Goal: Information Seeking & Learning: Learn about a topic

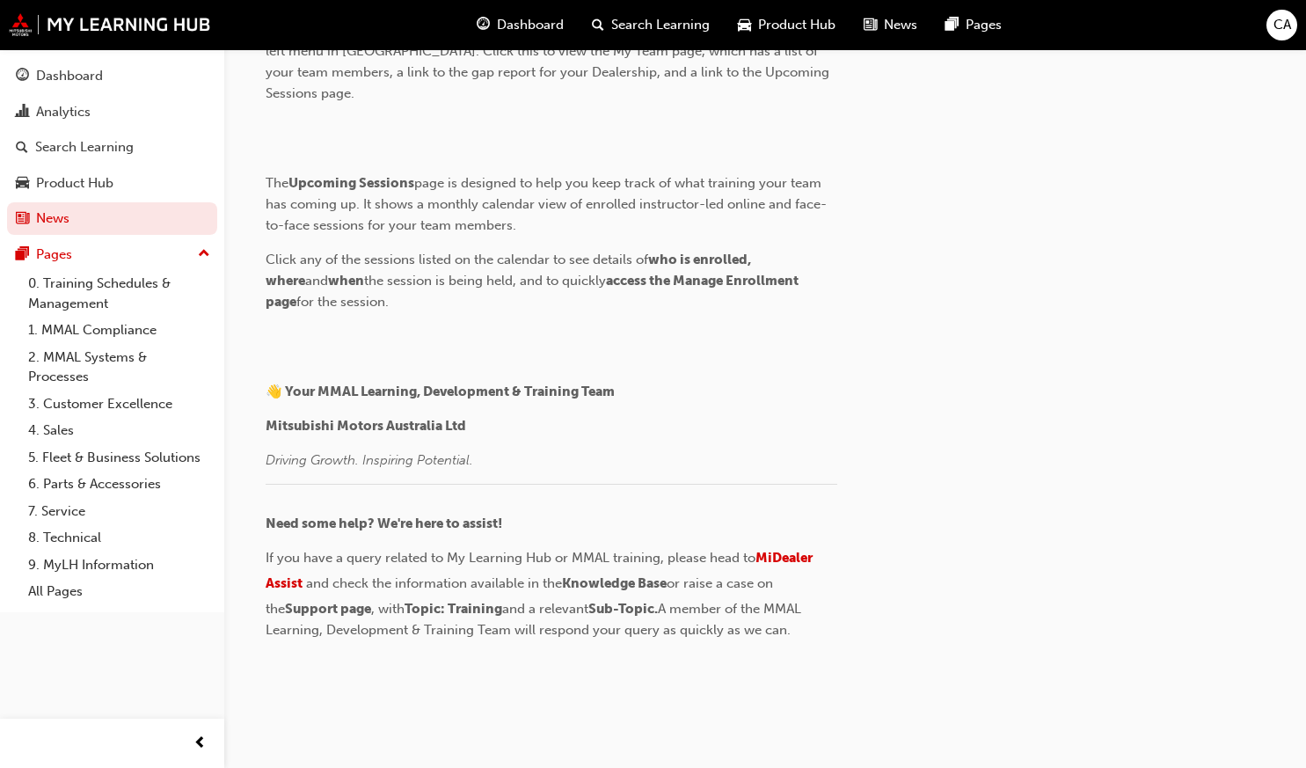
scroll to position [3326, 0]
click at [1292, 34] on div "CA" at bounding box center [1282, 25] width 31 height 31
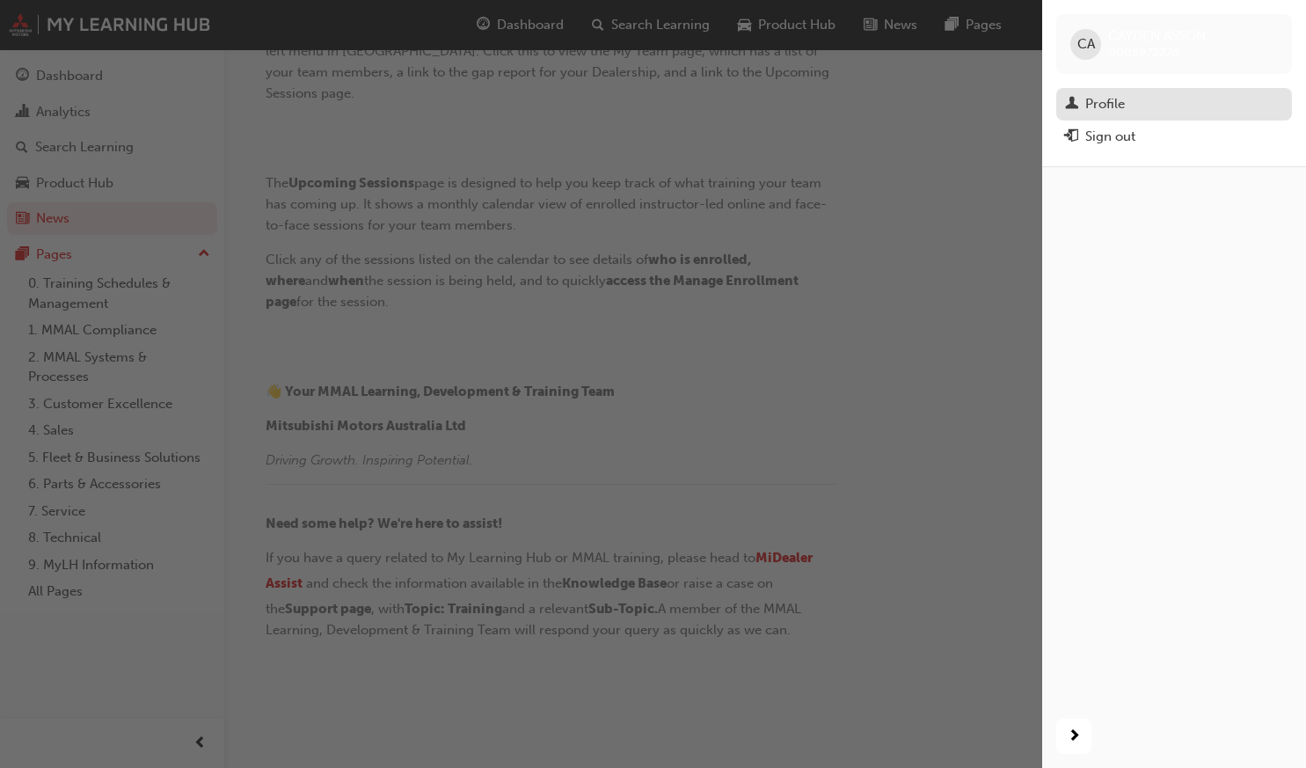
click at [1101, 102] on div "Profile" at bounding box center [1106, 104] width 40 height 20
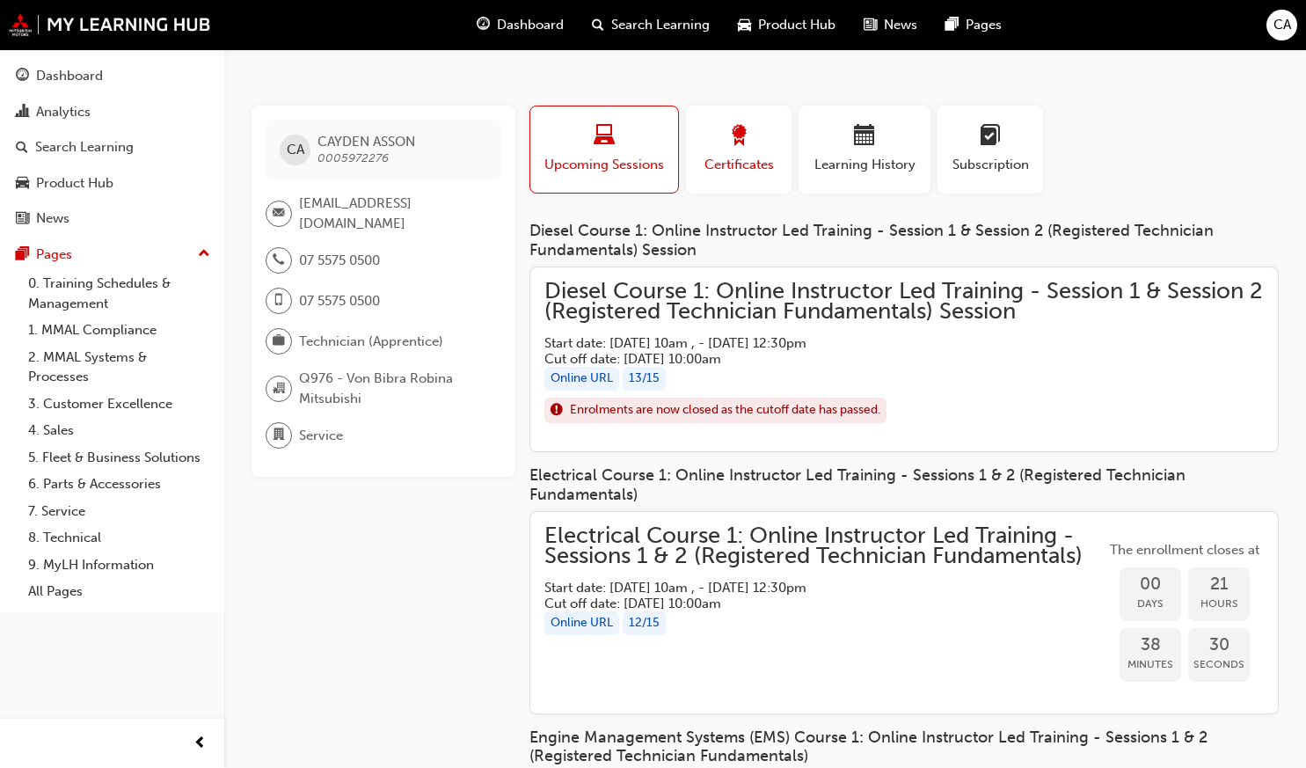
click at [739, 192] on button "Certificates" at bounding box center [739, 150] width 106 height 88
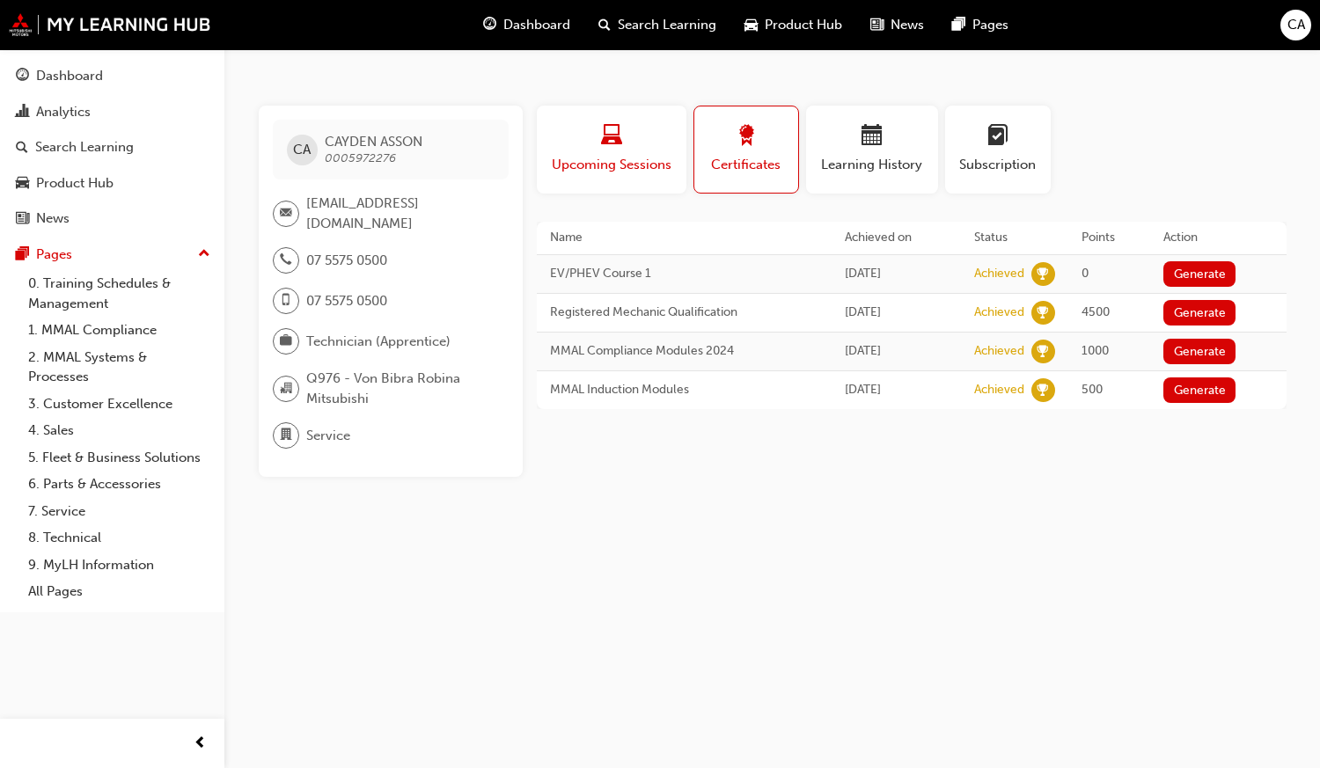
click at [630, 184] on button "Upcoming Sessions" at bounding box center [612, 150] width 150 height 88
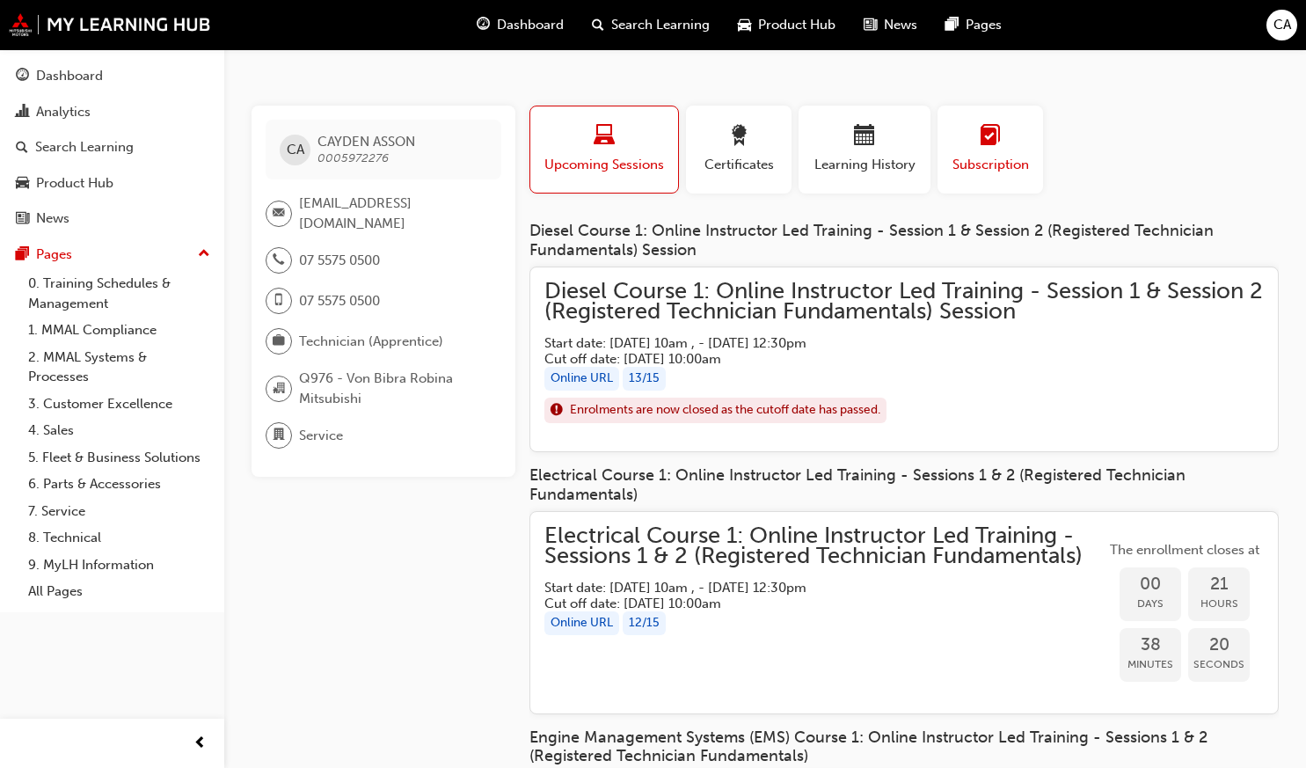
click at [982, 146] on span "learningplan-icon" at bounding box center [990, 137] width 21 height 24
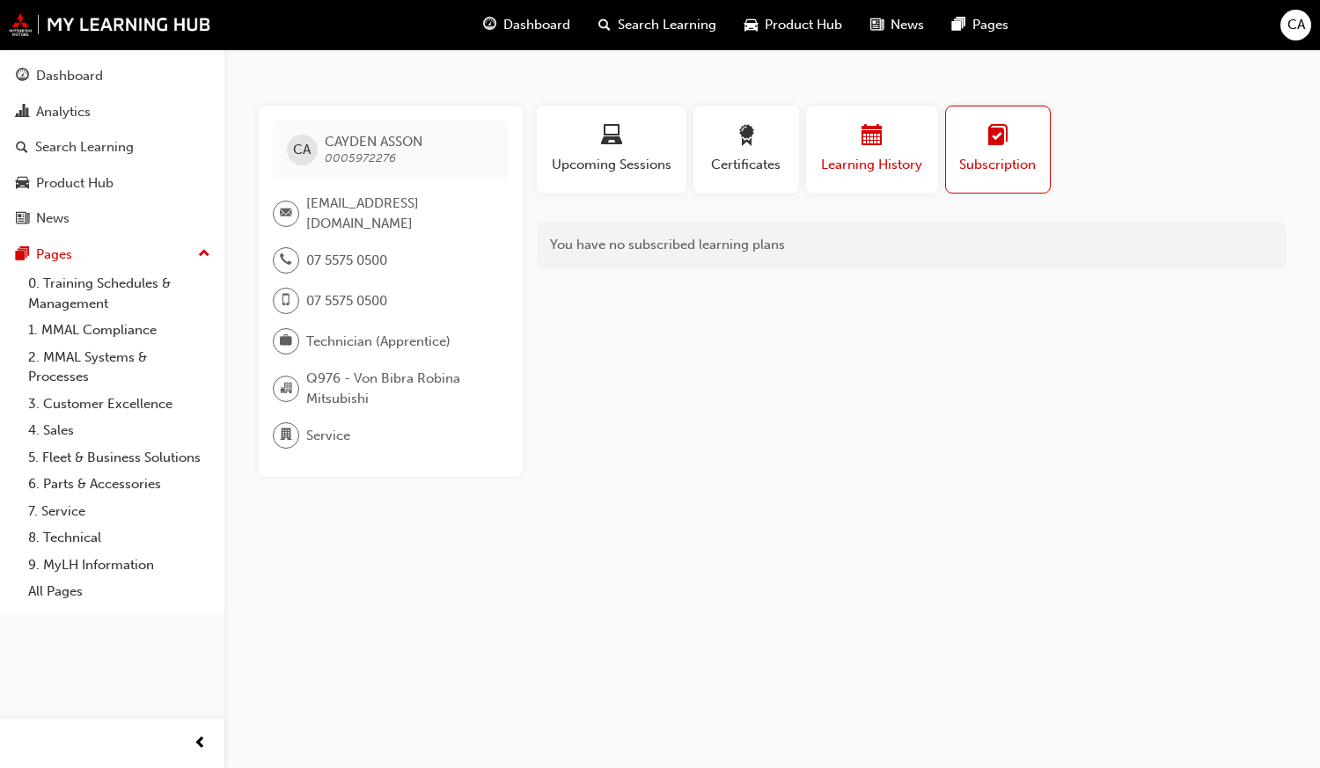
click at [875, 156] on span "Learning History" at bounding box center [872, 165] width 106 height 20
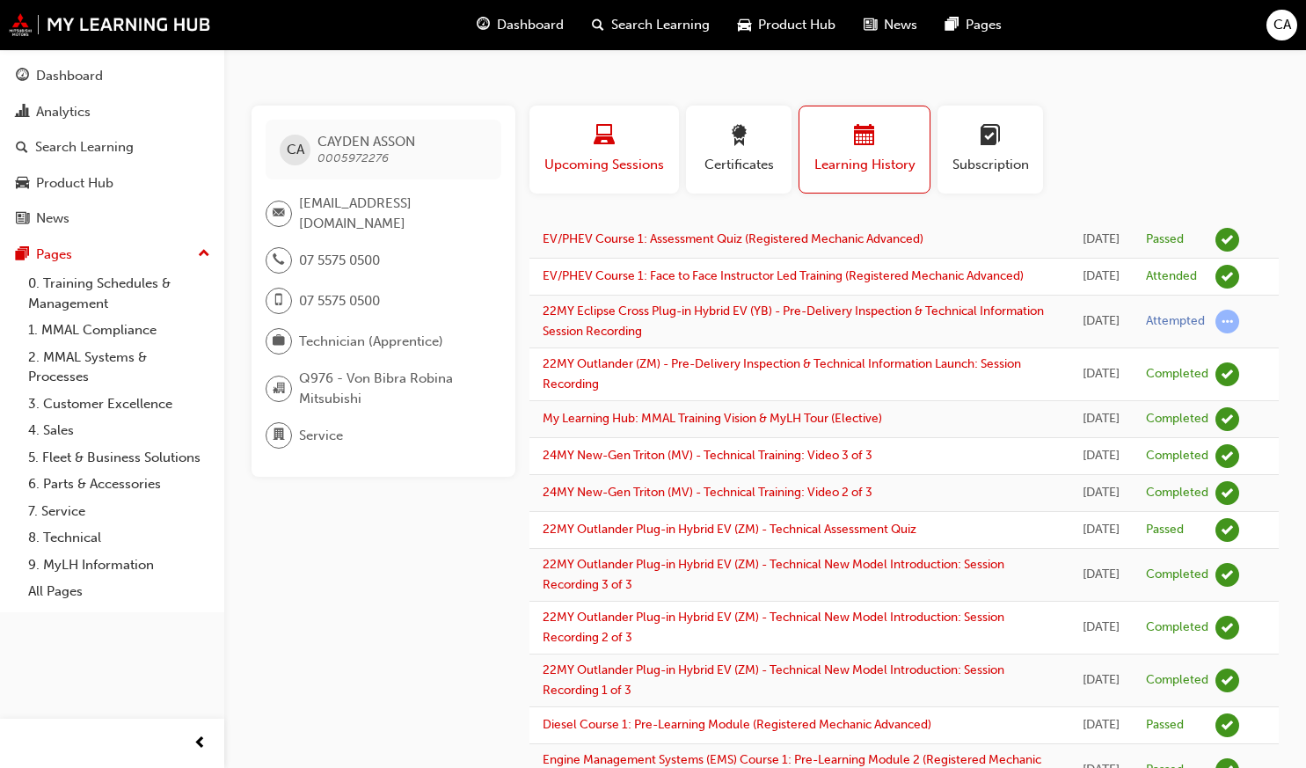
click at [607, 165] on span "Upcoming Sessions" at bounding box center [604, 165] width 123 height 20
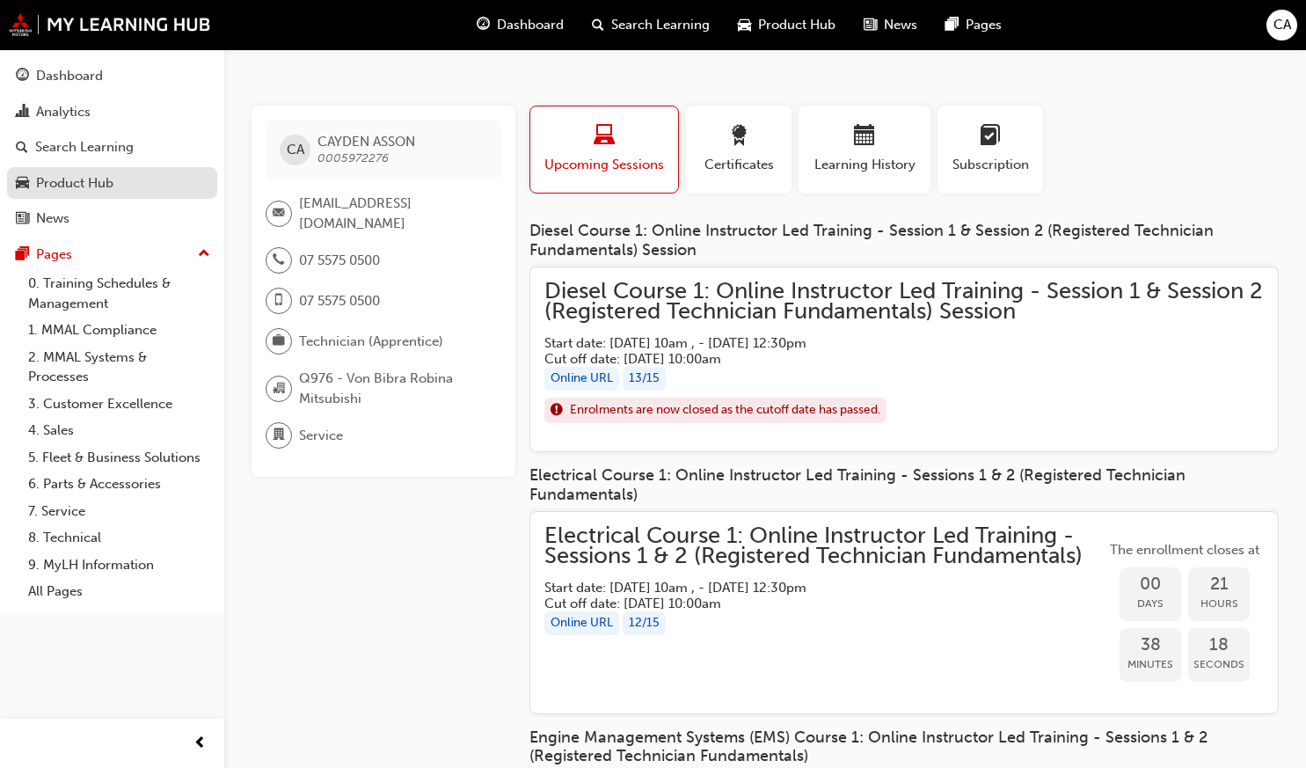
click at [94, 181] on div "Product Hub" at bounding box center [74, 183] width 77 height 20
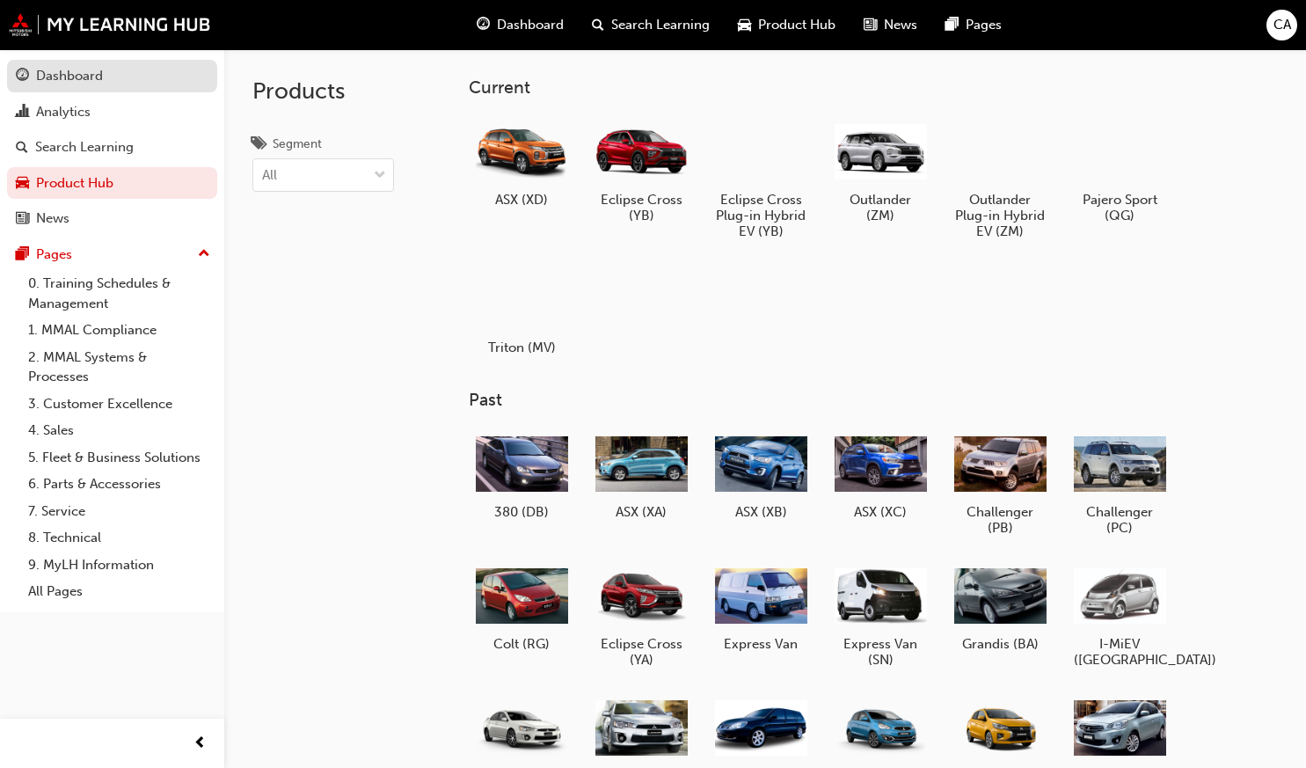
click at [110, 91] on link "Dashboard" at bounding box center [112, 76] width 210 height 33
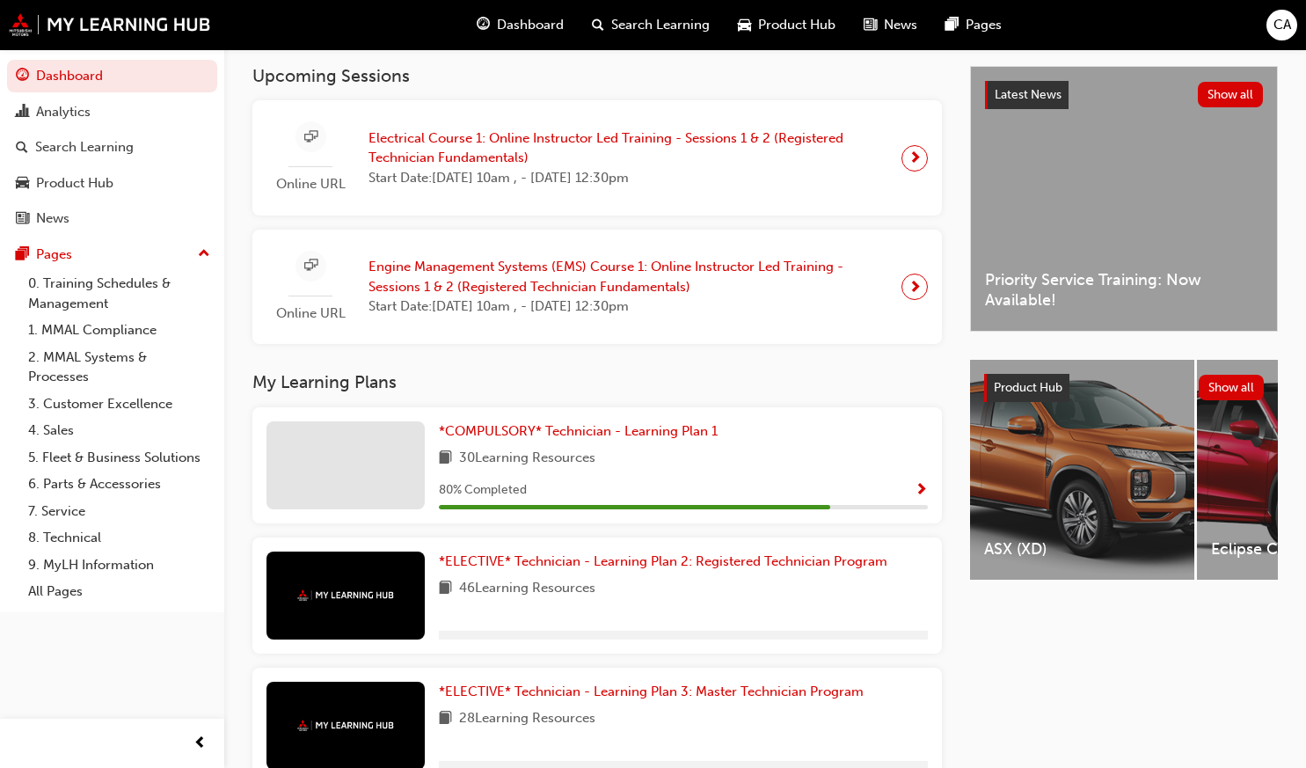
scroll to position [321, 0]
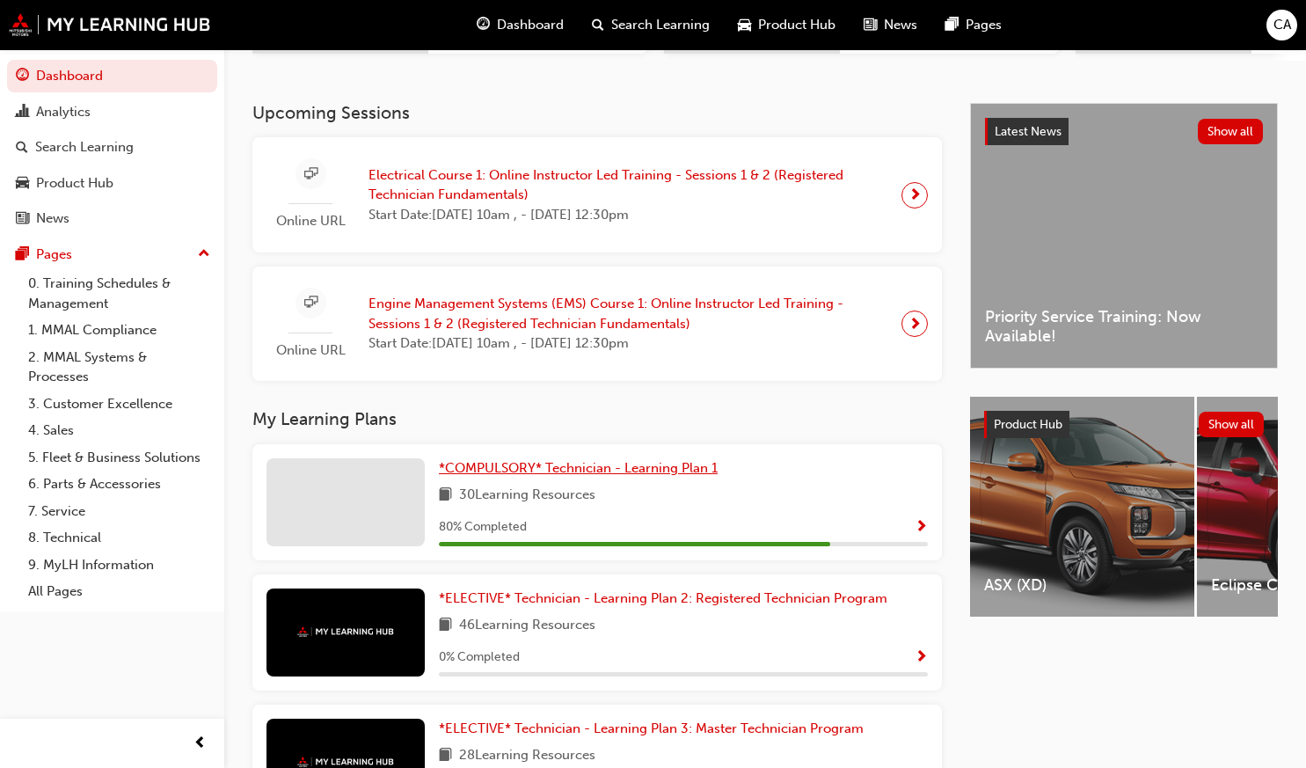
click at [520, 472] on span "*COMPULSORY* Technician - Learning Plan 1" at bounding box center [578, 468] width 279 height 16
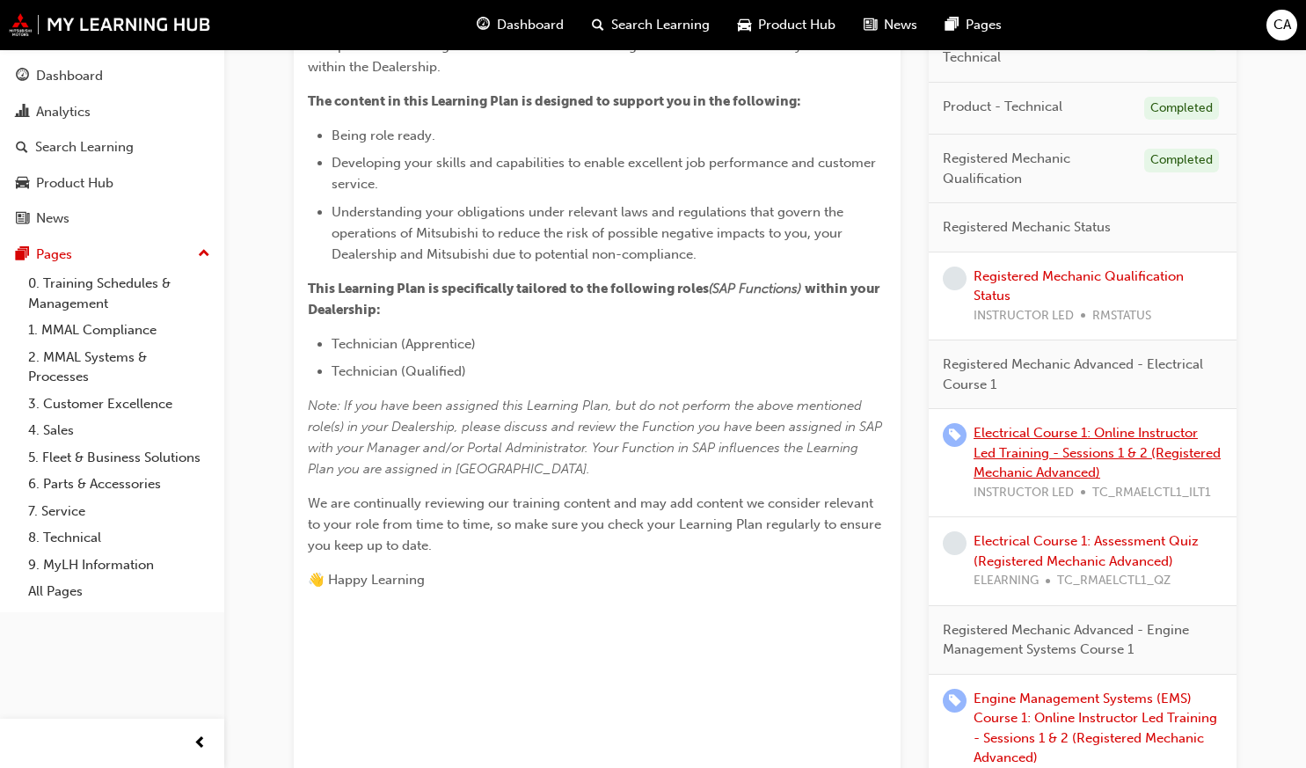
scroll to position [481, 0]
click at [1027, 185] on span "Registered Mechanic Qualification" at bounding box center [1036, 170] width 187 height 40
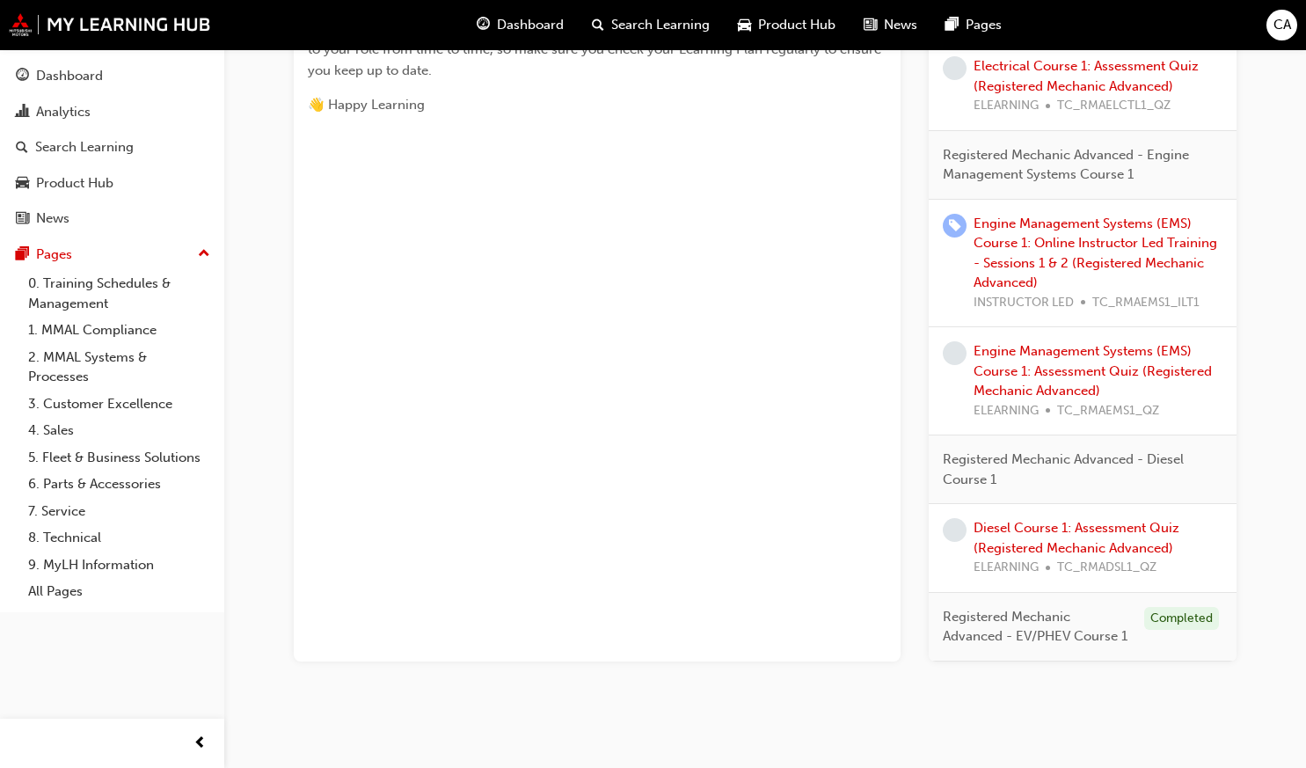
scroll to position [959, 0]
click at [1110, 531] on link "Diesel Course 1: Assessment Quiz (Registered Mechanic Advanced)" at bounding box center [1077, 537] width 206 height 36
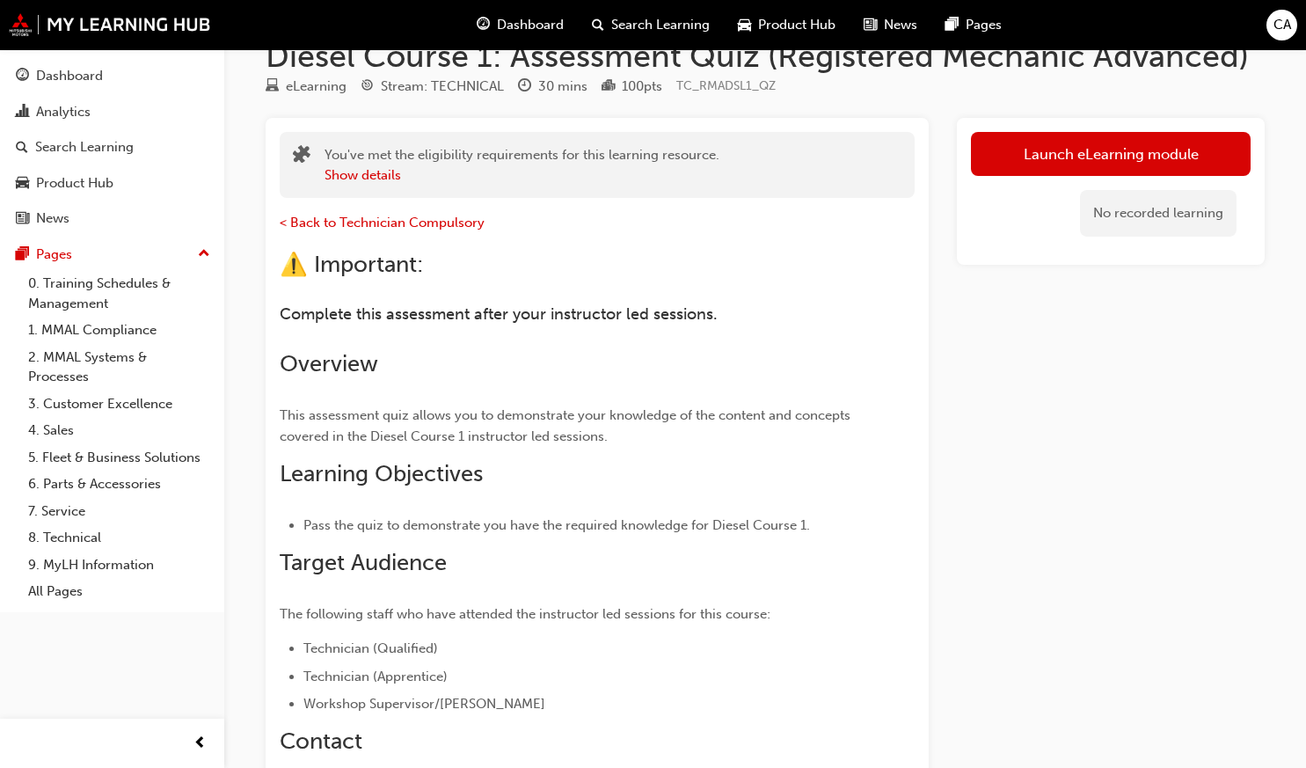
scroll to position [40, 0]
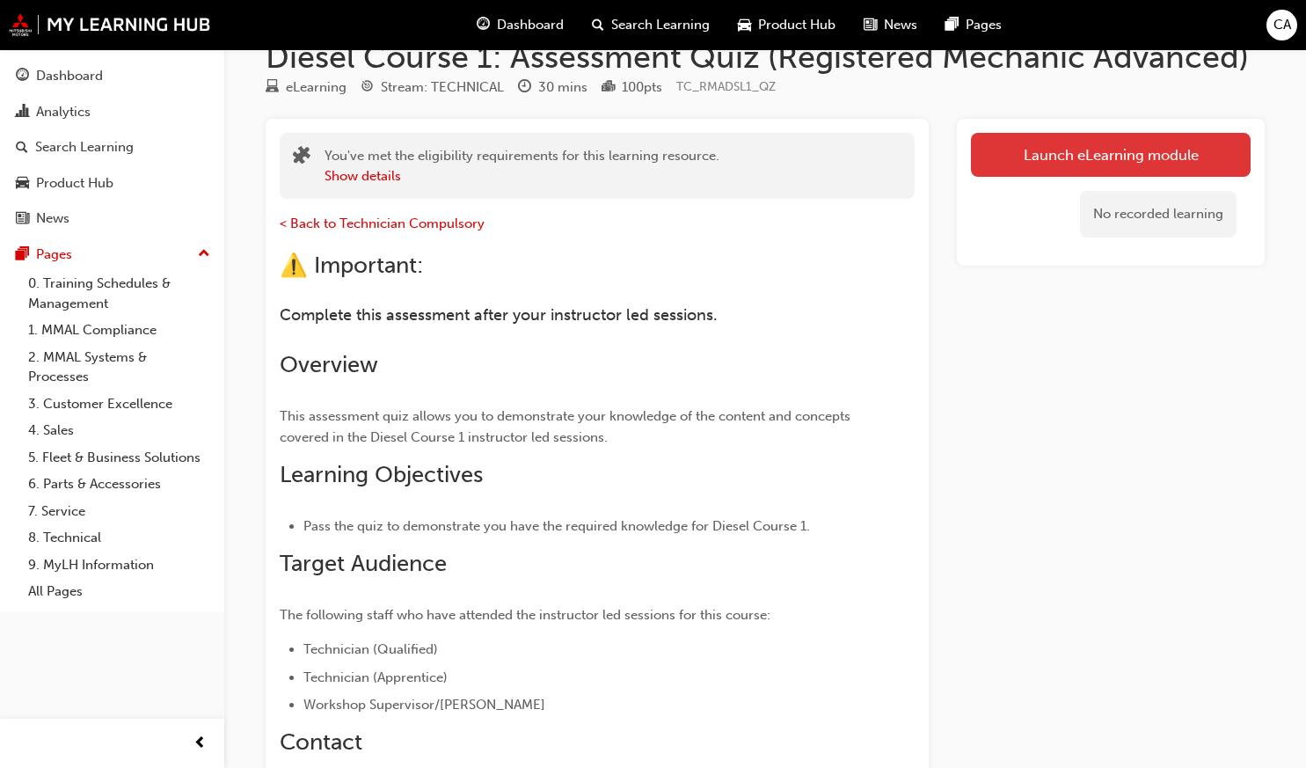
click at [1024, 157] on link "Launch eLearning module" at bounding box center [1111, 155] width 280 height 44
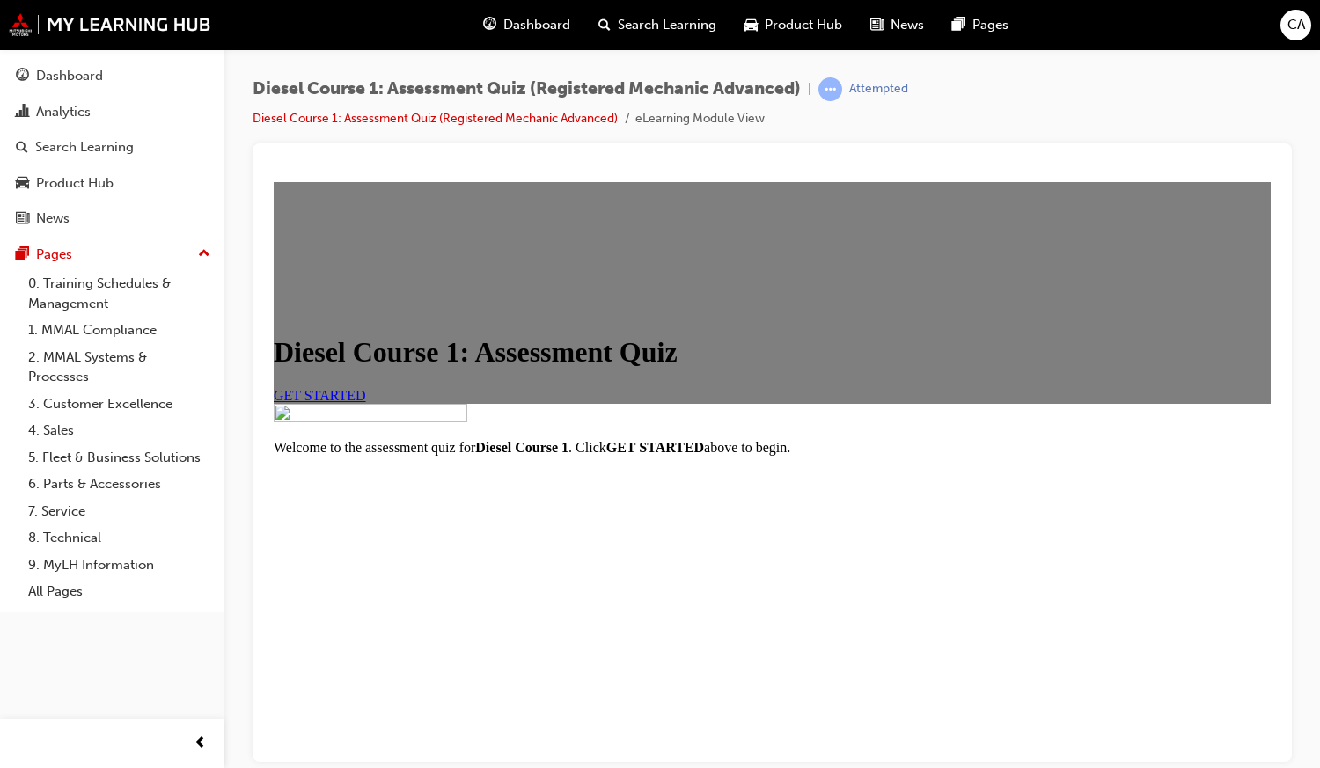
click at [366, 402] on span "GET STARTED" at bounding box center [320, 394] width 92 height 15
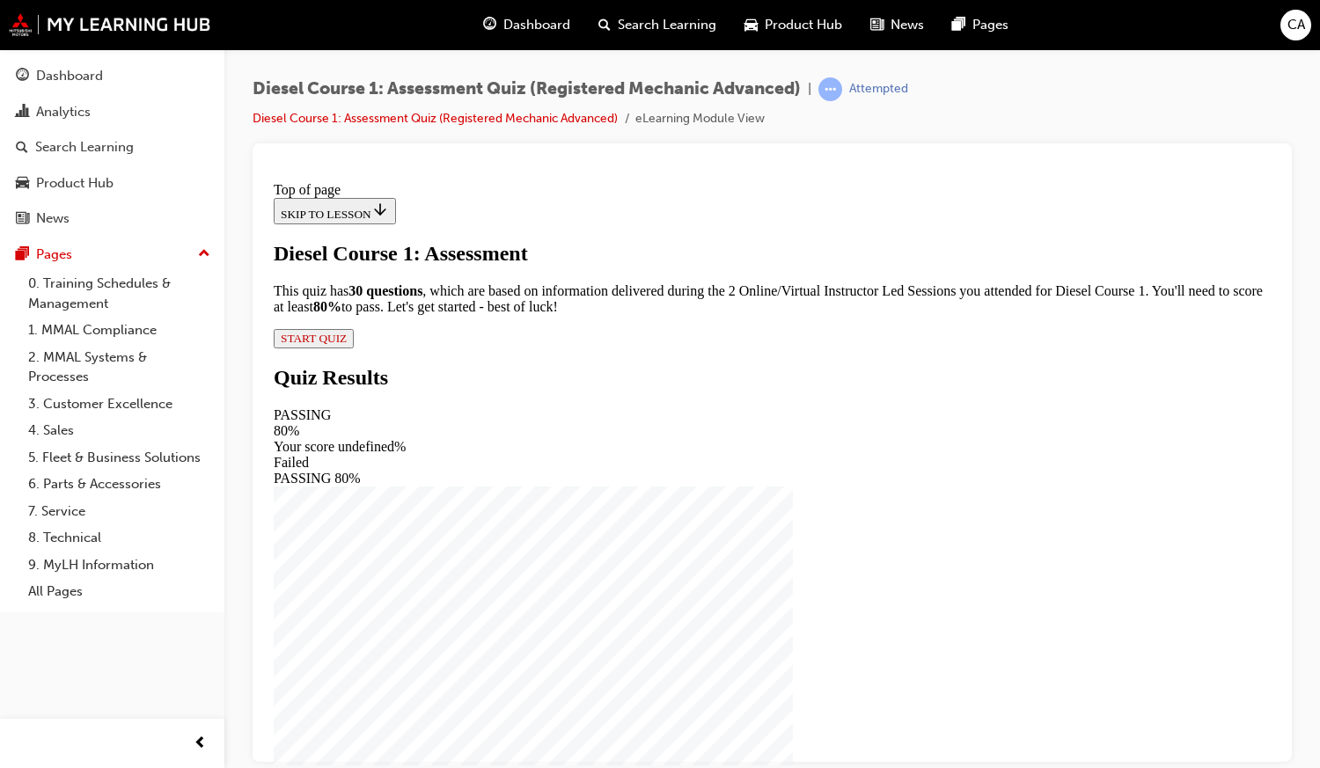
click at [347, 344] on span "START QUIZ" at bounding box center [314, 337] width 66 height 13
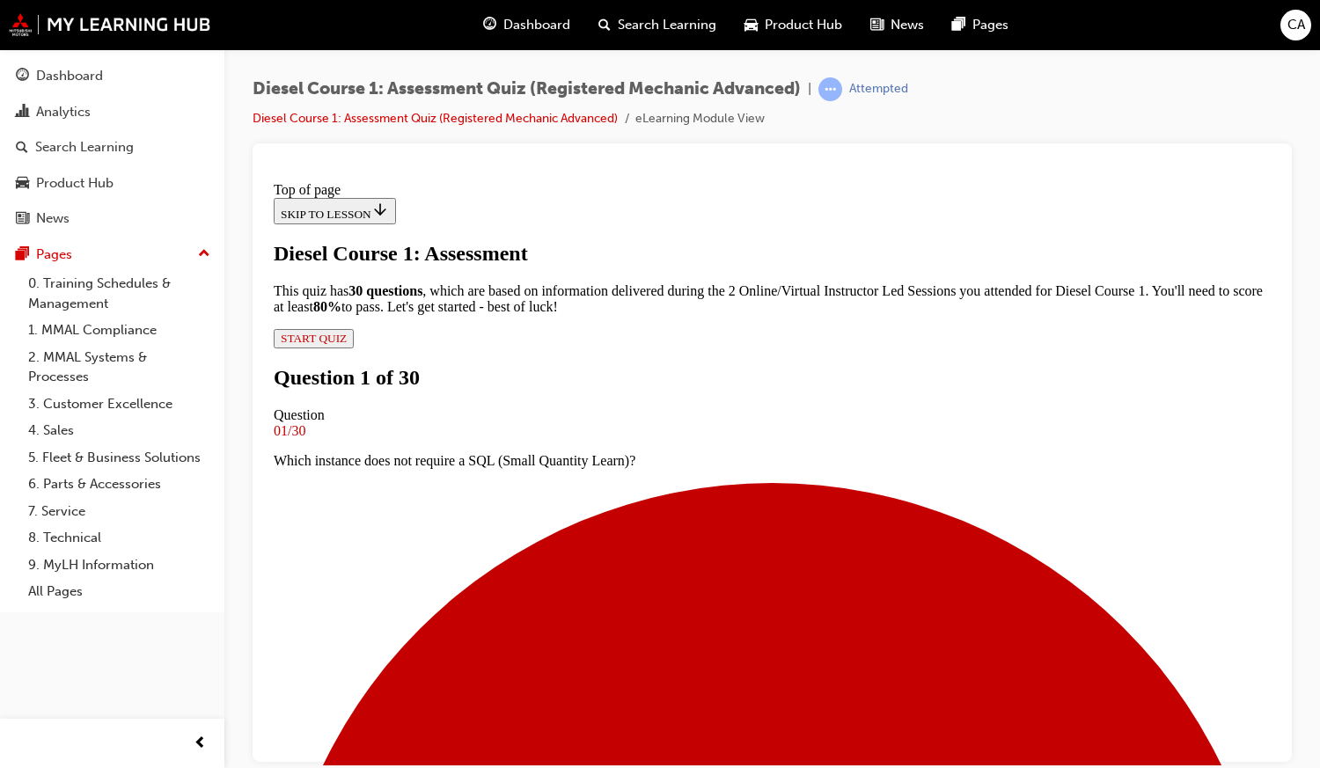
scroll to position [156, 0]
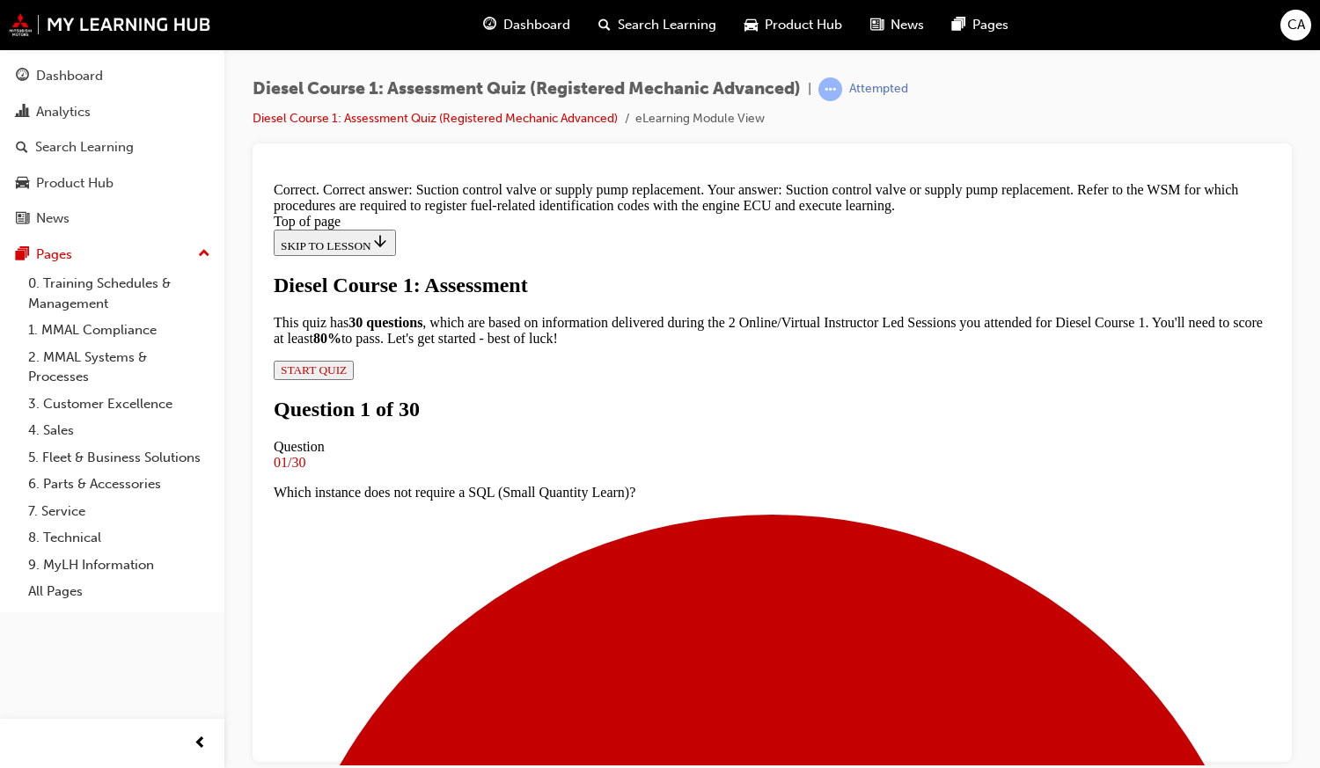
scroll to position [389, 0]
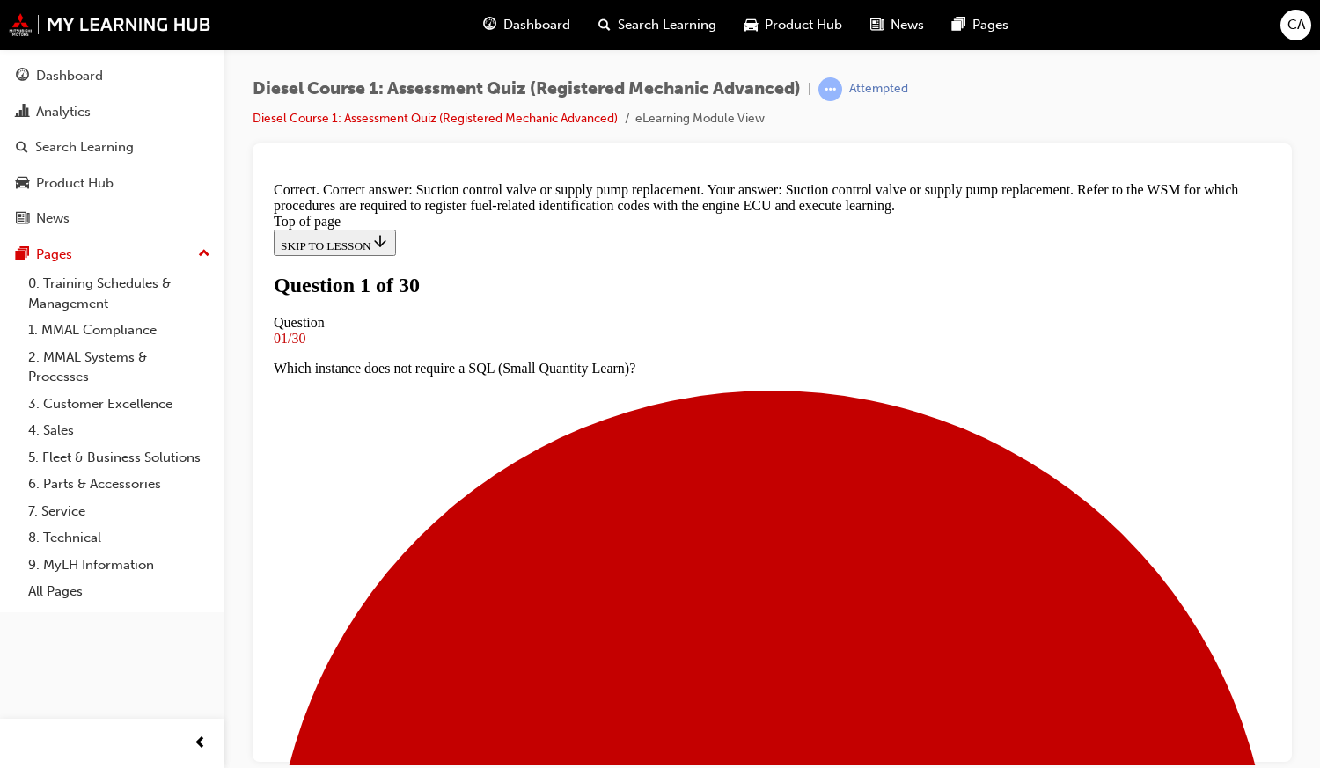
scroll to position [110, 0]
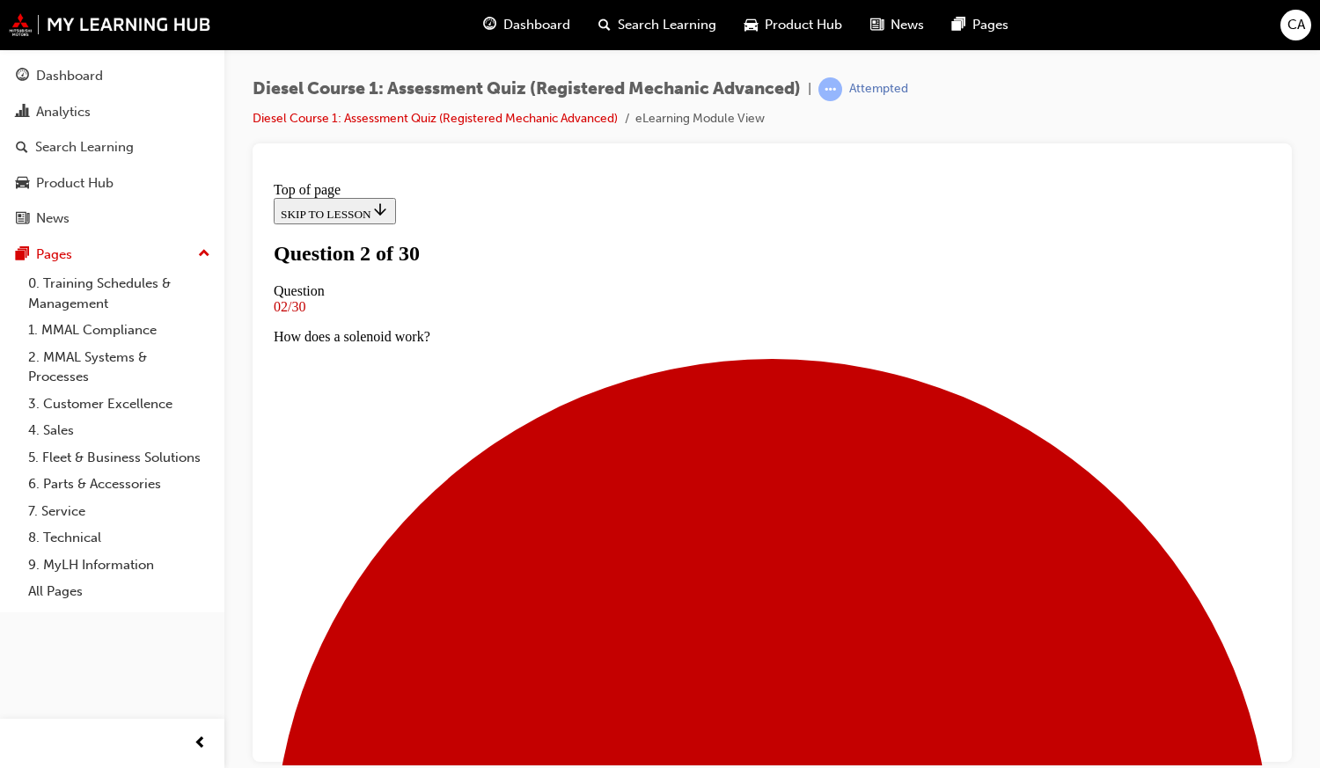
scroll to position [78, 0]
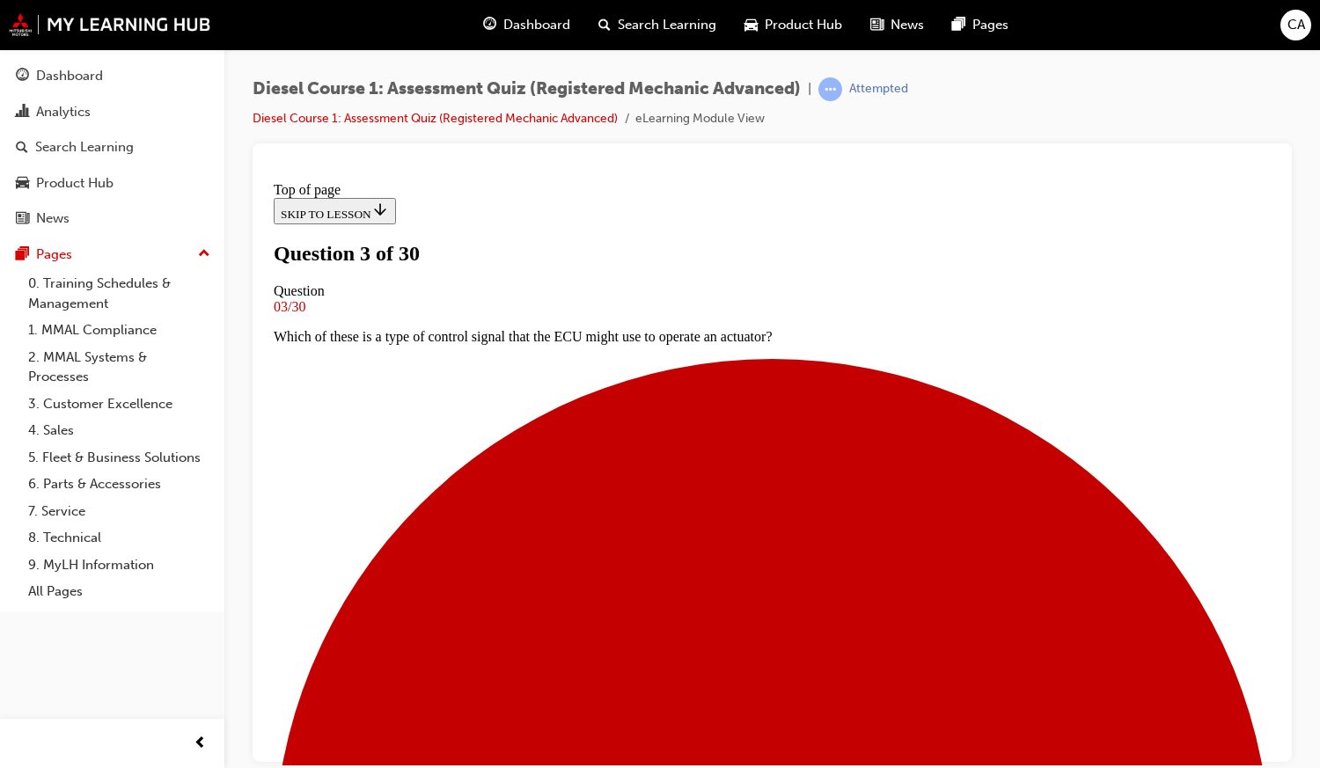
scroll to position [193, 0]
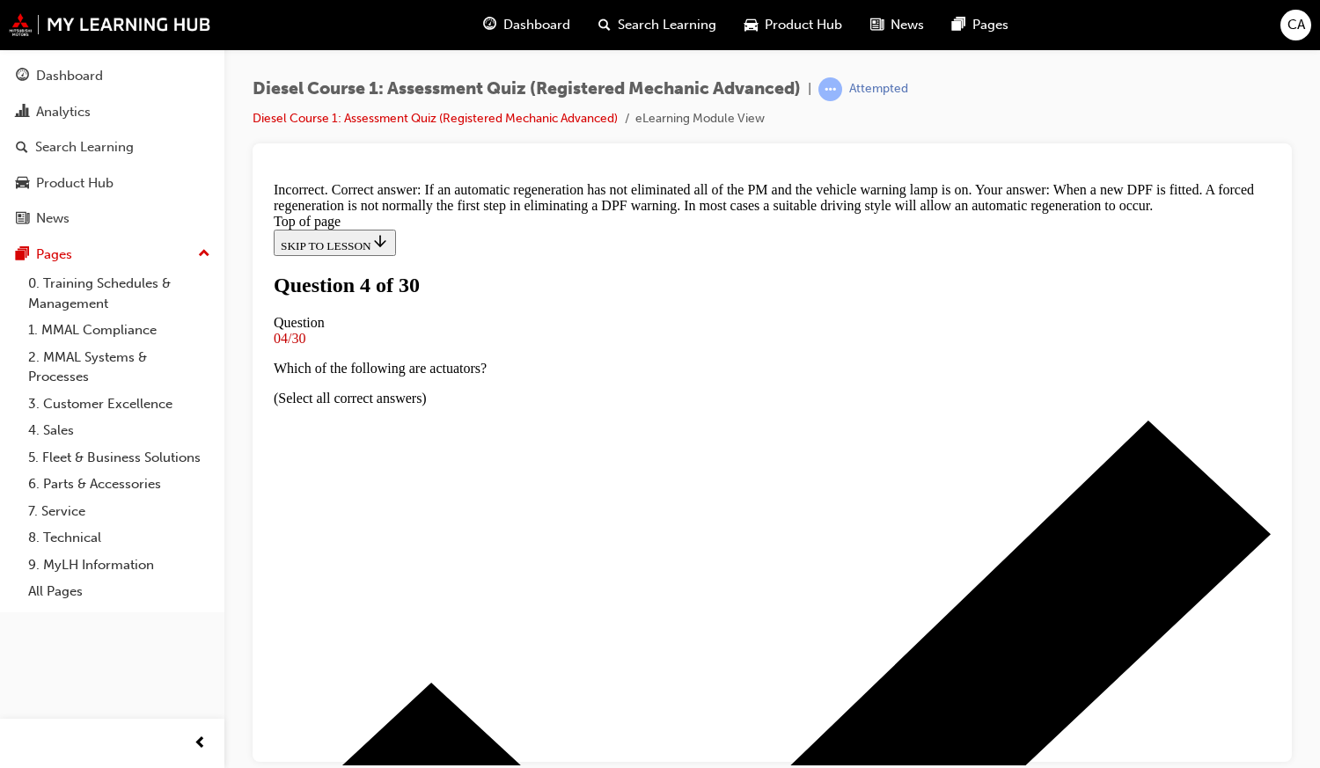
scroll to position [428, 0]
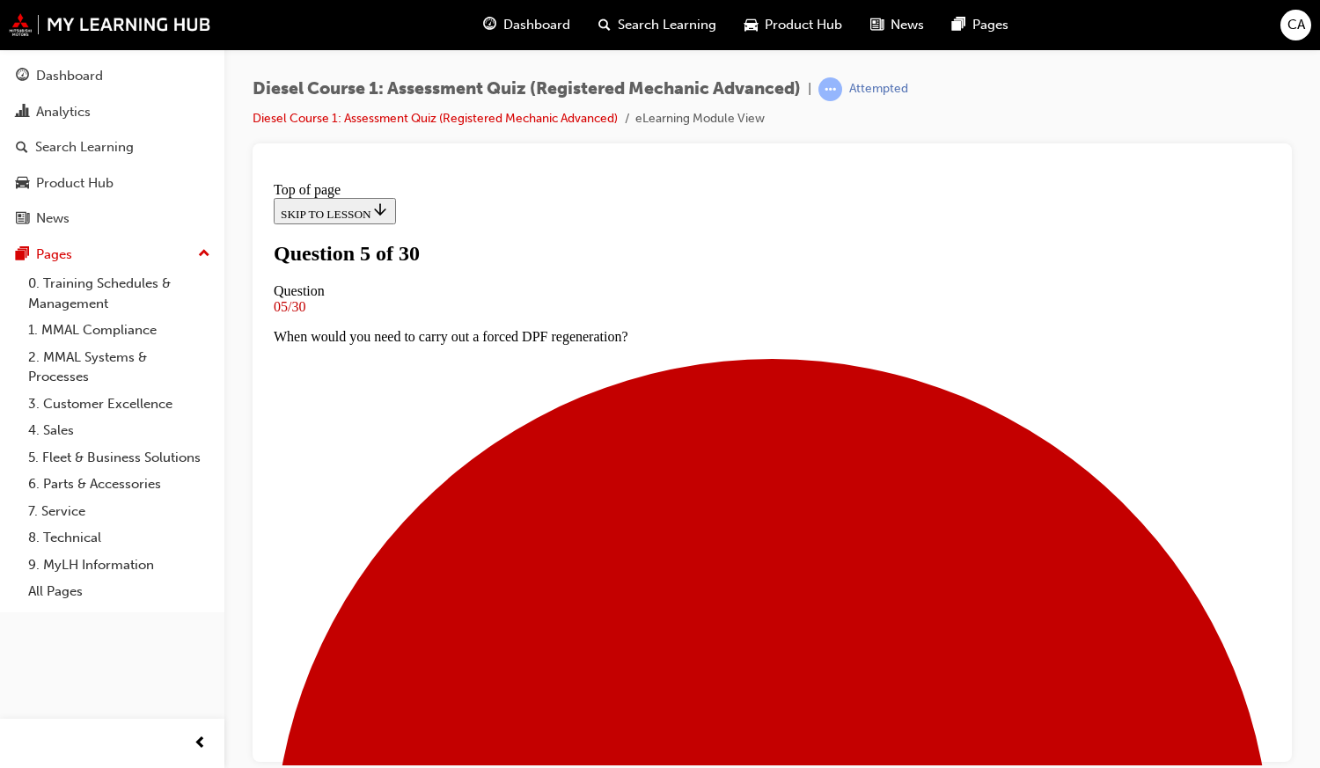
scroll to position [136, 0]
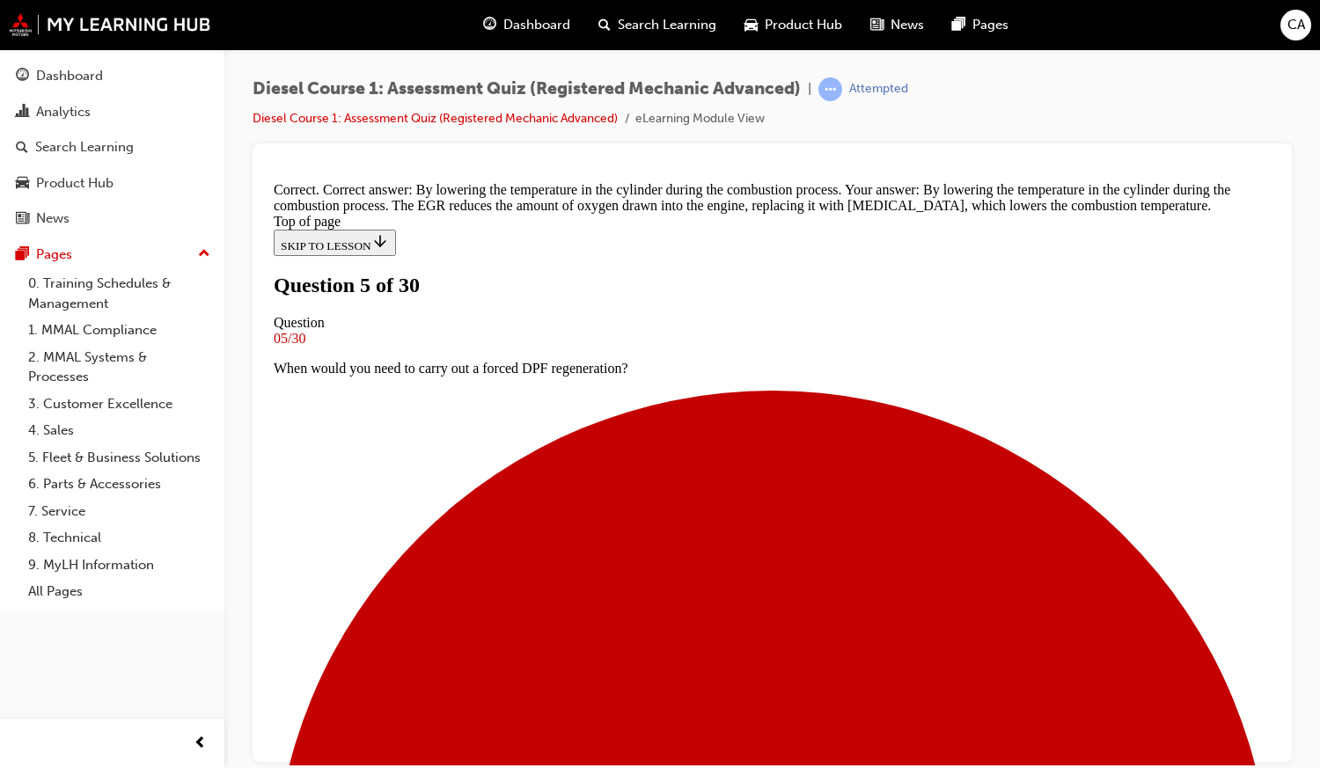
scroll to position [406, 0]
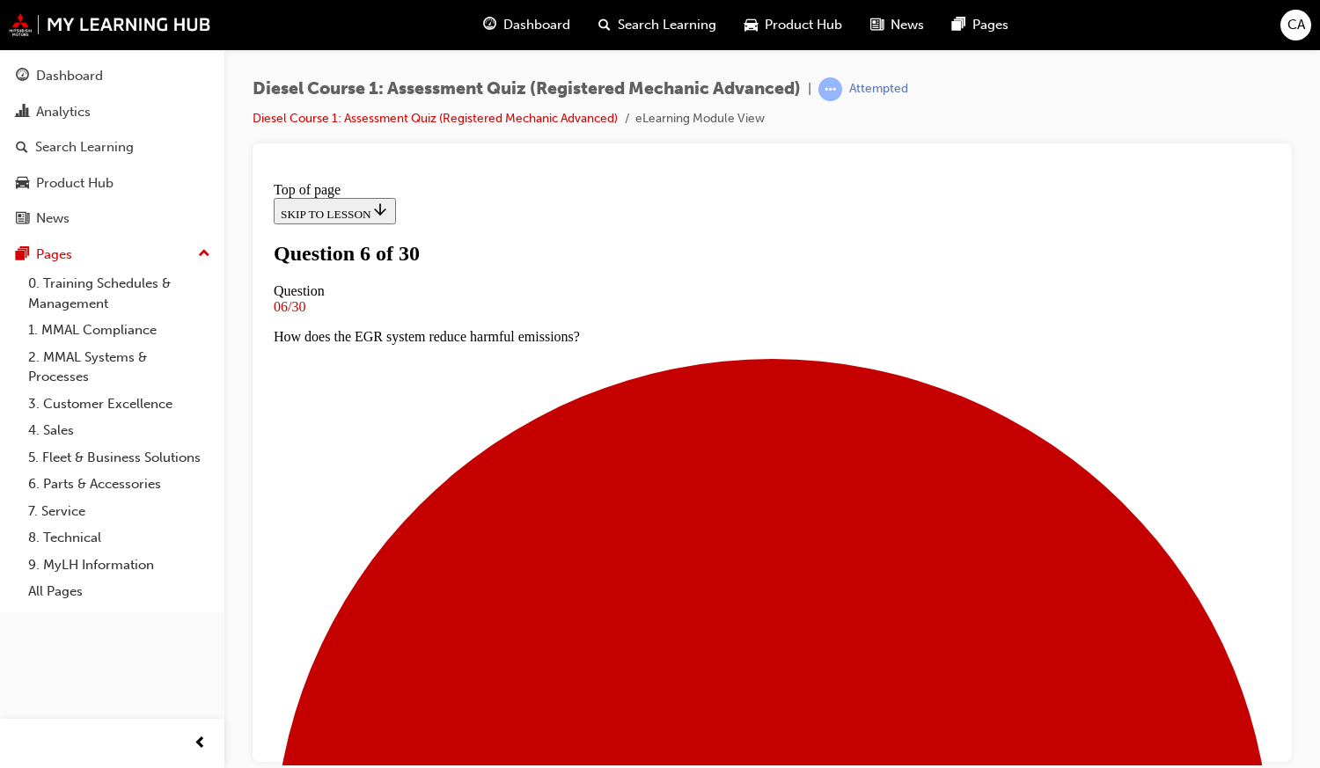
scroll to position [88, 0]
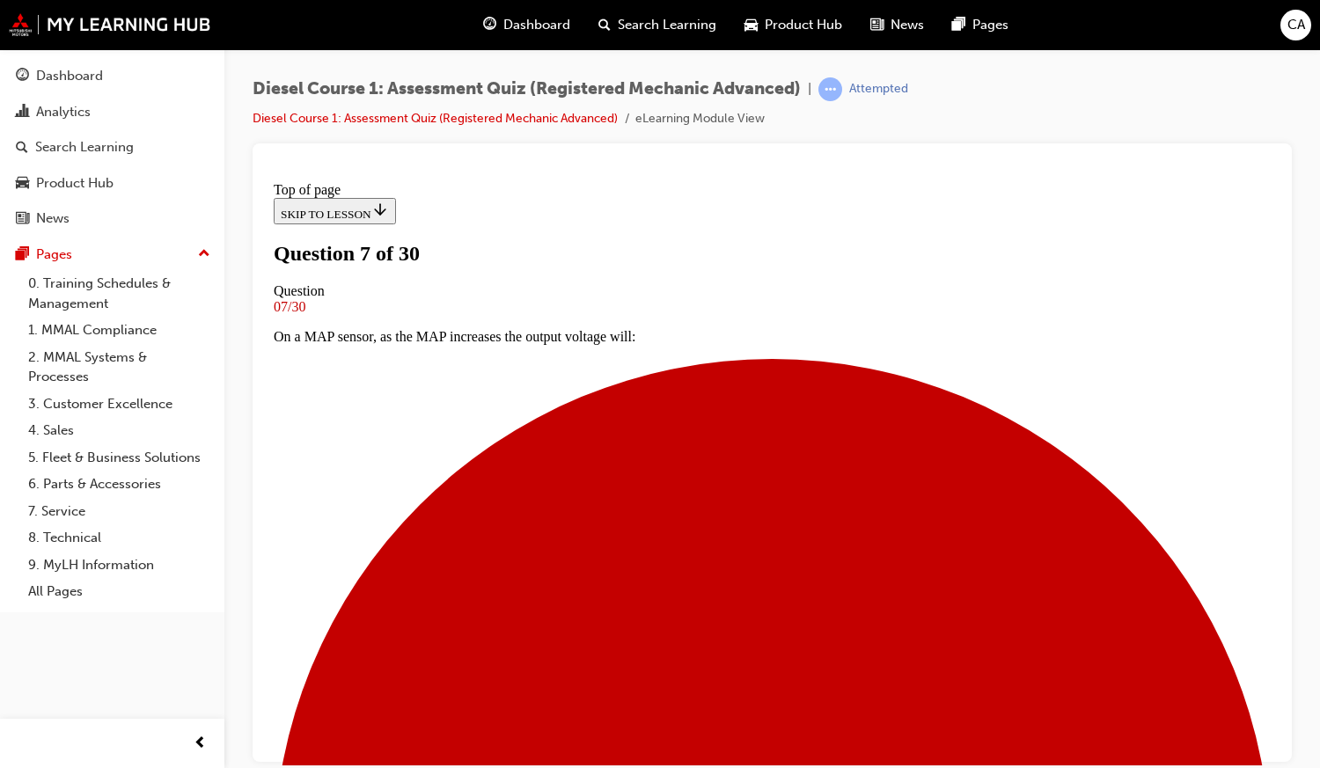
scroll to position [73, 0]
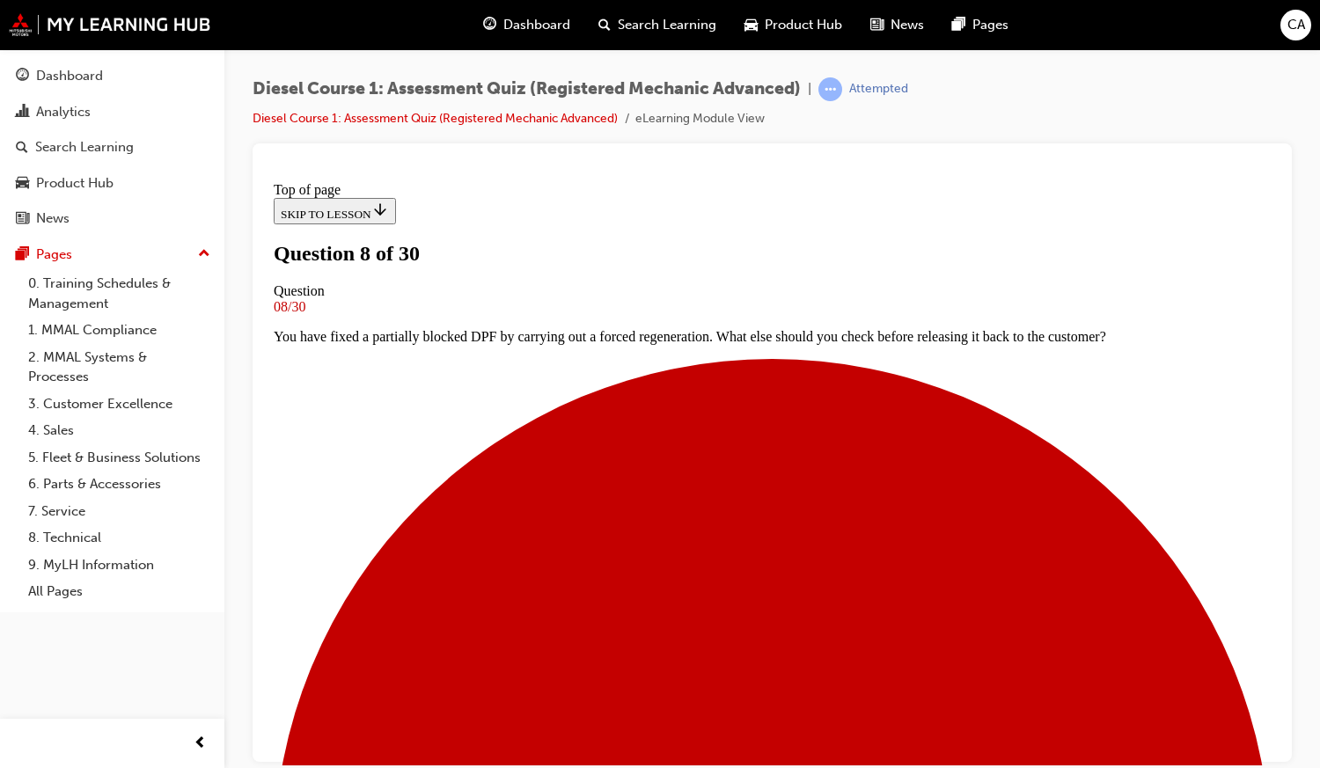
scroll to position [186, 0]
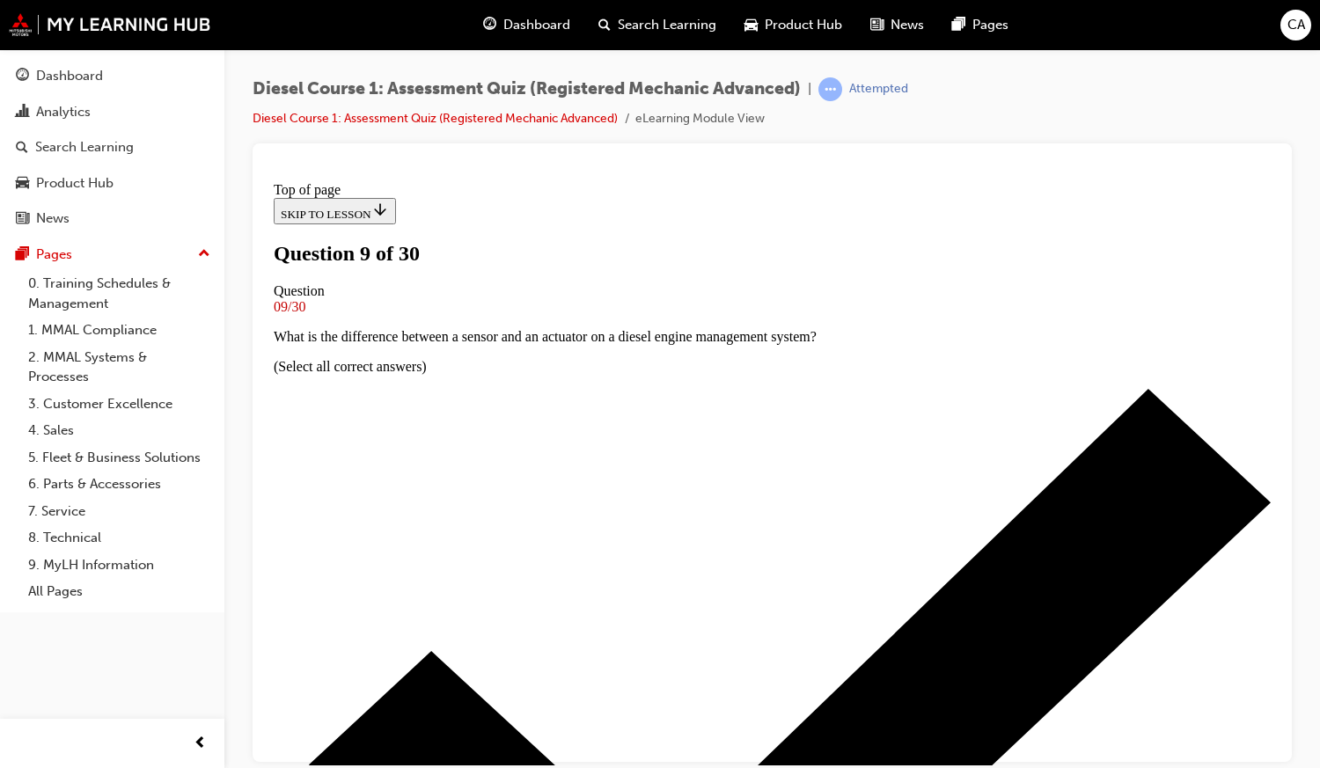
scroll to position [133, 0]
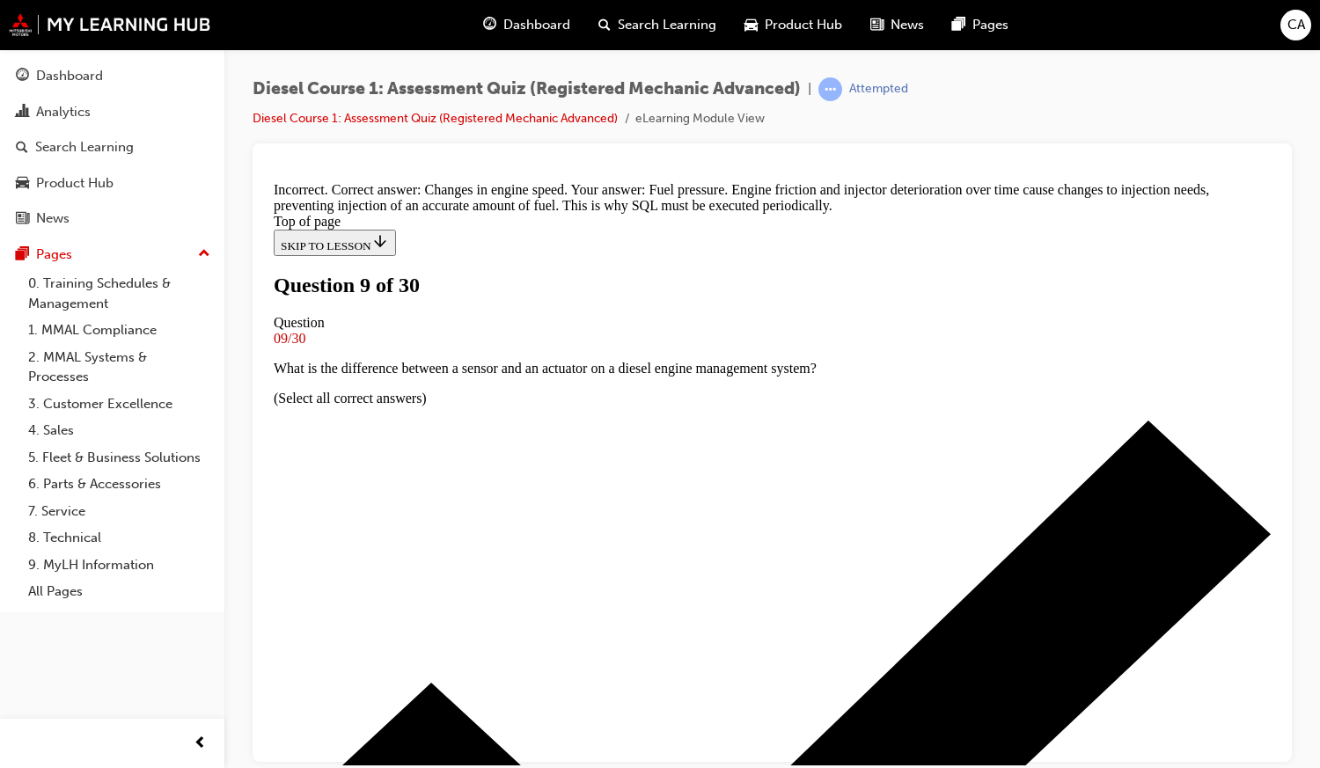
scroll to position [440, 0]
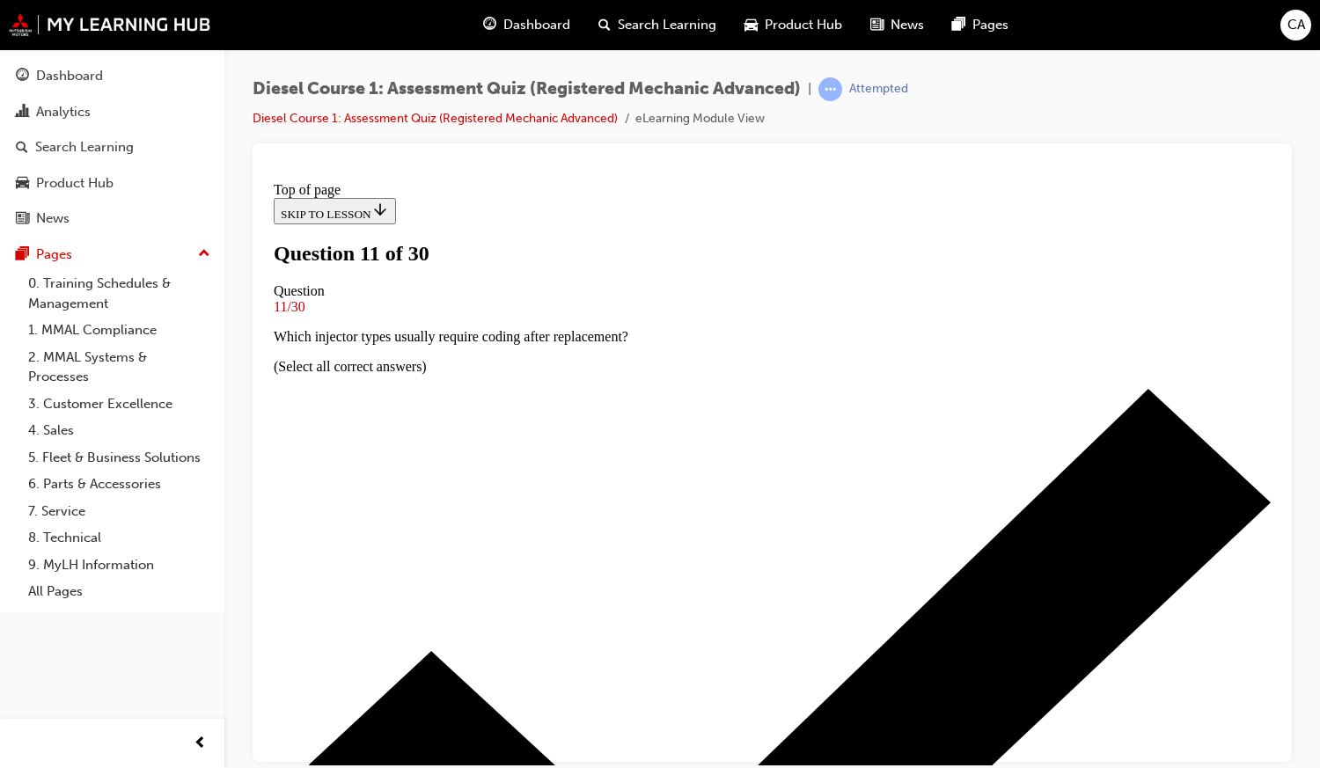
scroll to position [125, 0]
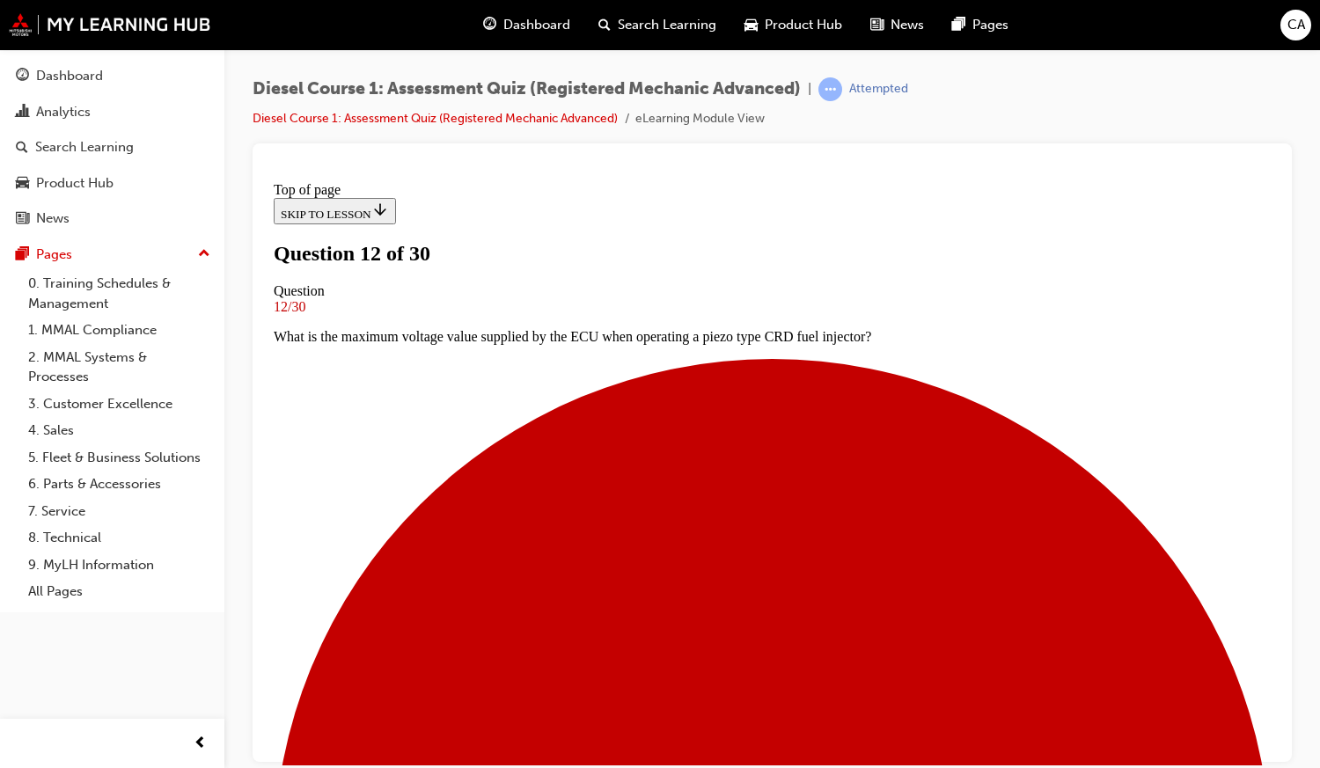
scroll to position [147, 0]
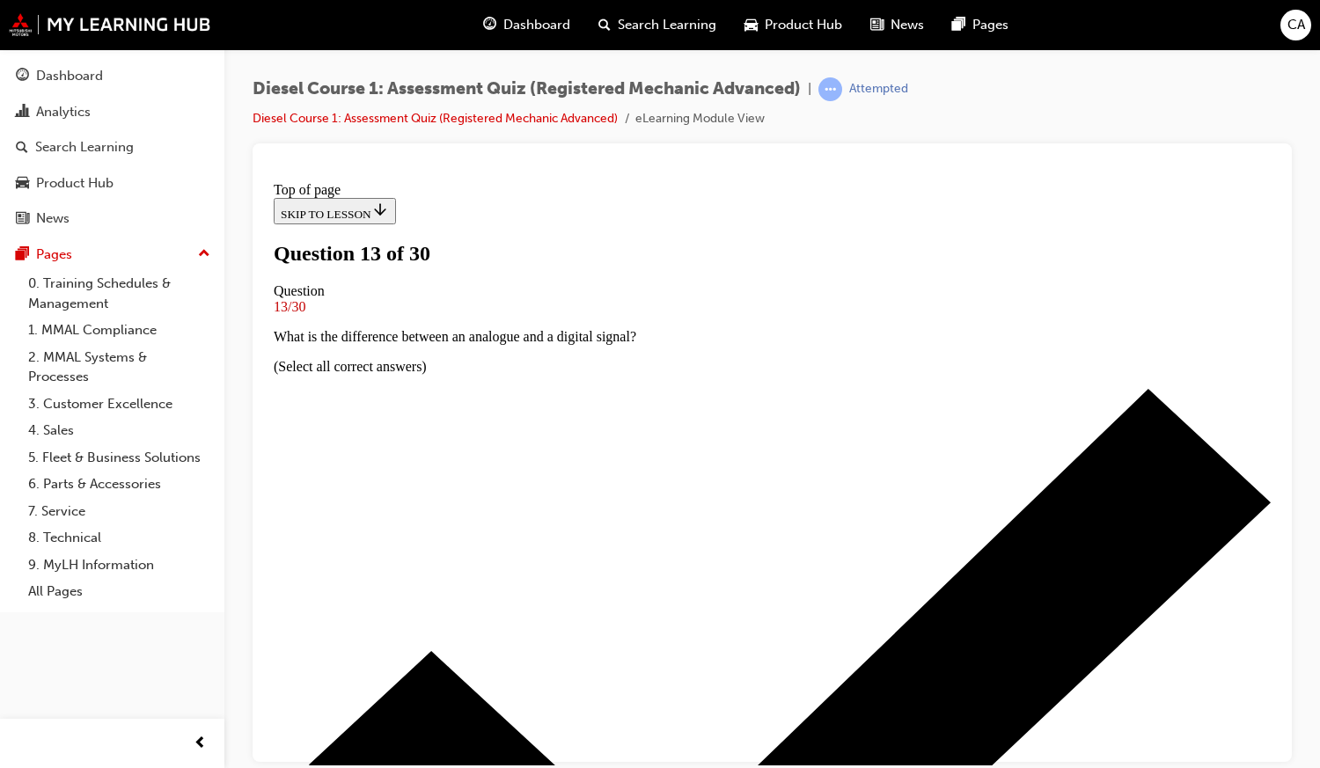
scroll to position [73, 0]
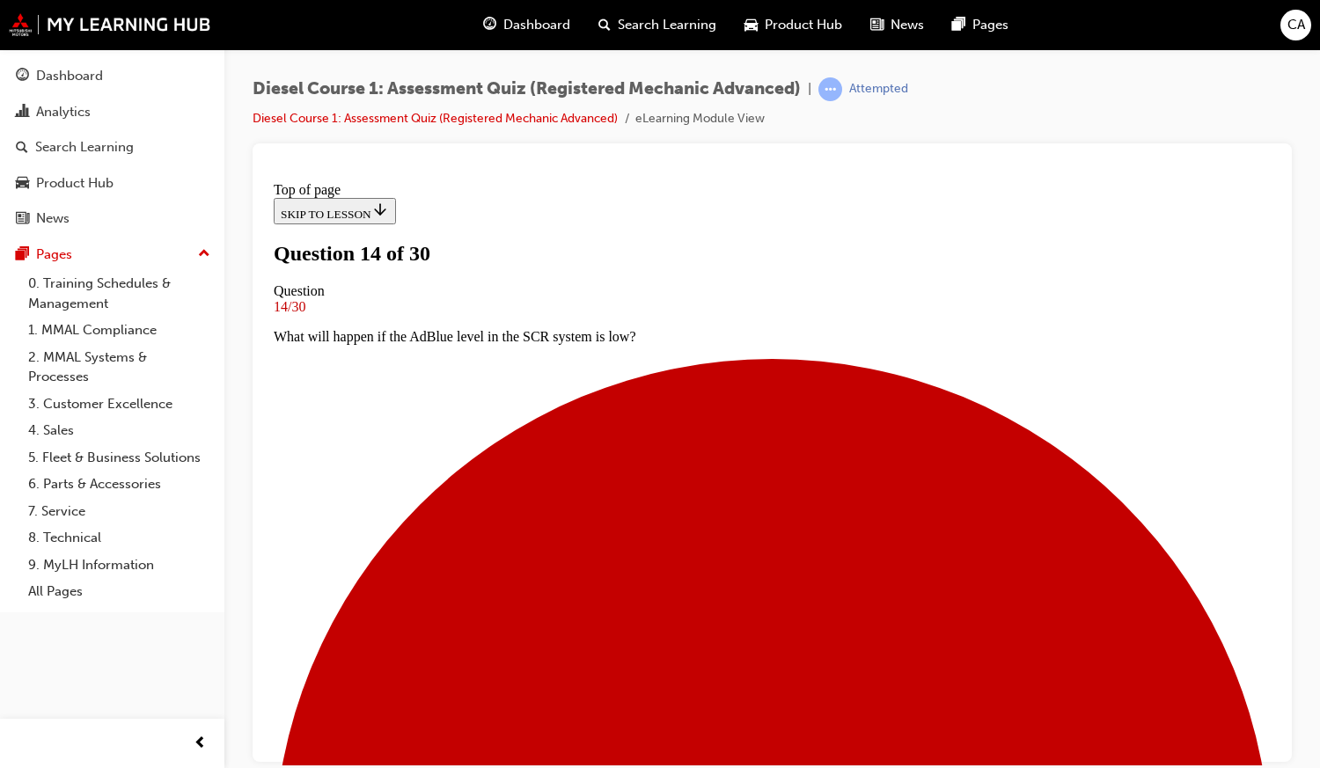
scroll to position [194, 0]
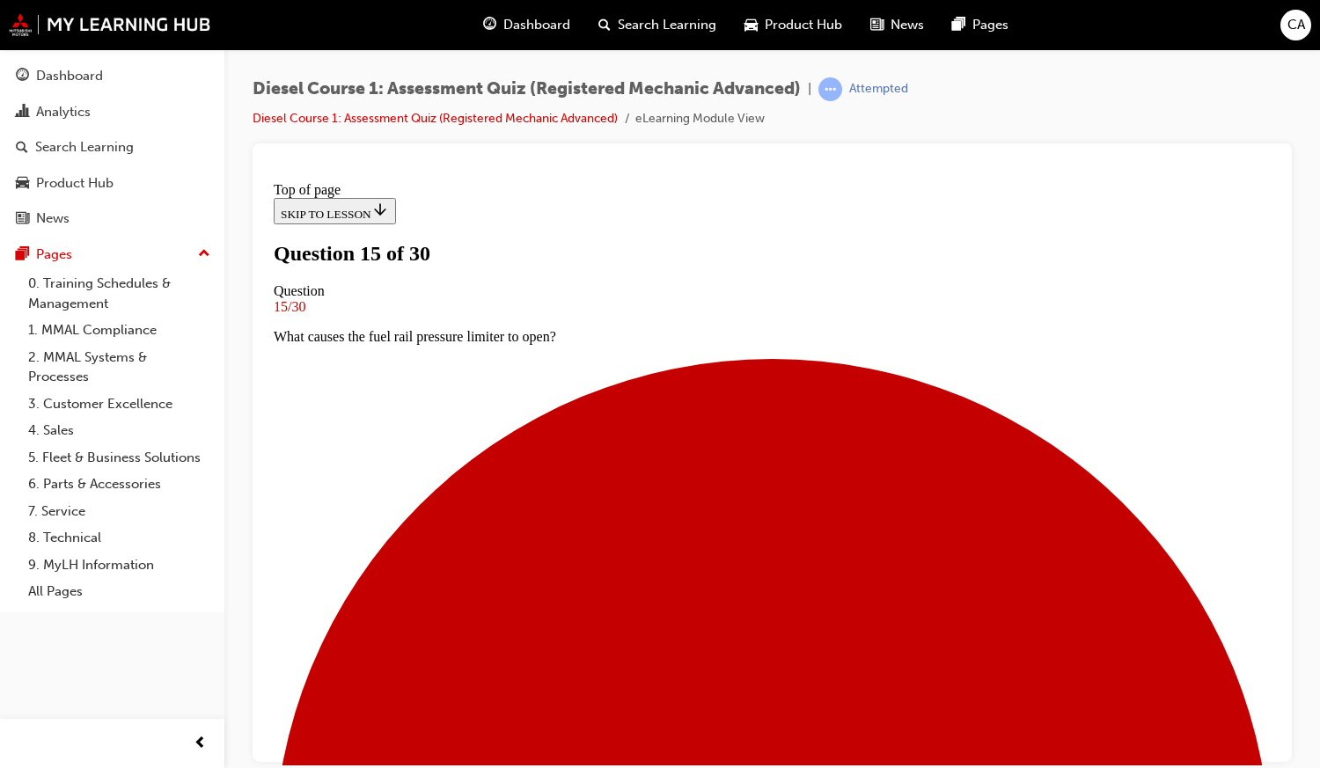
scroll to position [93, 0]
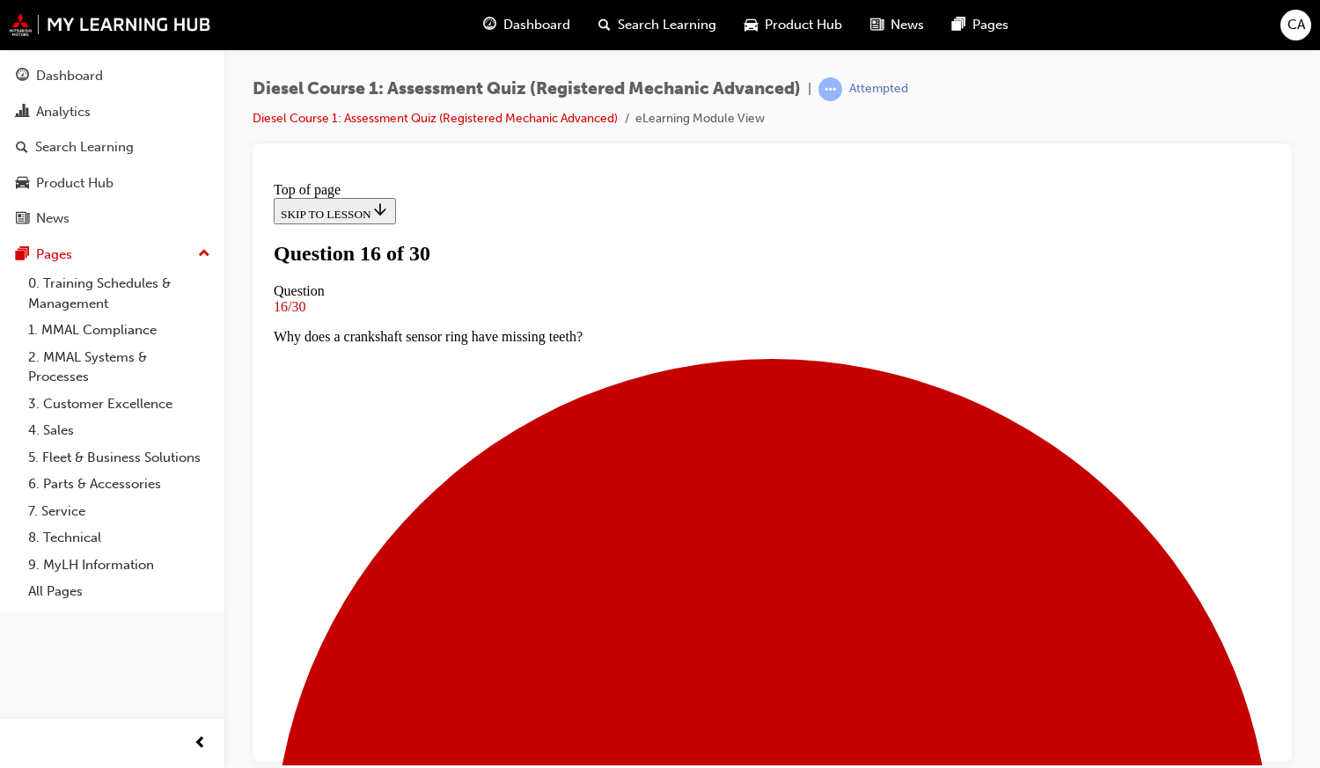
scroll to position [128, 0]
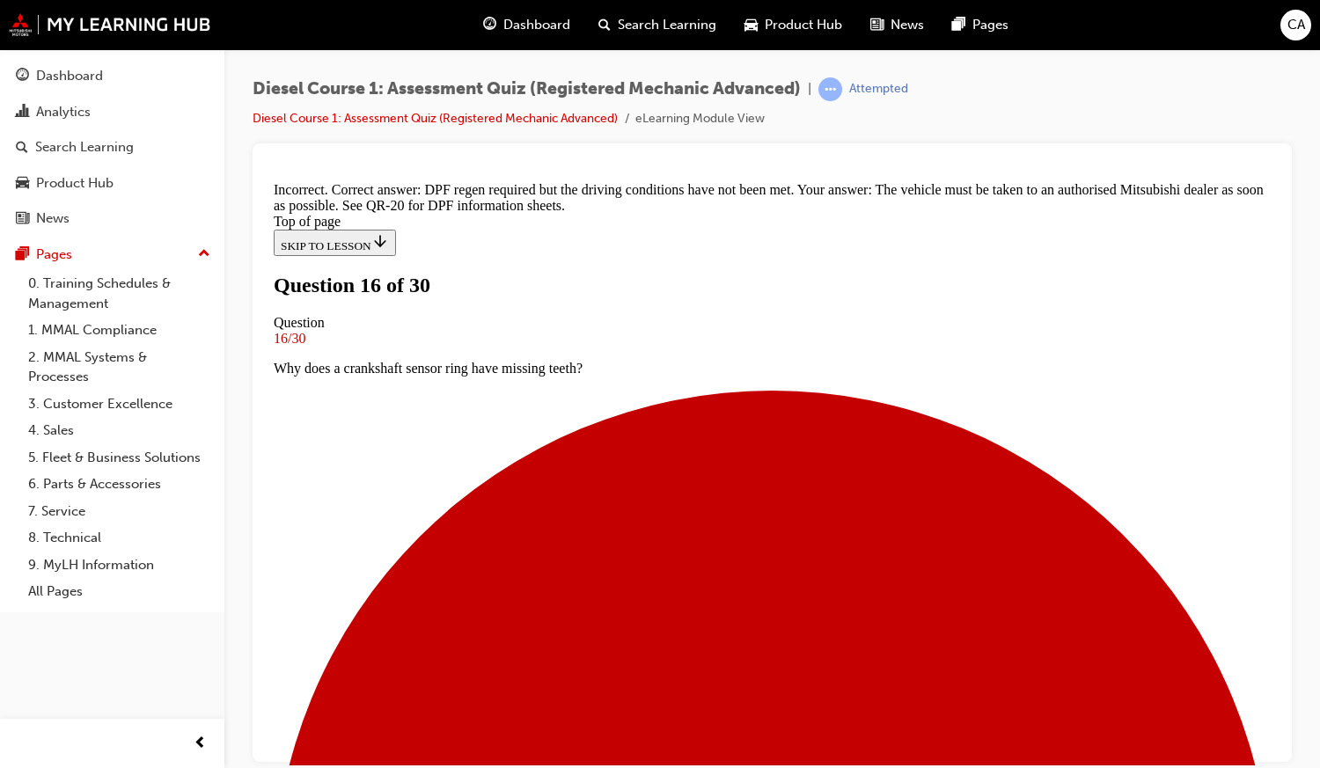
scroll to position [386, 0]
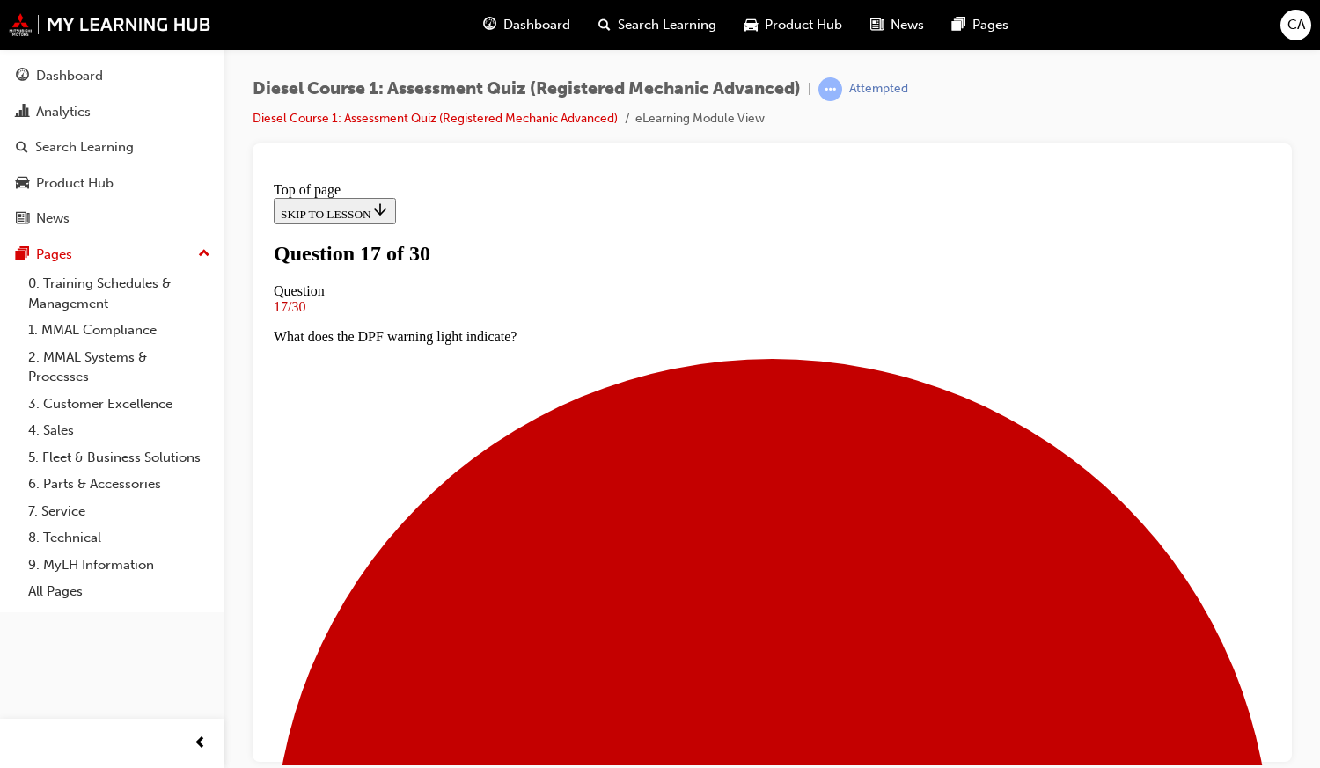
scroll to position [3, 0]
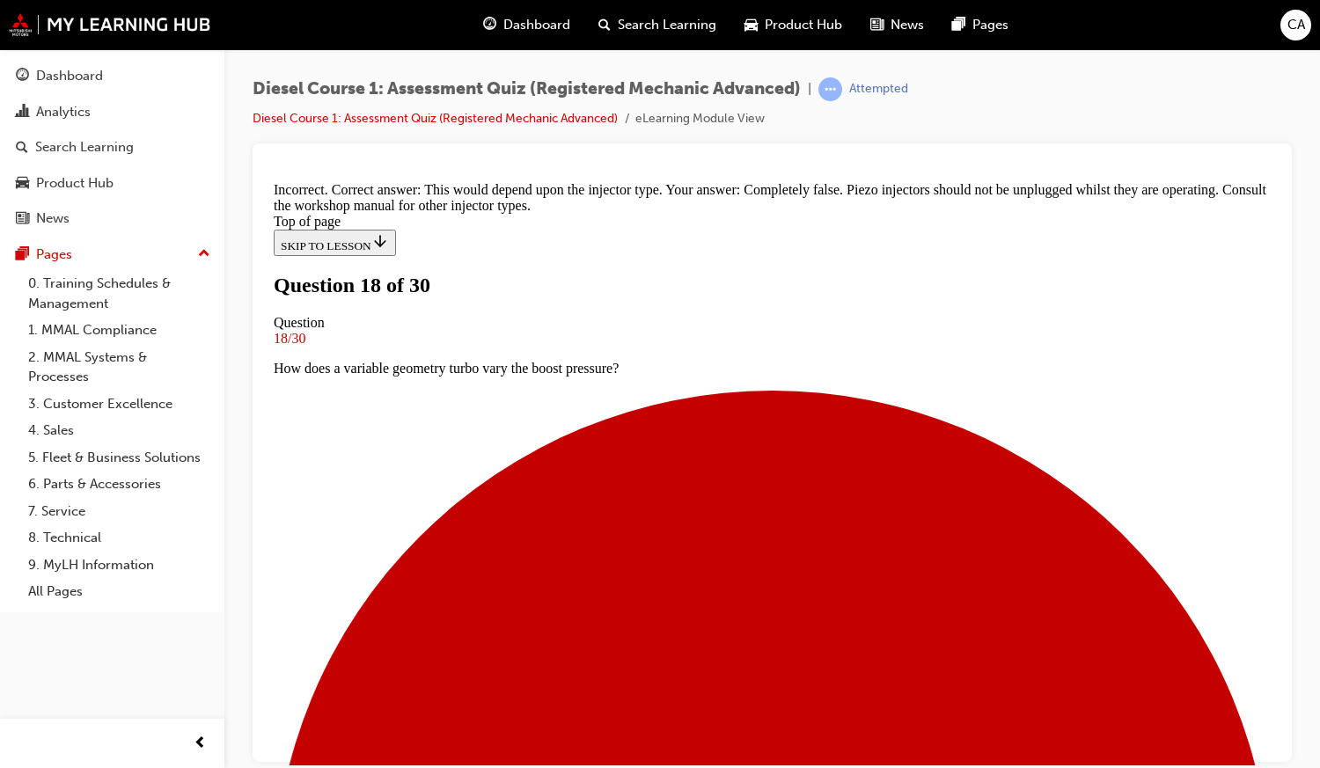
scroll to position [113, 0]
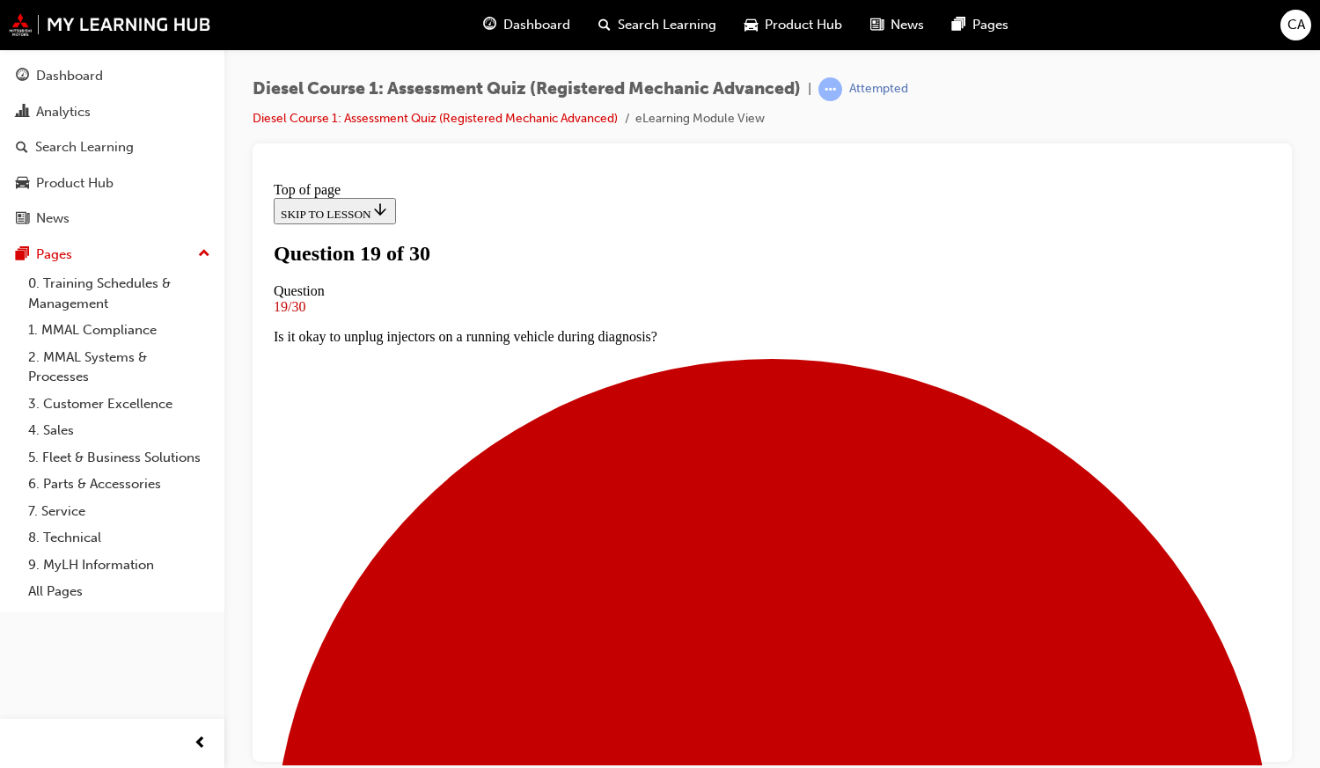
scroll to position [135, 0]
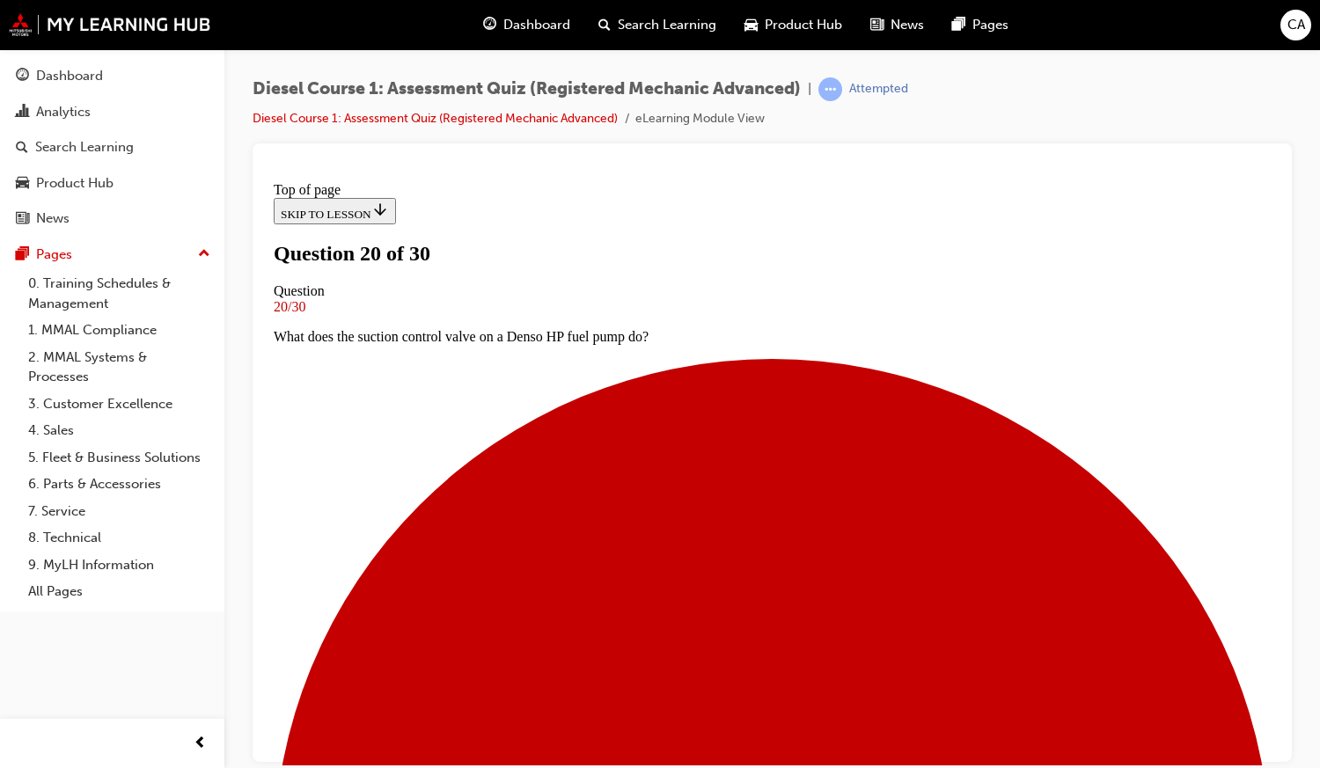
scroll to position [130, 0]
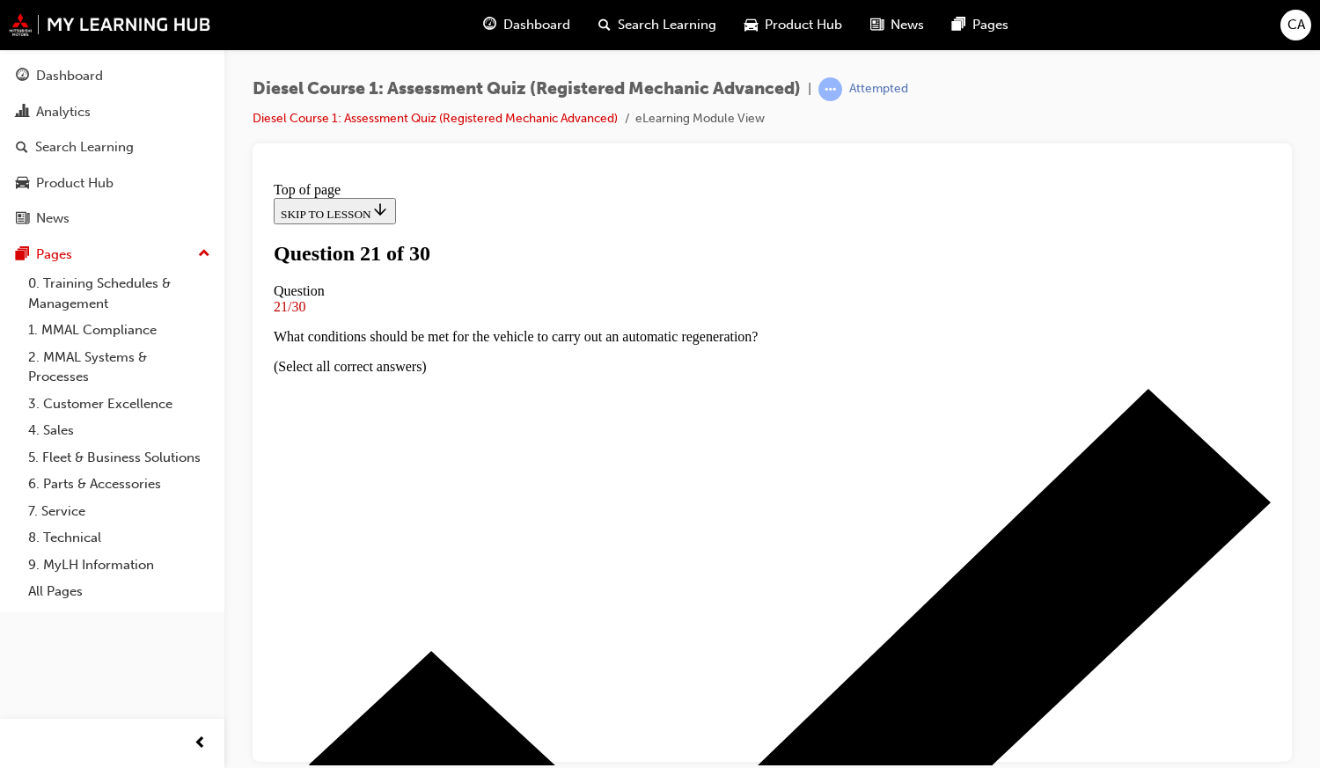
scroll to position [172, 0]
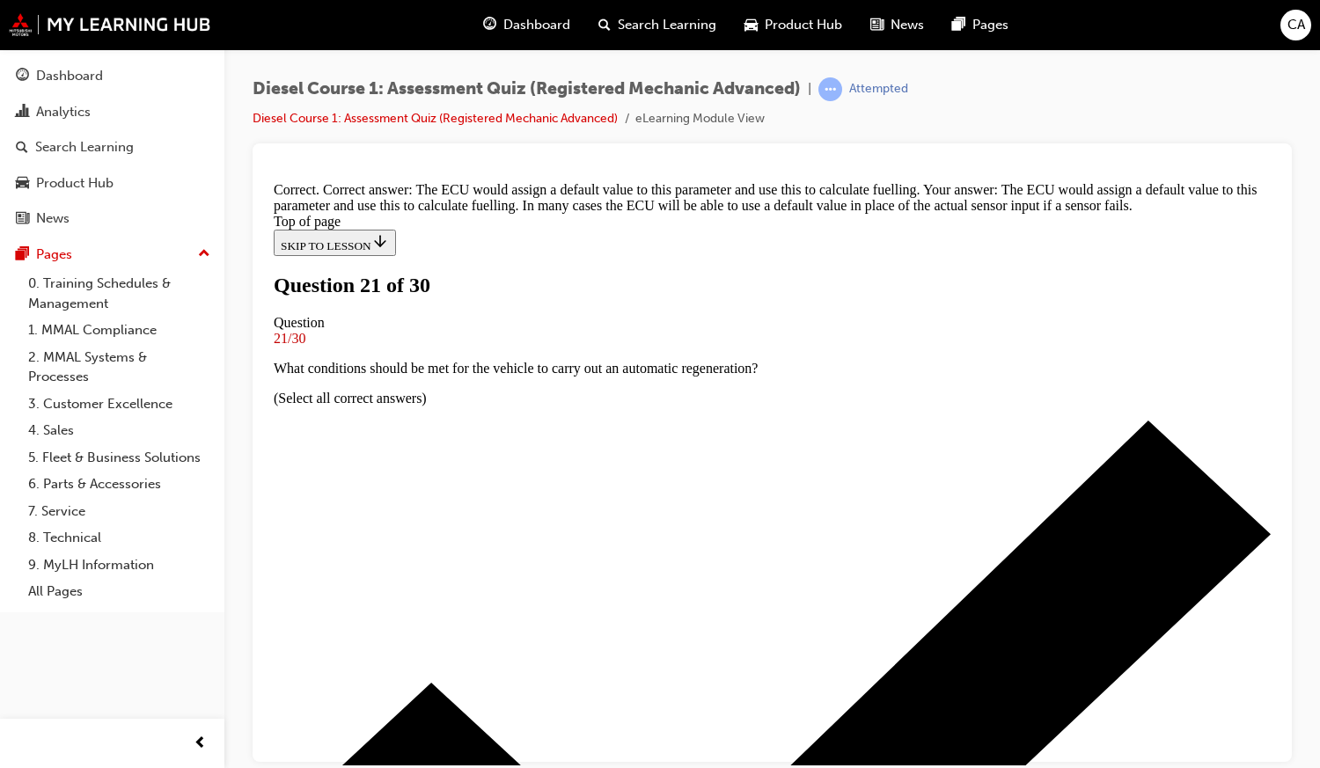
scroll to position [472, 0]
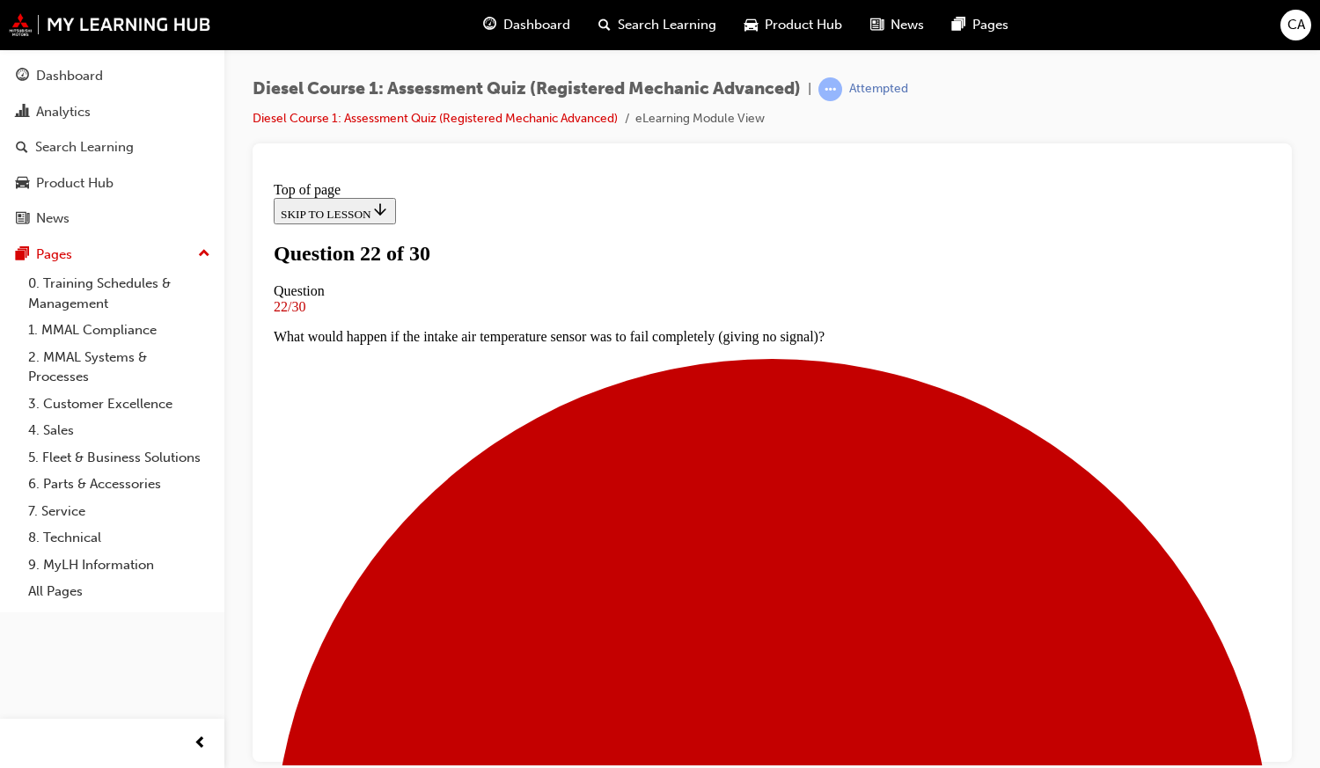
scroll to position [58, 0]
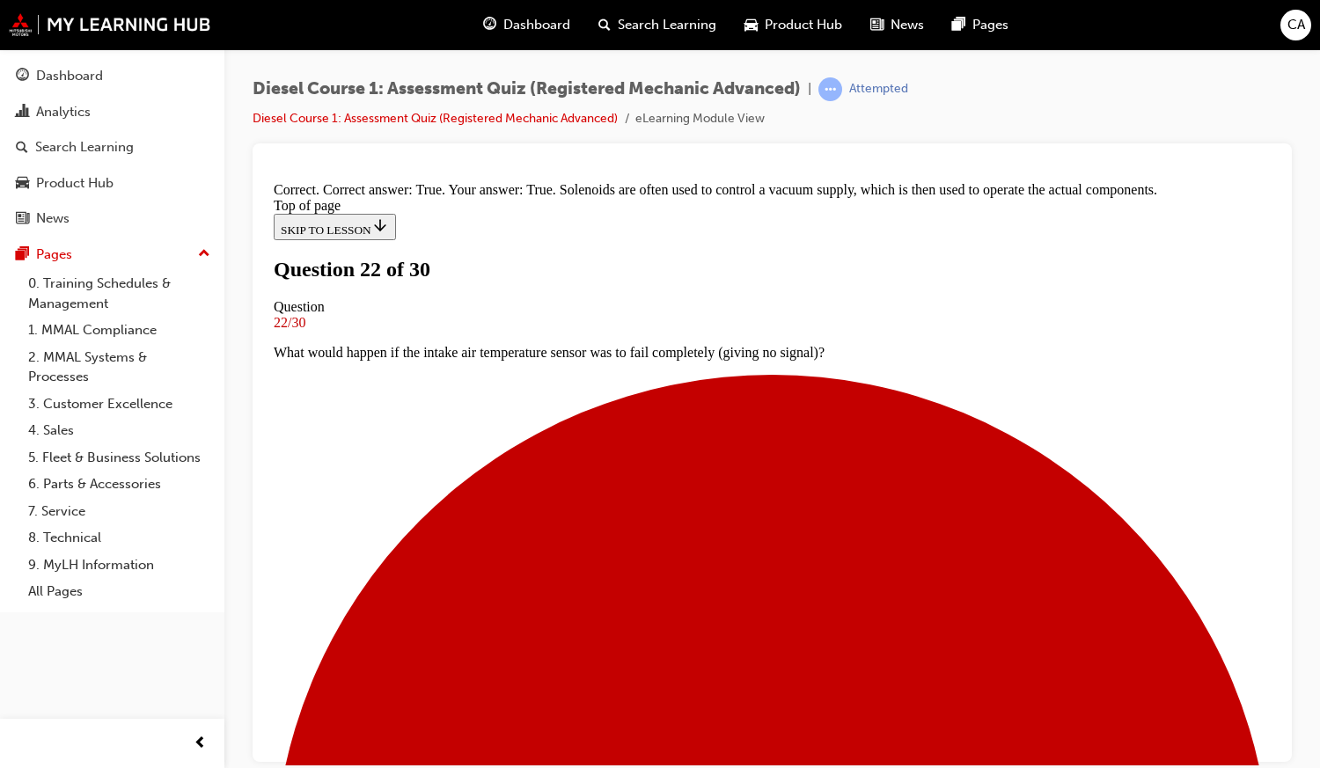
scroll to position [278, 0]
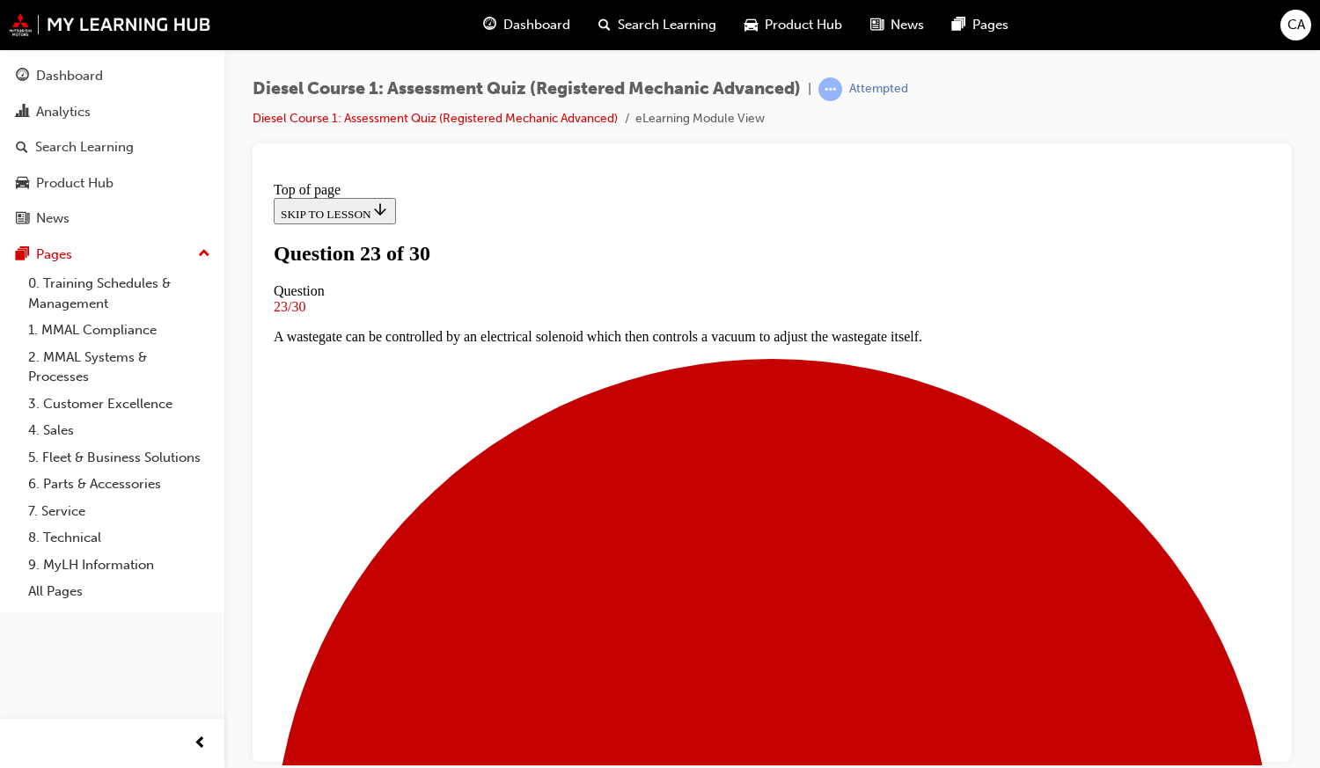
scroll to position [79, 0]
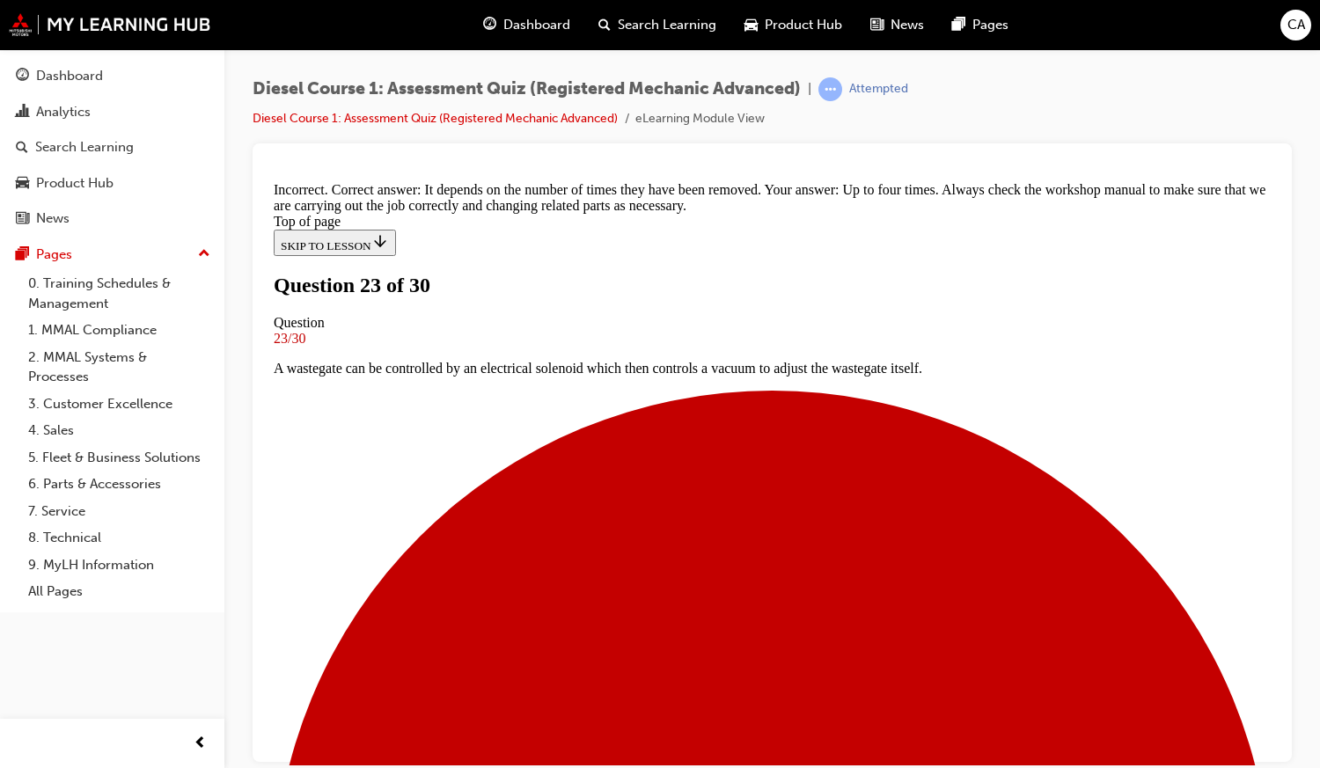
scroll to position [389, 0]
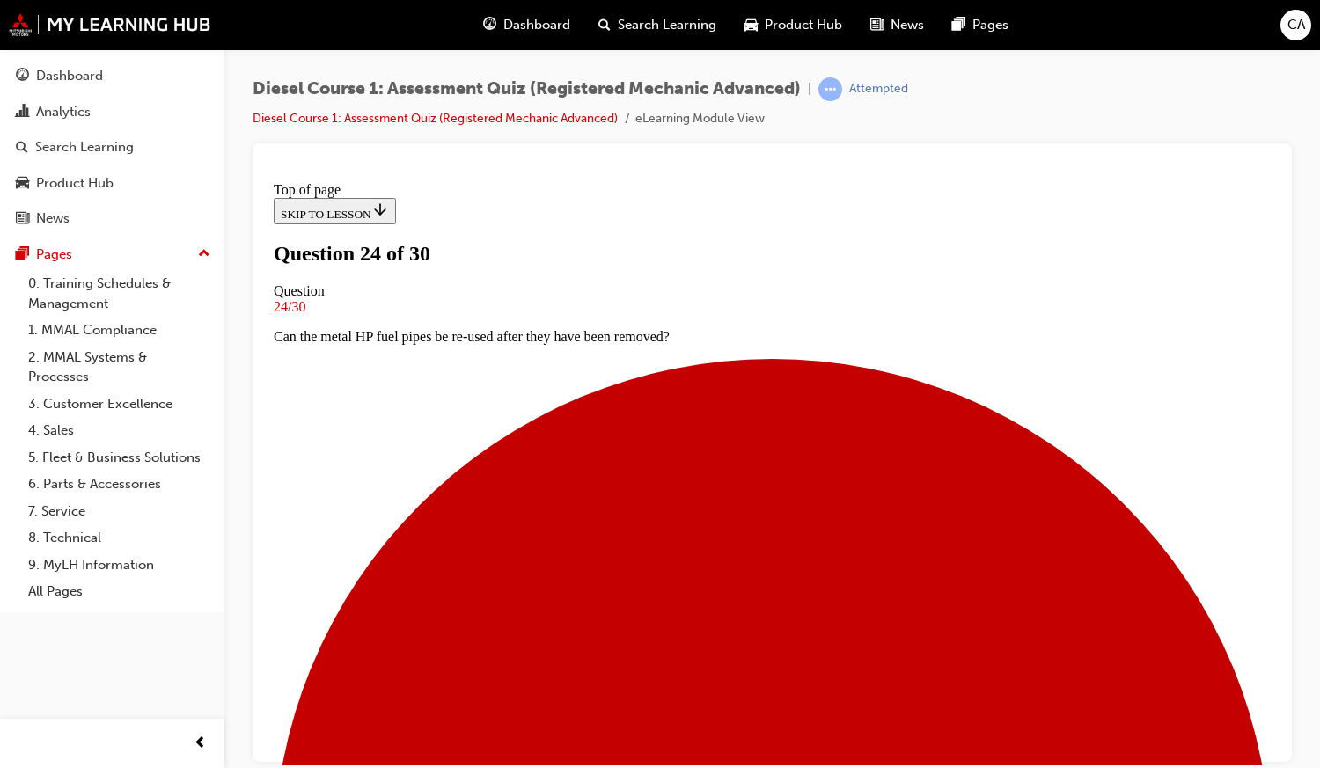
scroll to position [55, 0]
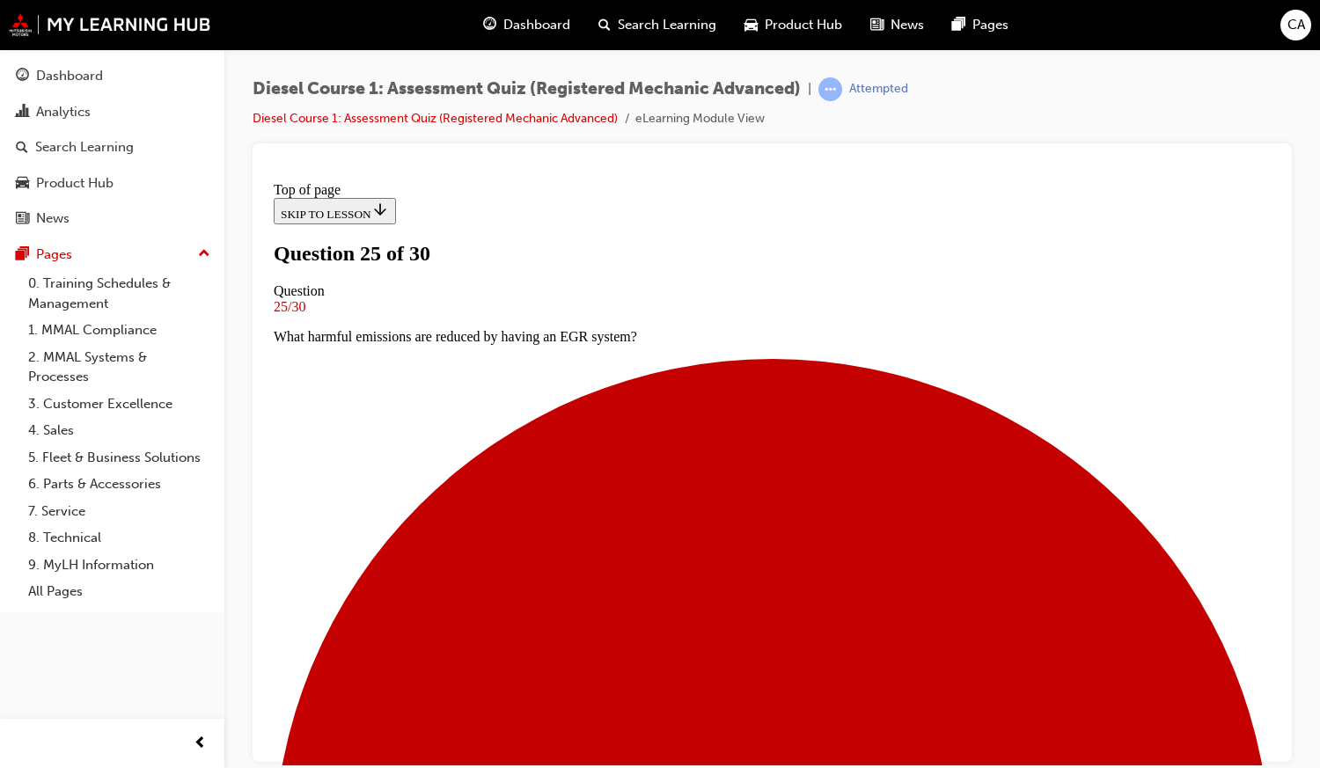
scroll to position [3, 0]
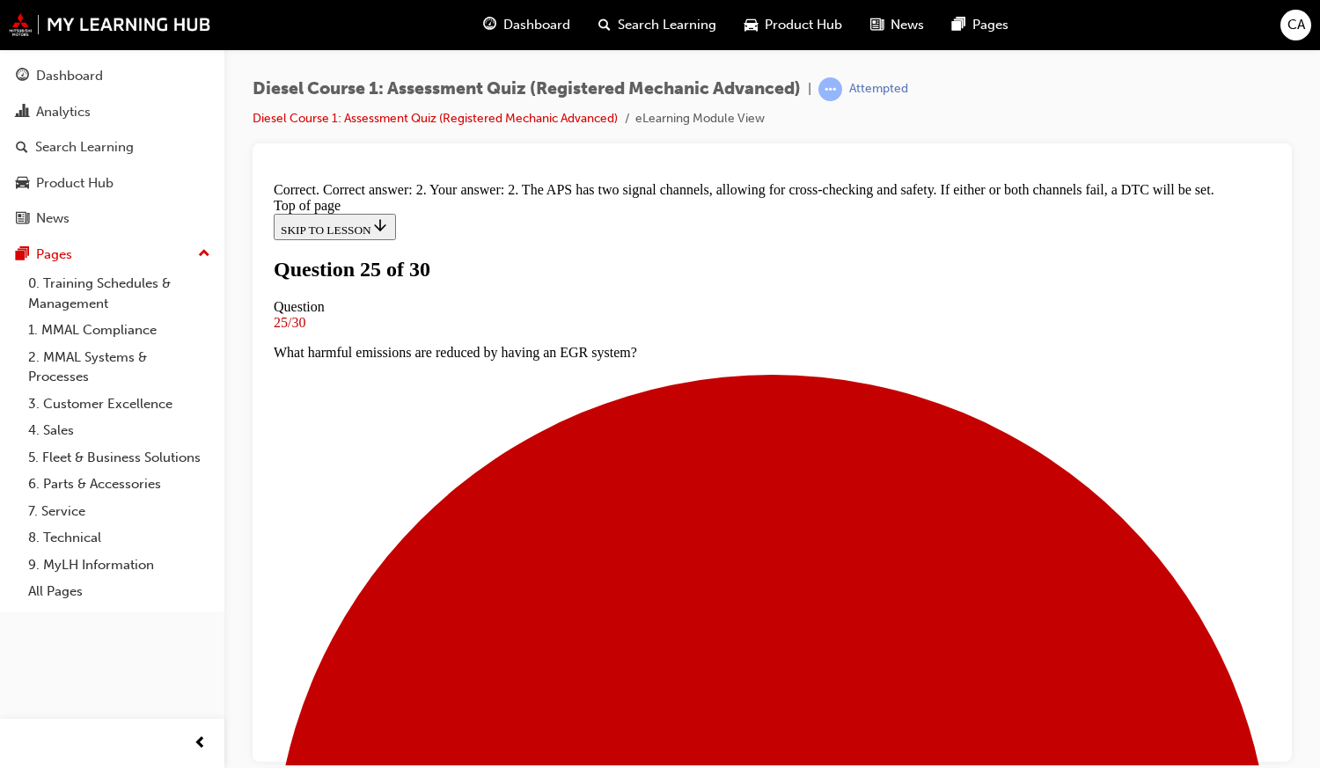
scroll to position [389, 0]
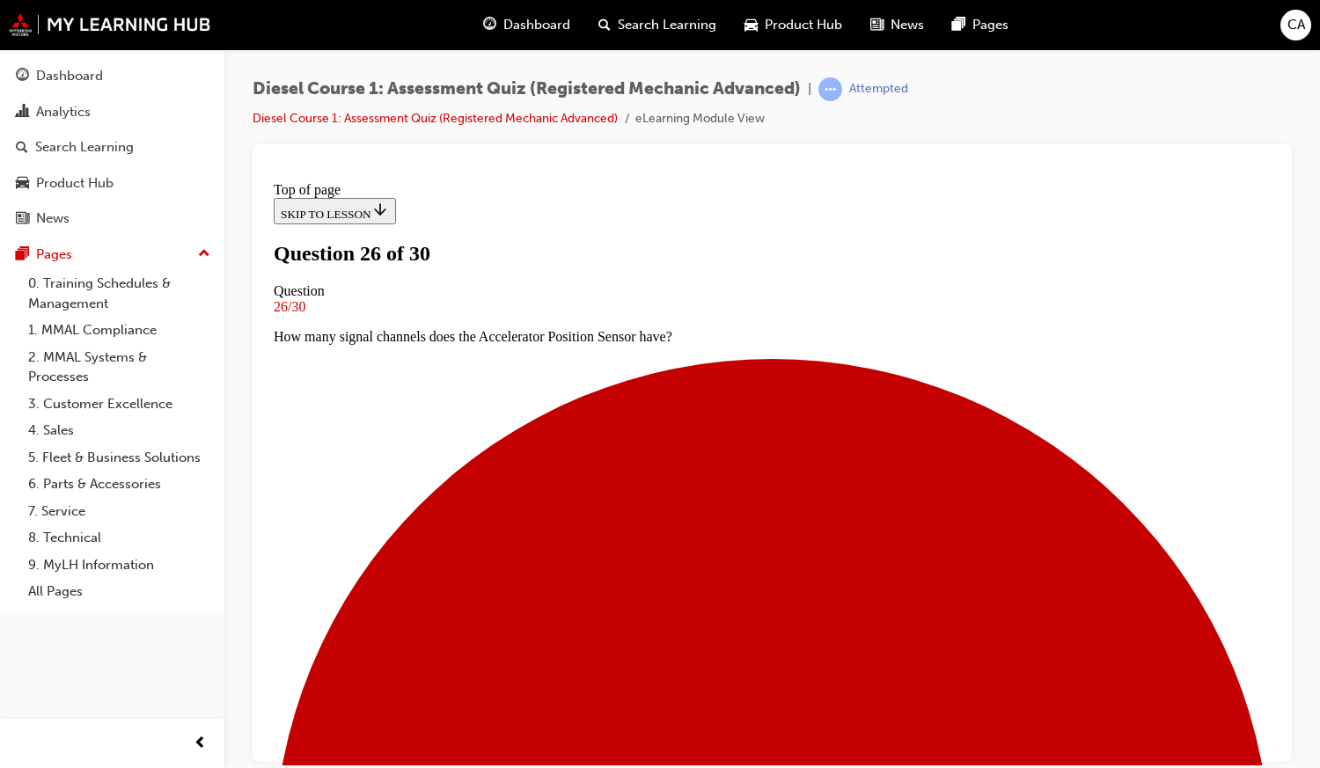
scroll to position [76, 0]
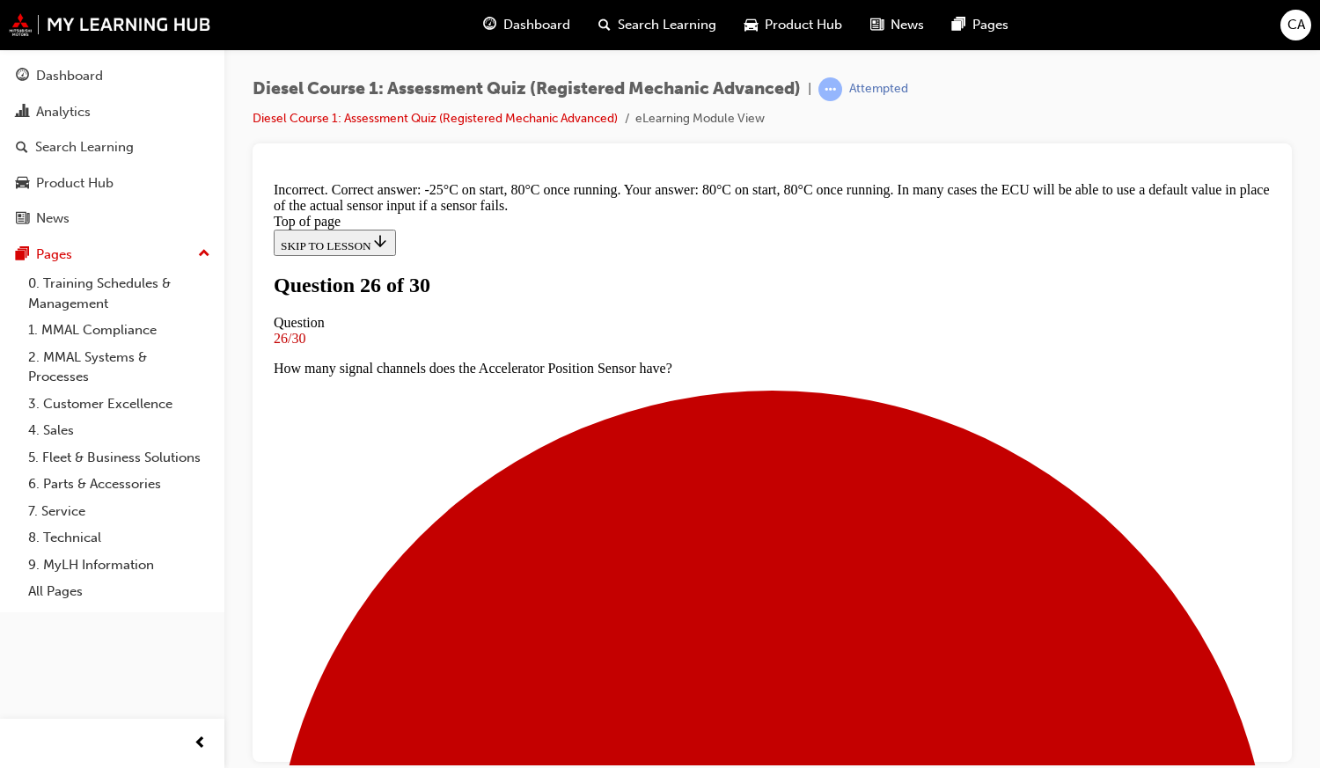
scroll to position [419, 0]
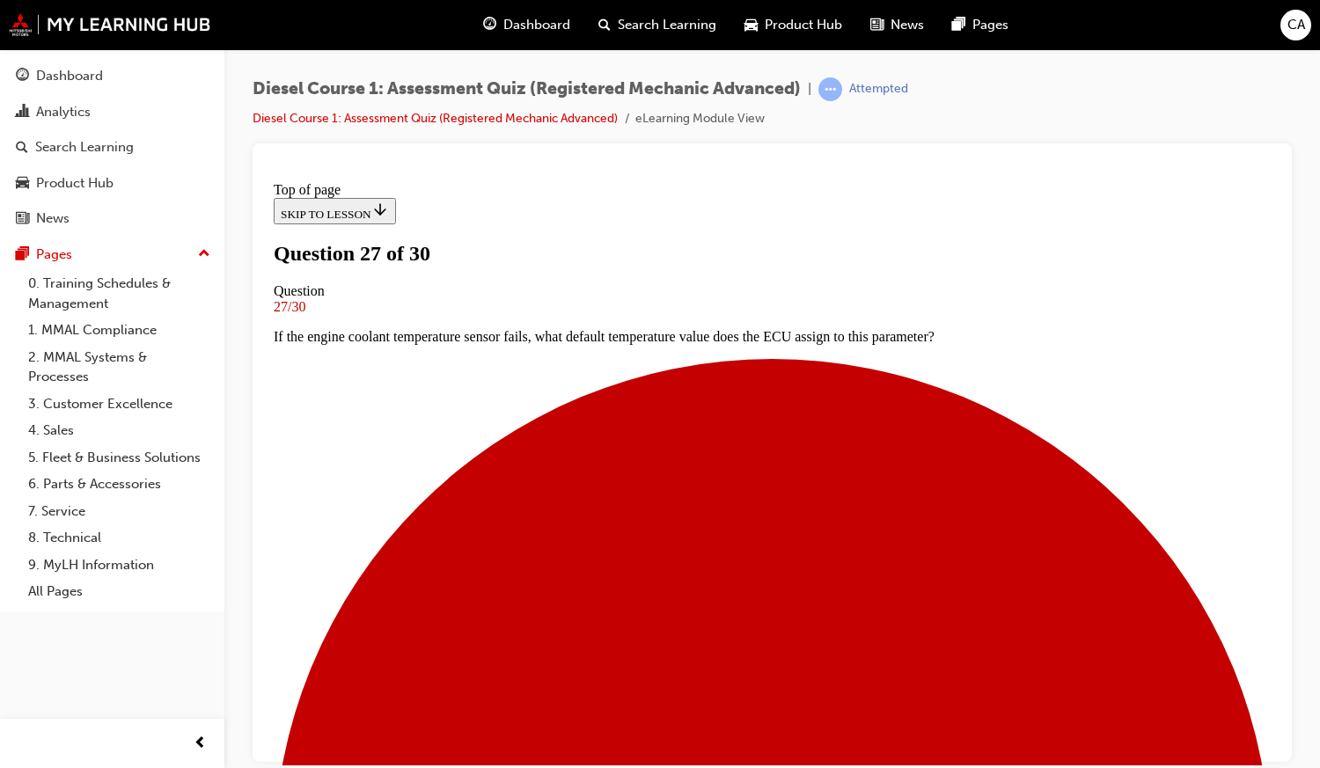
scroll to position [83, 0]
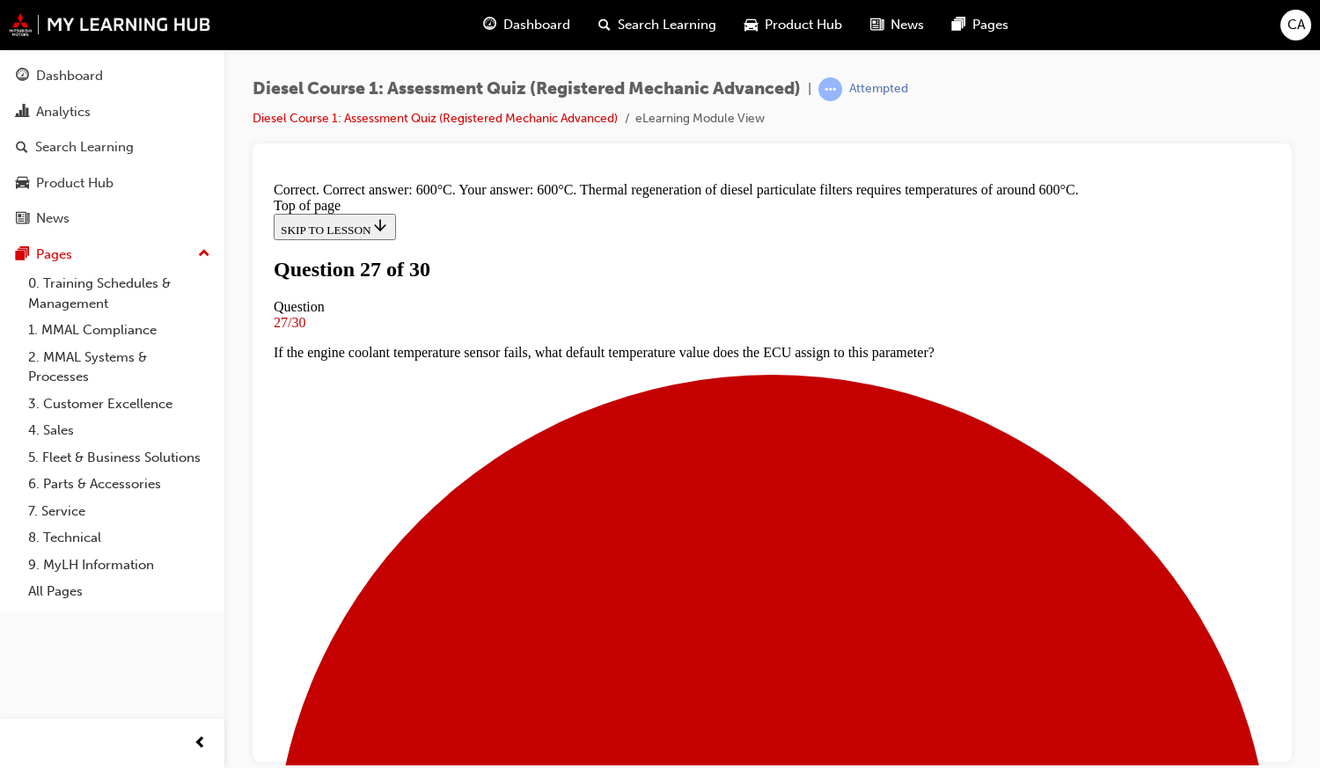
scroll to position [389, 0]
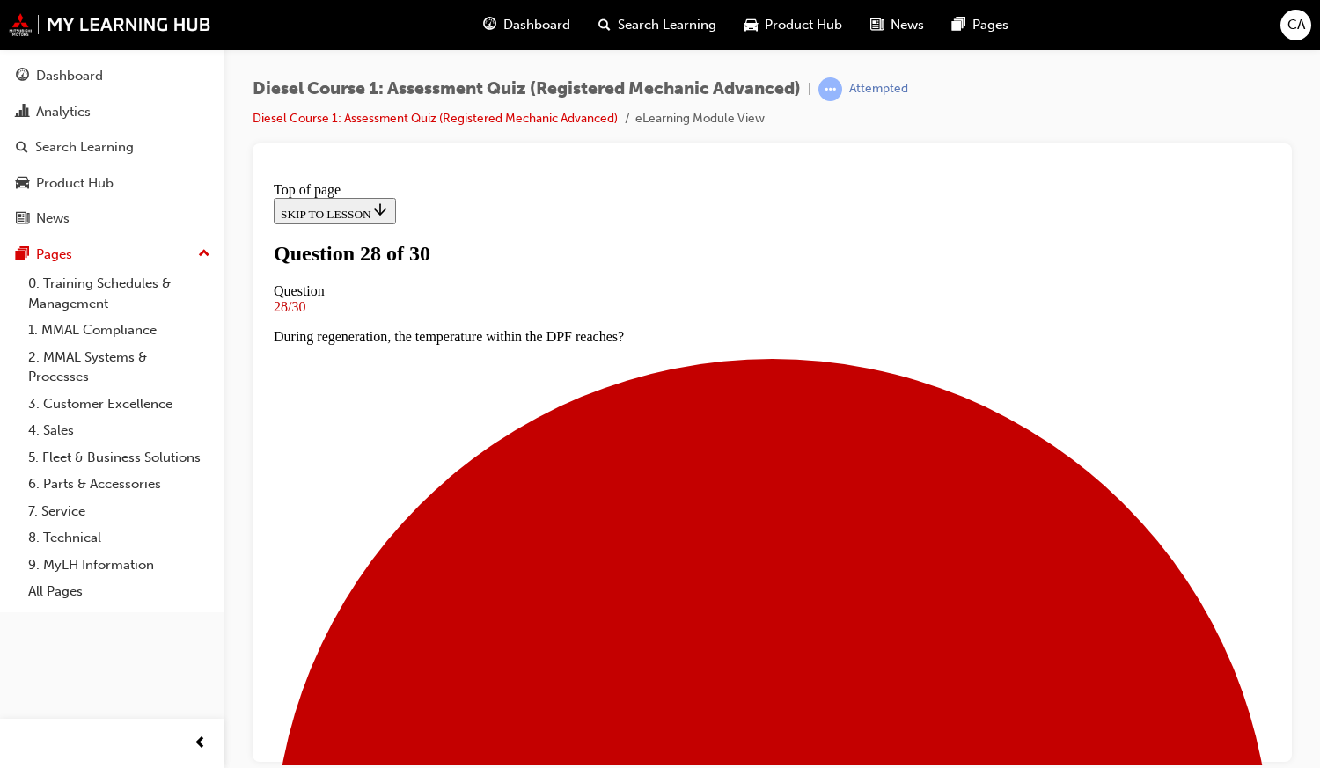
scroll to position [3, 0]
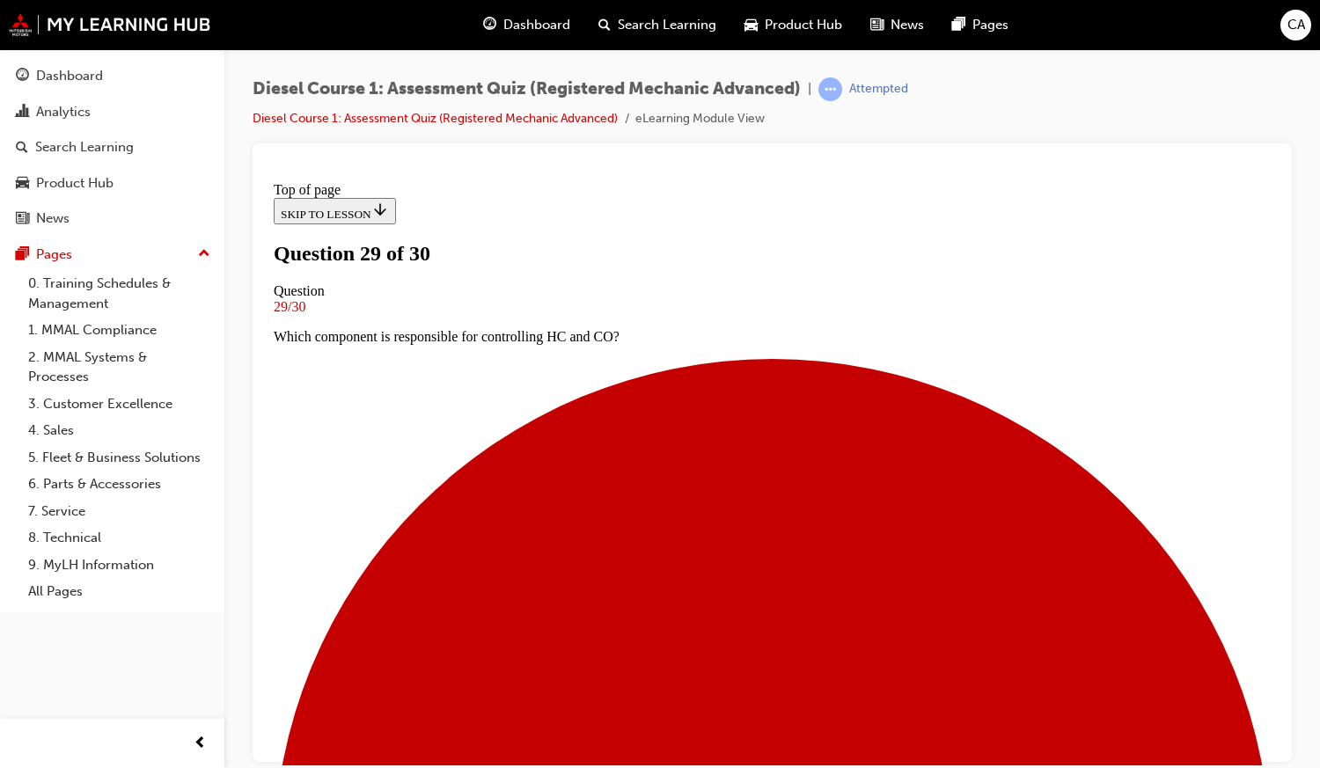
scroll to position [84, 0]
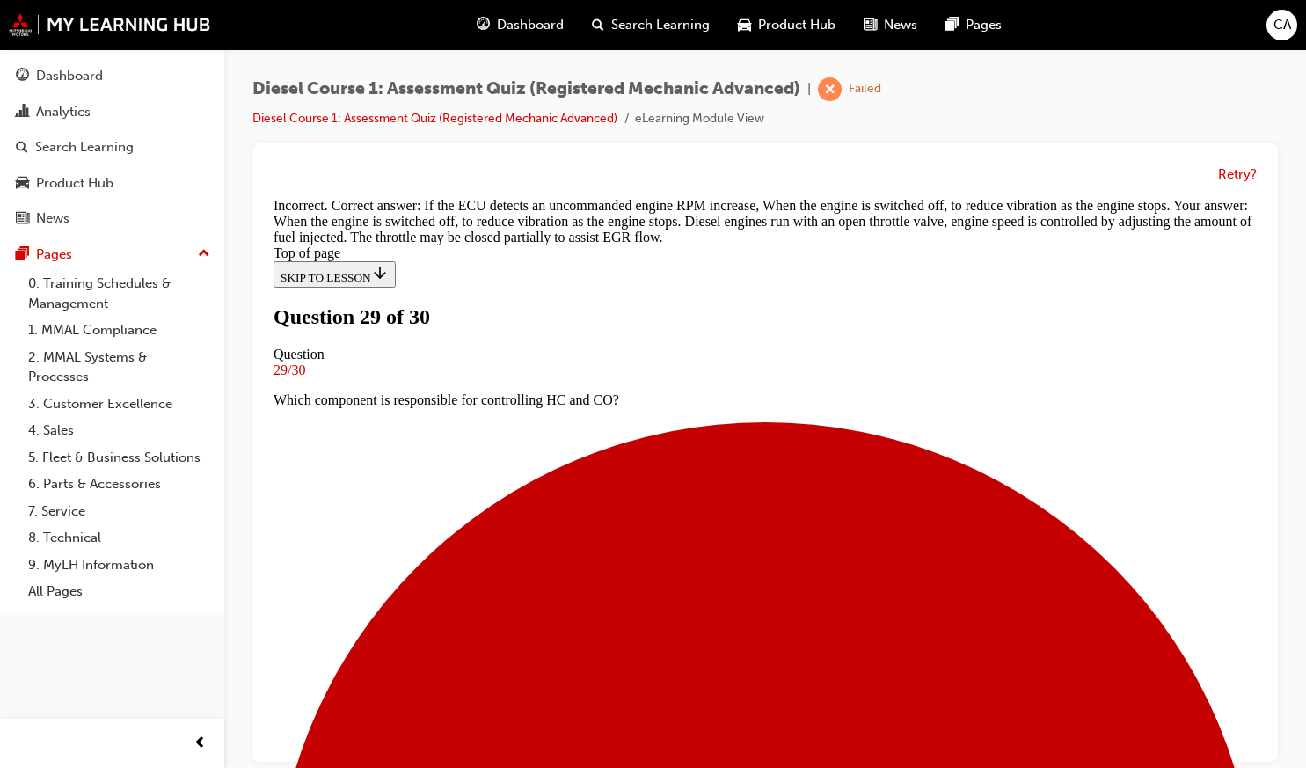
scroll to position [153, 0]
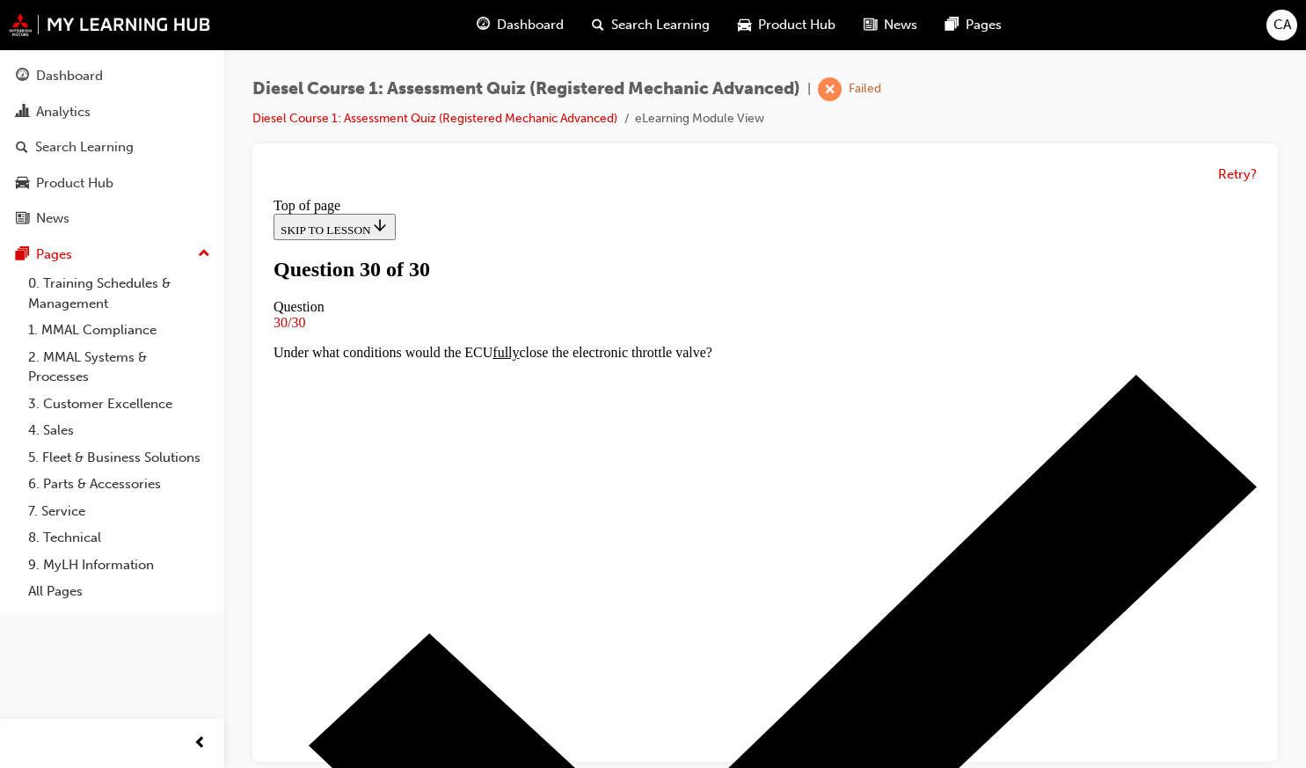
scroll to position [12, 0]
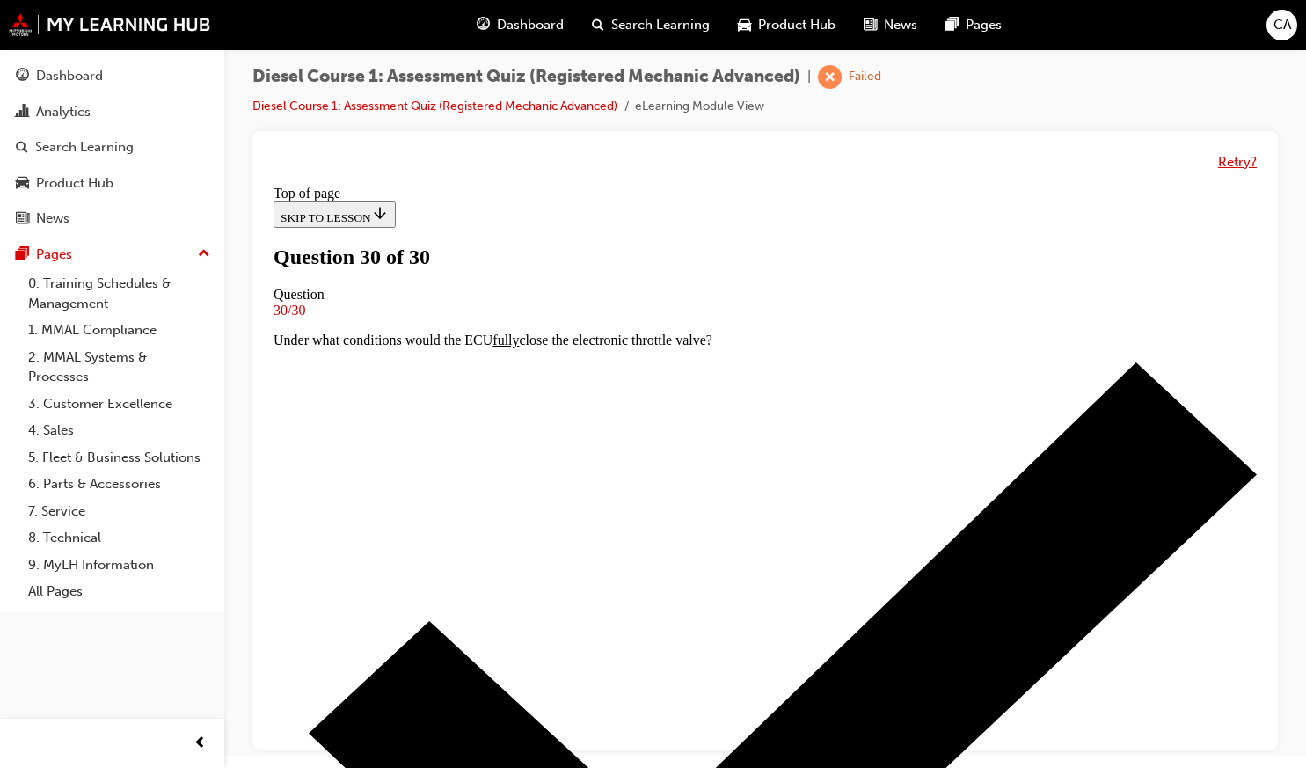
click at [1241, 154] on button "Retry?" at bounding box center [1238, 162] width 39 height 20
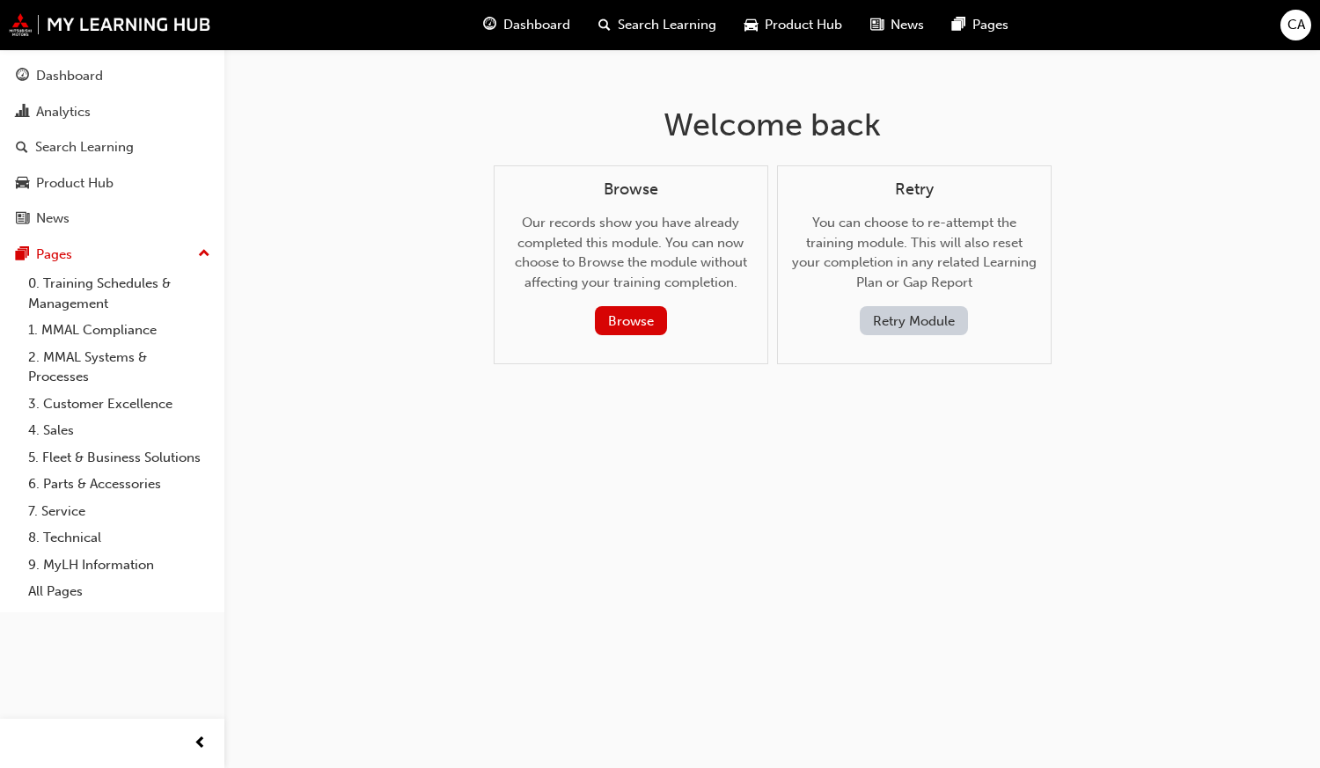
click at [895, 325] on button "Retry Module" at bounding box center [914, 320] width 108 height 29
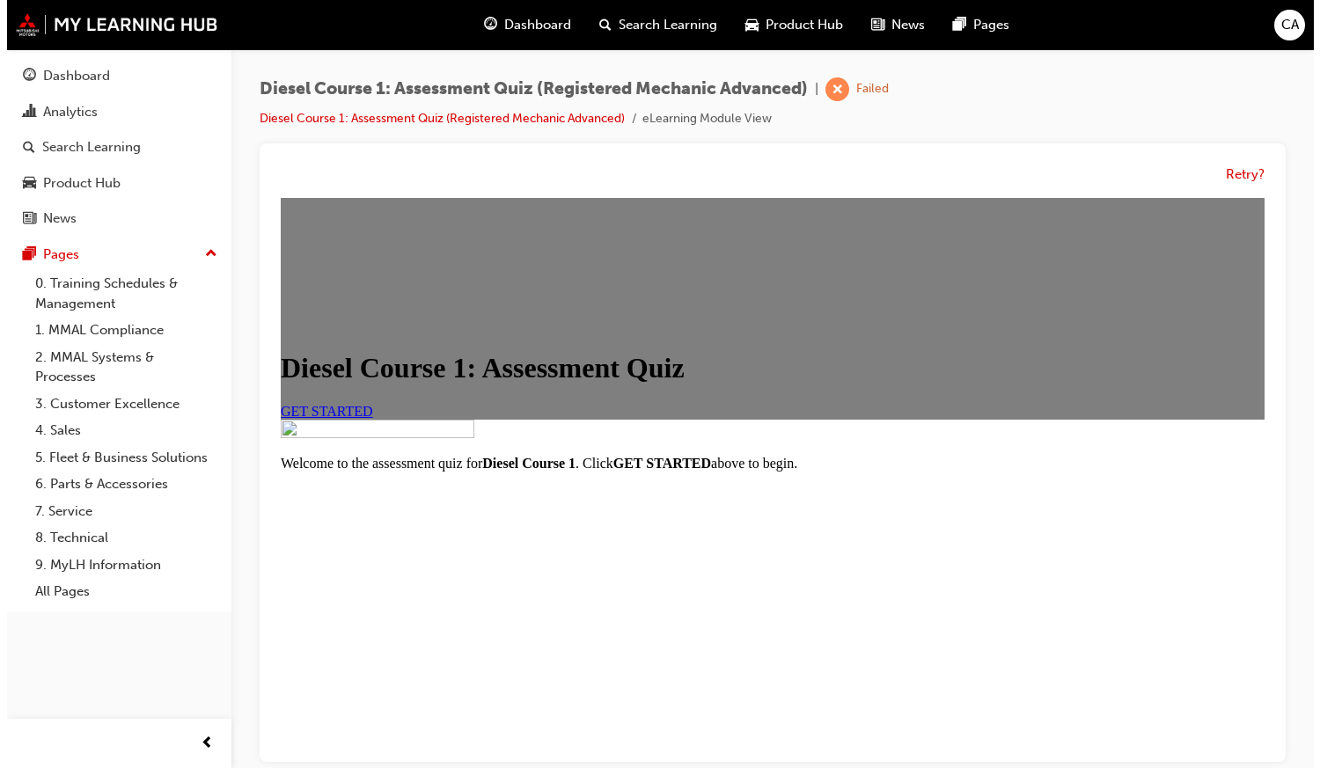
scroll to position [127, 0]
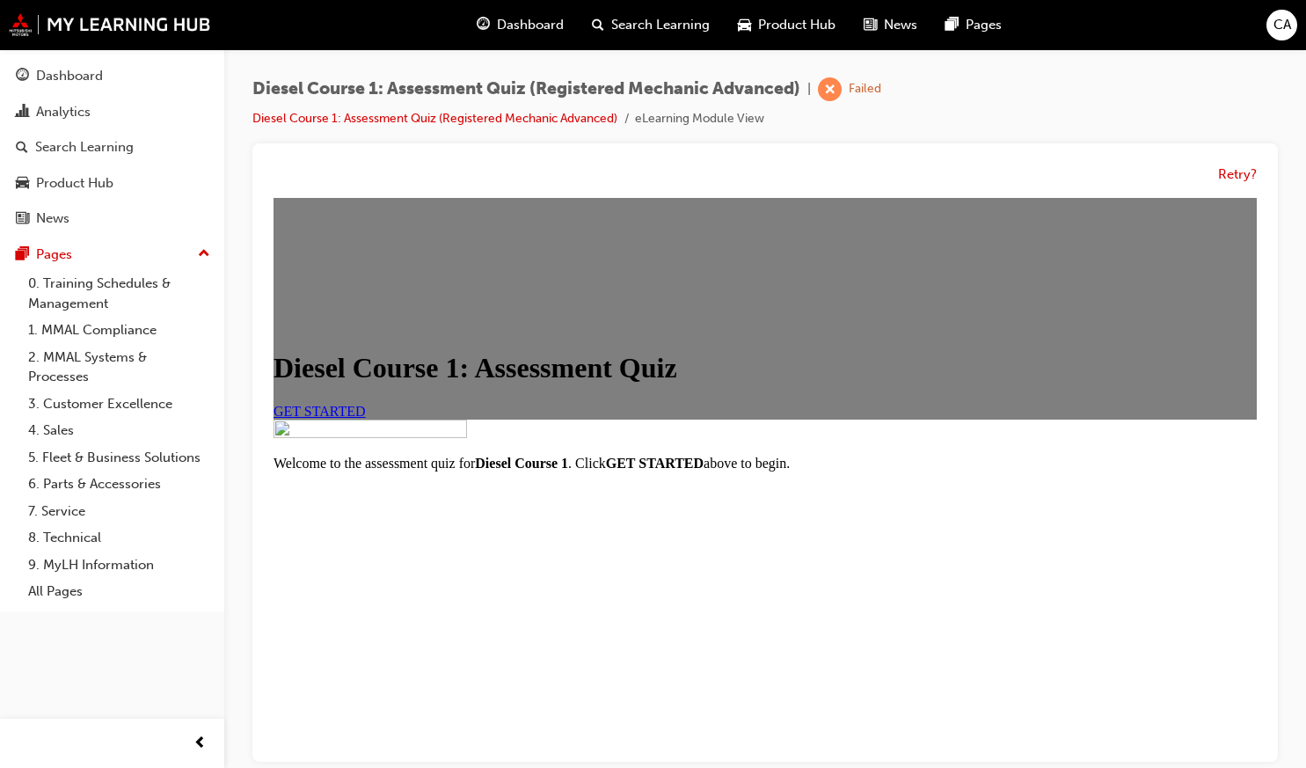
click at [366, 419] on link "GET STARTED" at bounding box center [320, 411] width 92 height 15
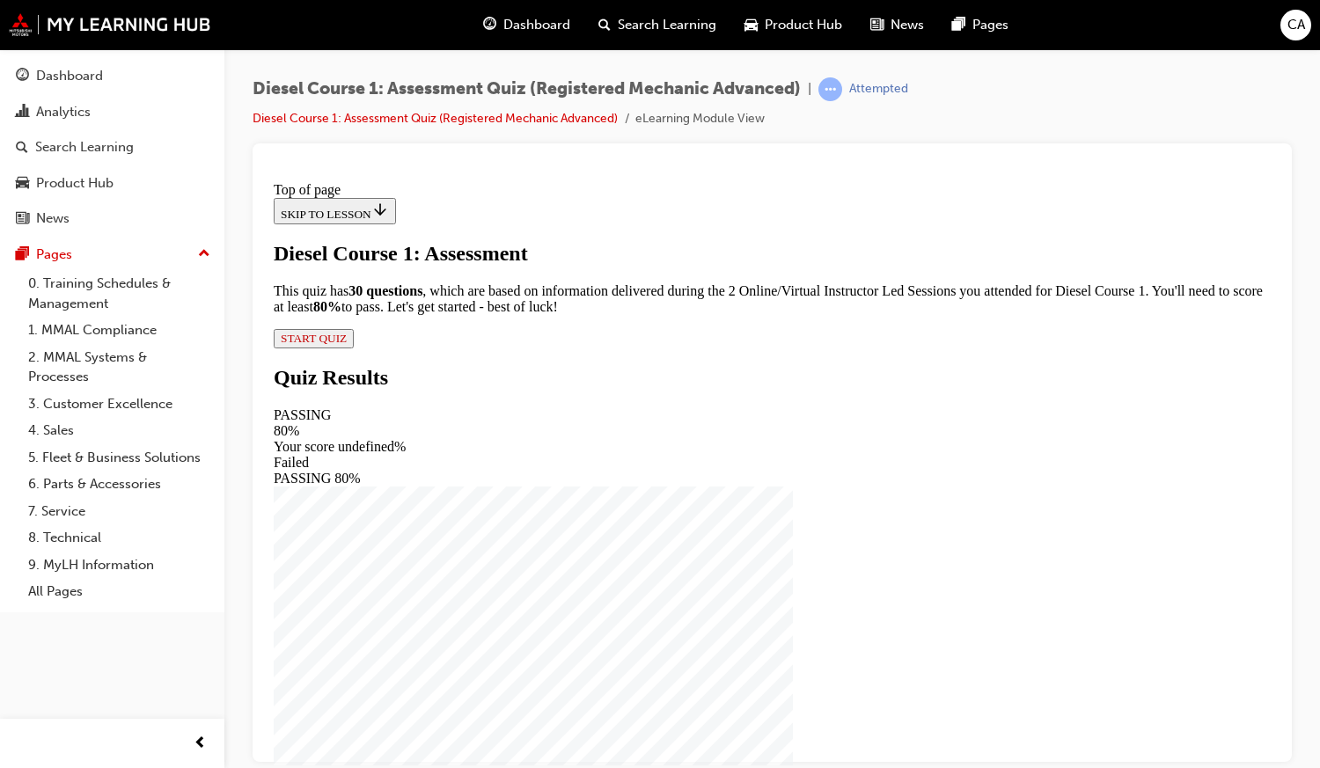
click at [507, 348] on div "Diesel Course 1: Assessment This quiz has 30 questions , which are based on inf…" at bounding box center [772, 294] width 997 height 106
click at [517, 348] on div "Diesel Course 1: Assessment This quiz has 30 questions , which are based on inf…" at bounding box center [772, 294] width 997 height 106
click at [347, 344] on span "START QUIZ" at bounding box center [314, 337] width 66 height 13
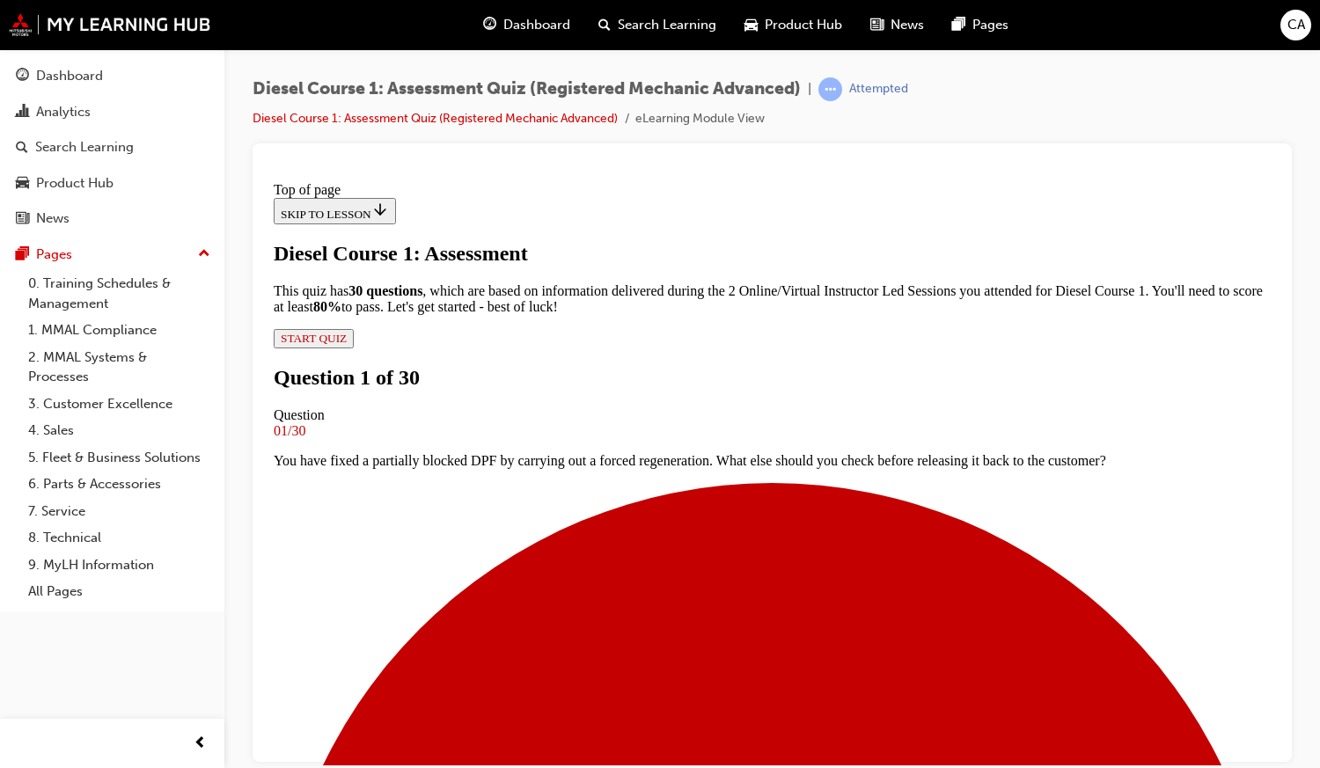
scroll to position [112, 0]
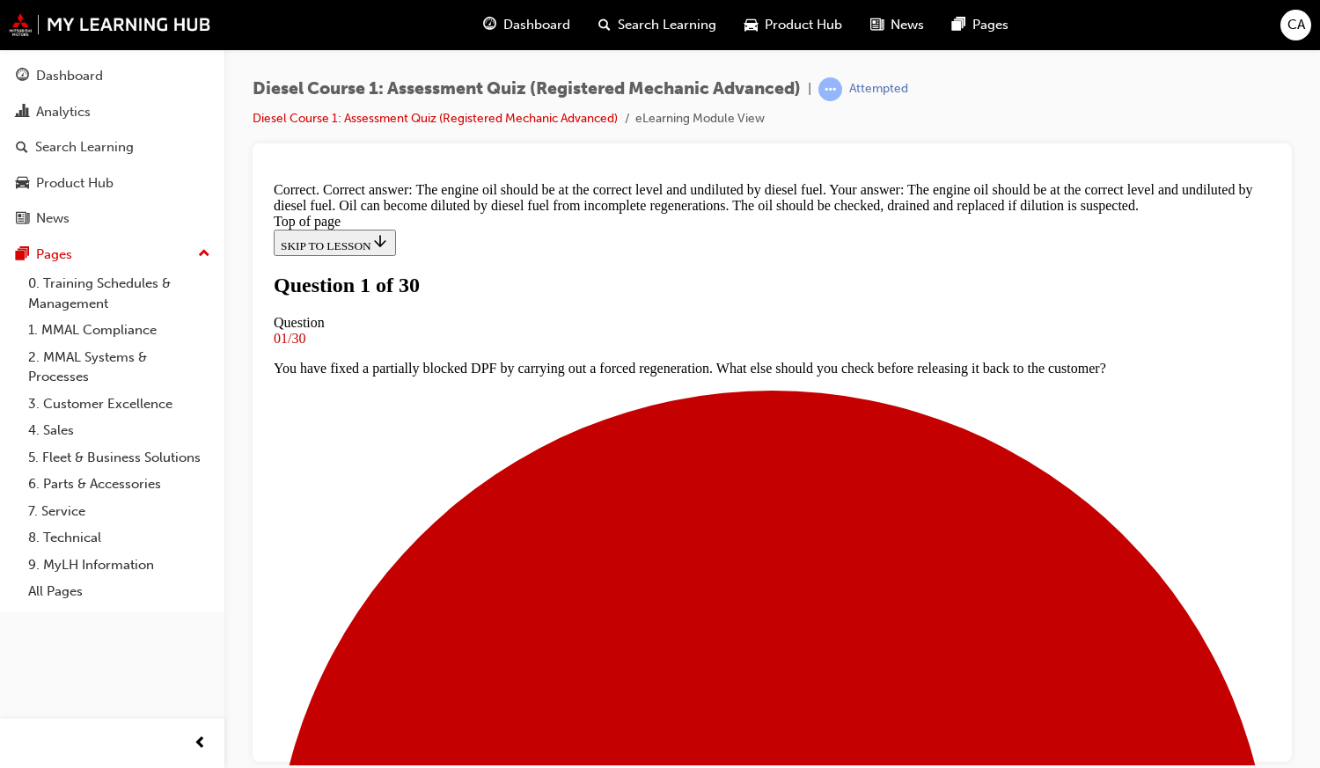
scroll to position [3, 0]
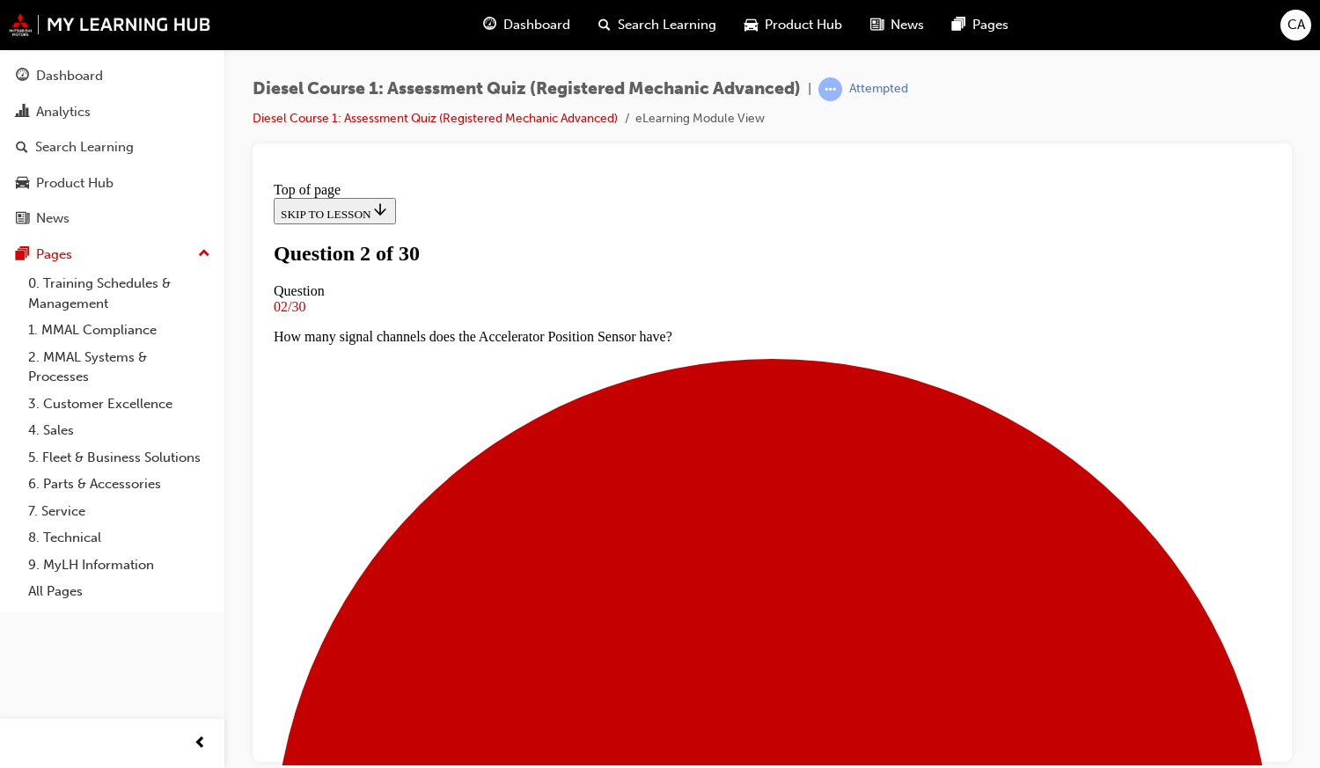
scroll to position [64, 0]
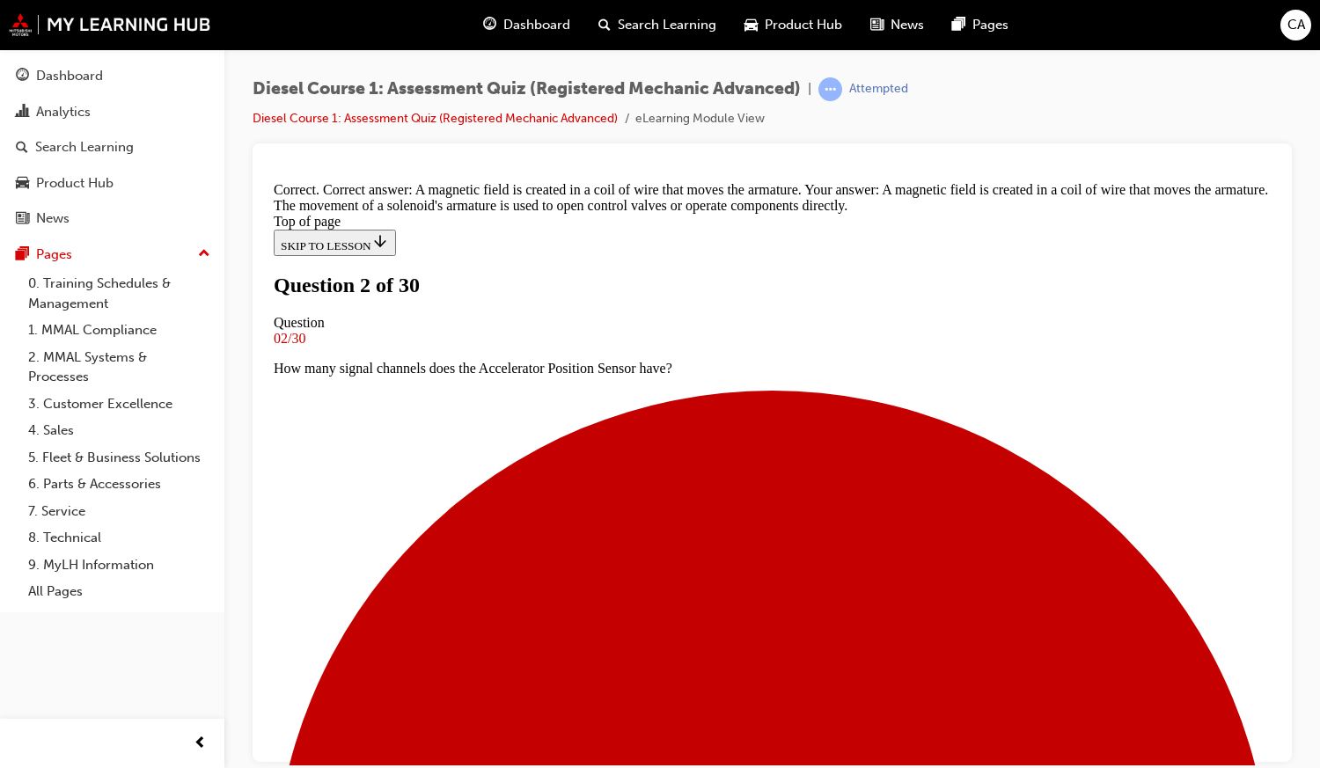
scroll to position [336, 0]
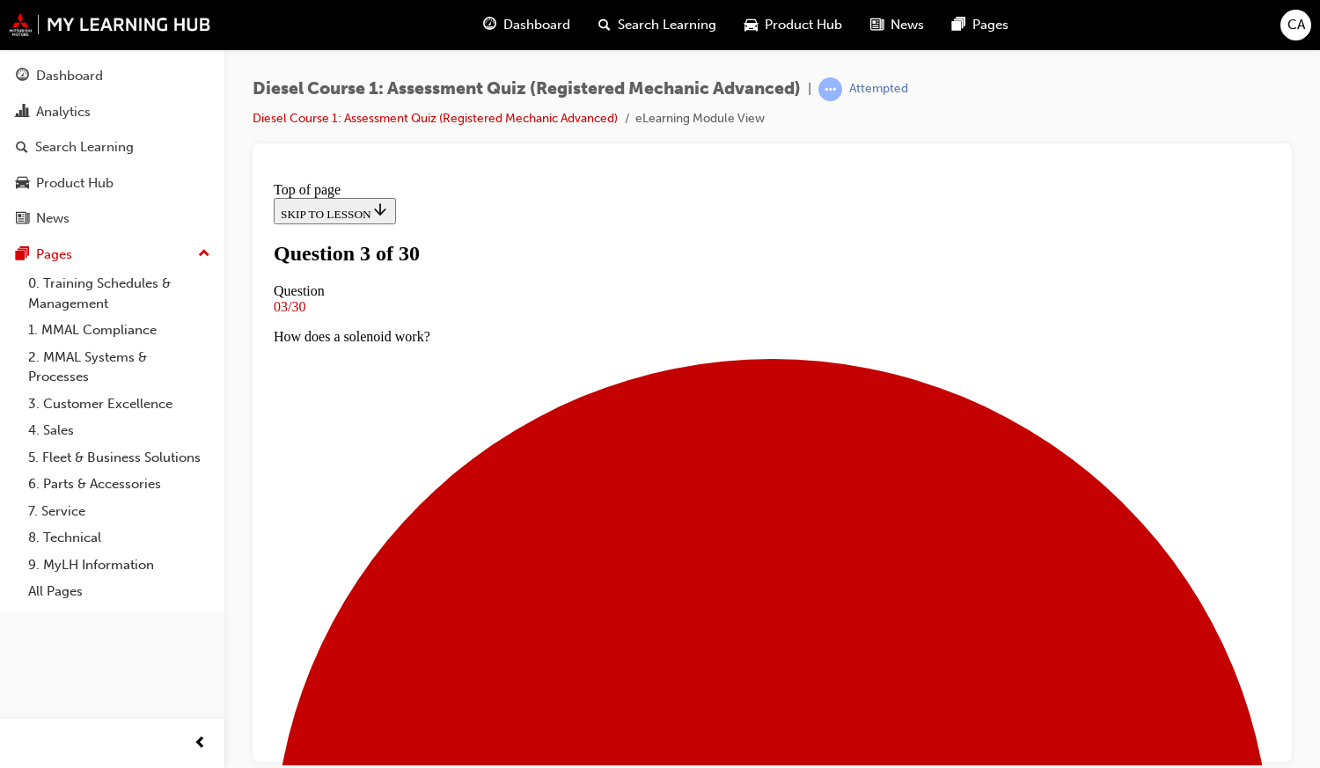
scroll to position [79, 0]
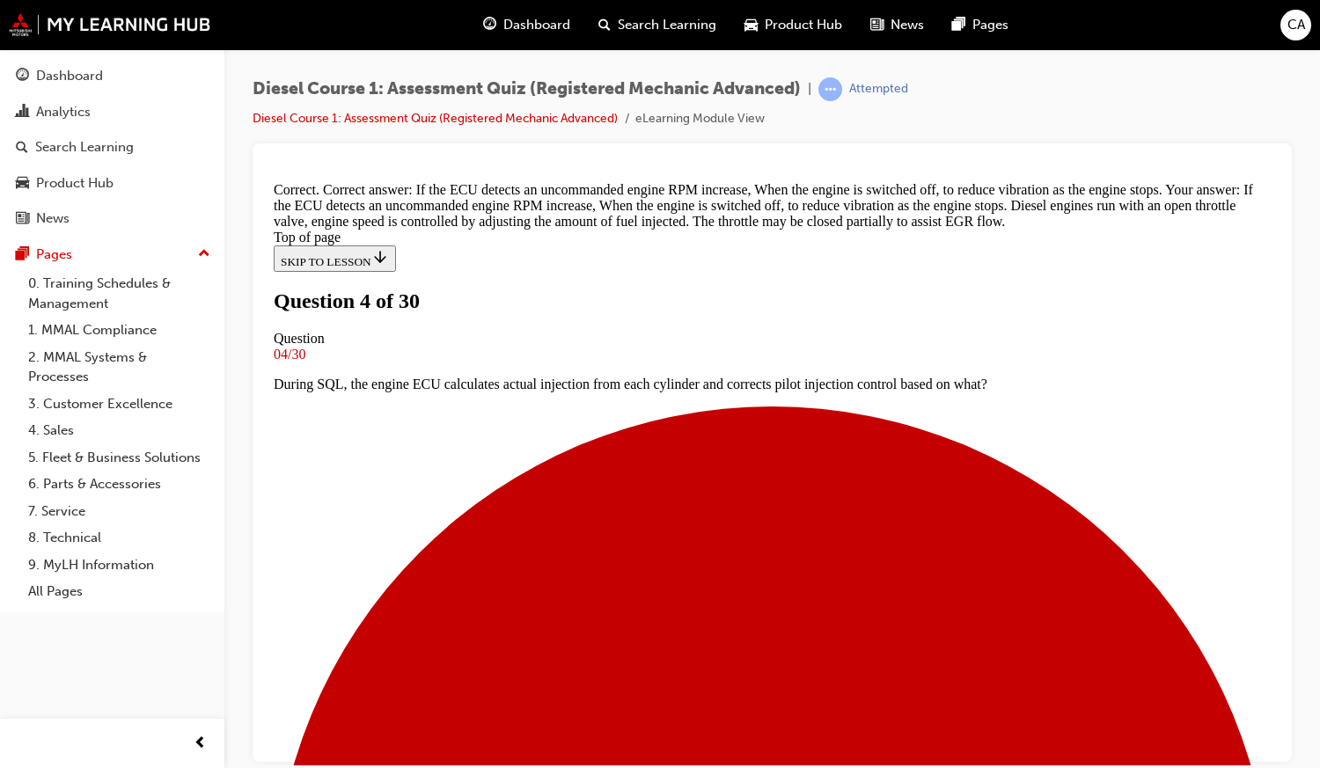
scroll to position [428, 0]
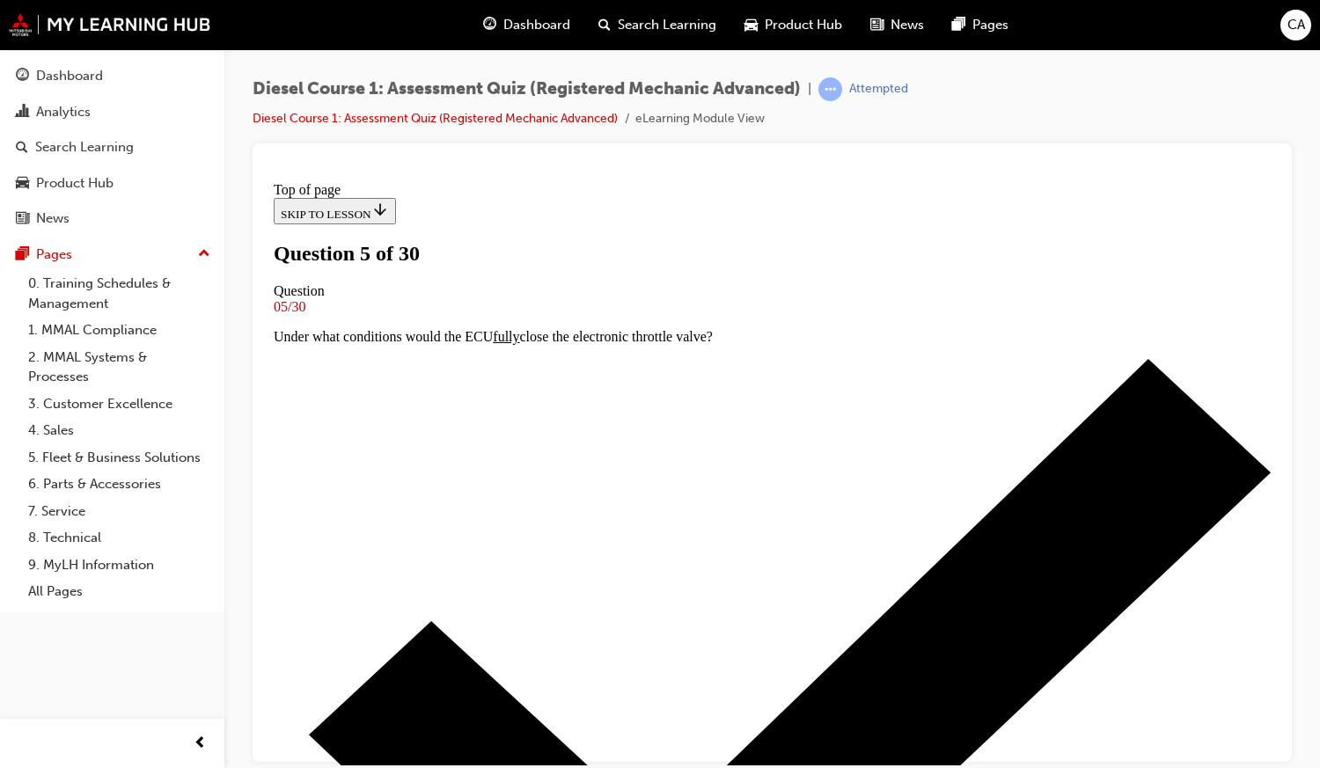
scroll to position [90, 0]
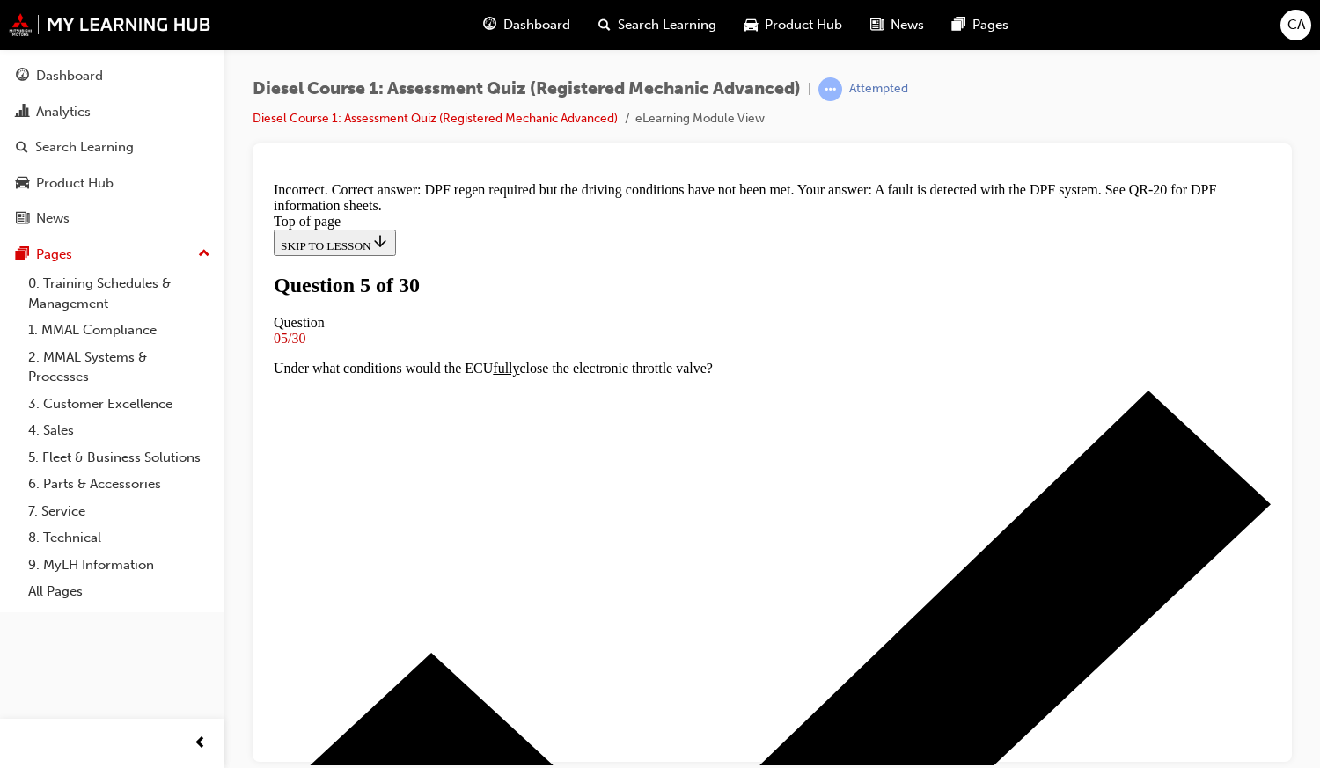
scroll to position [386, 0]
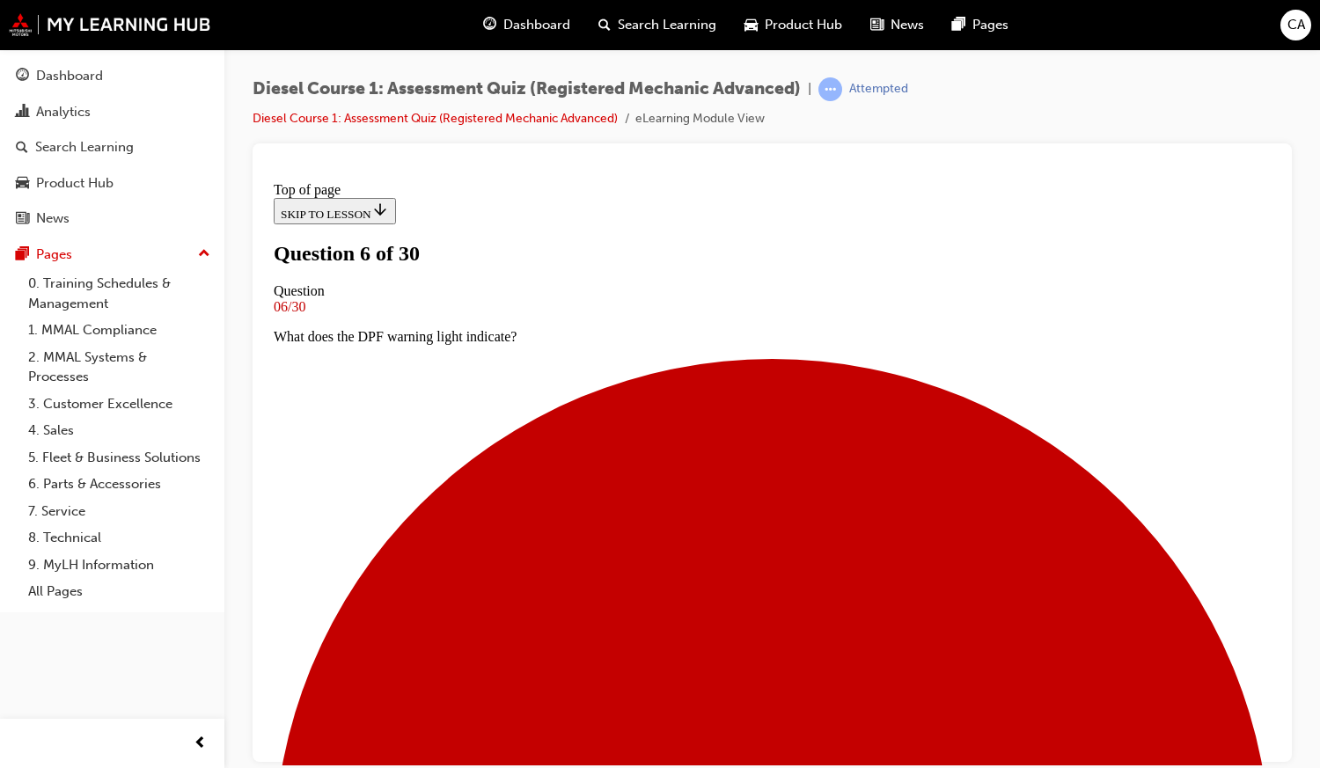
scroll to position [128, 0]
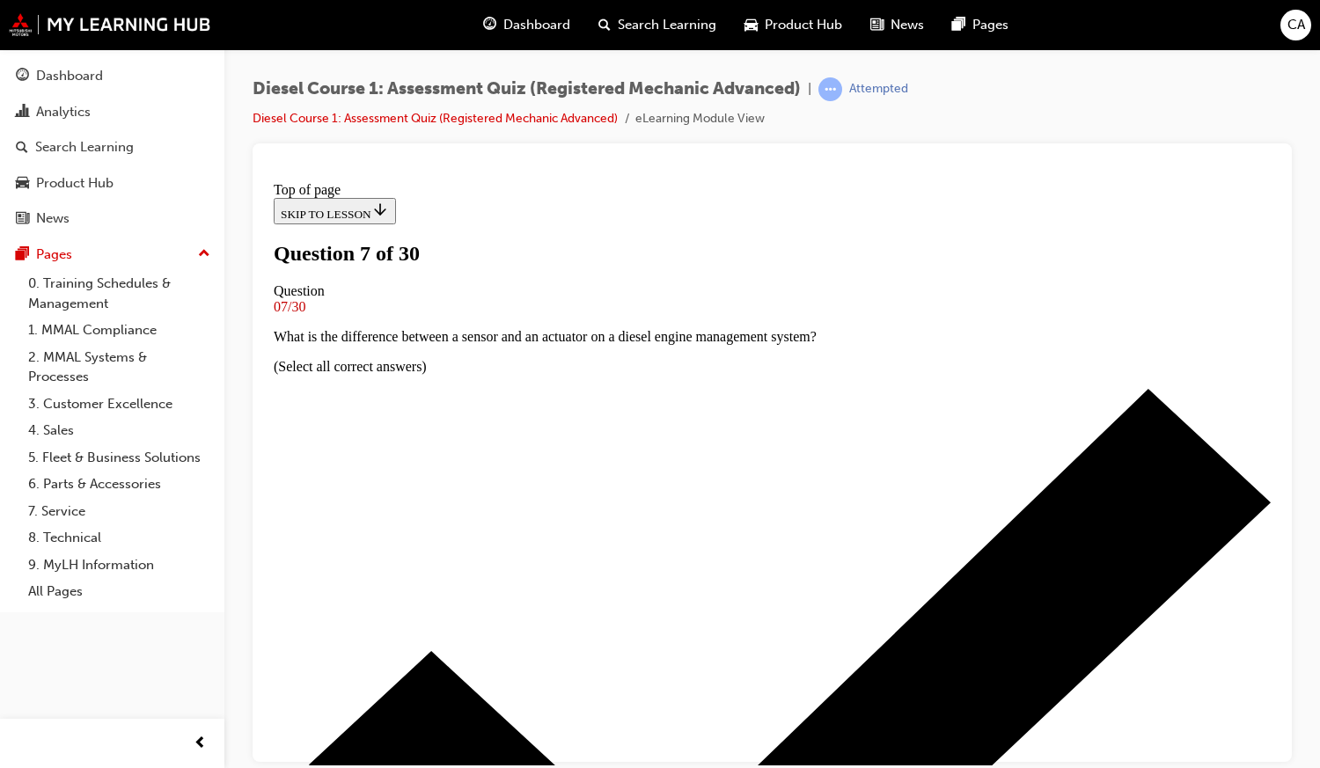
scroll to position [77, 0]
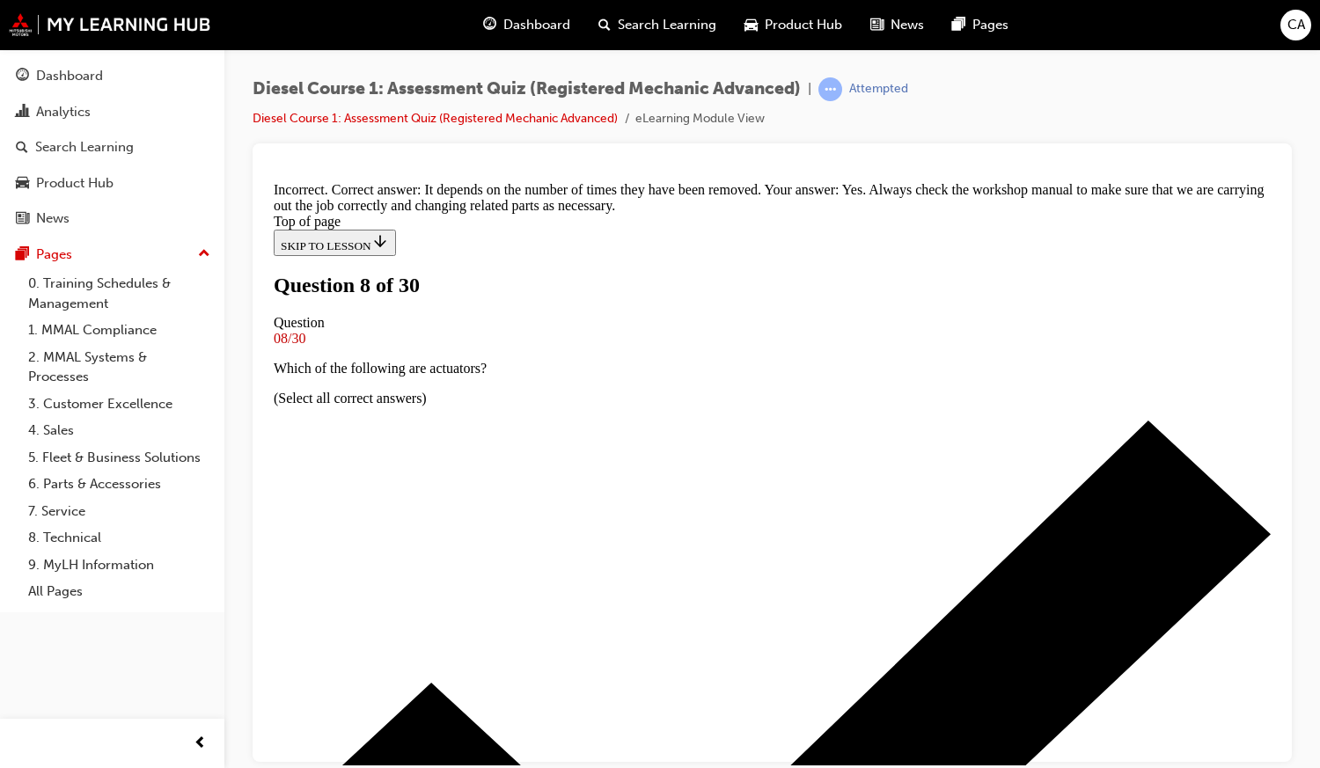
scroll to position [389, 0]
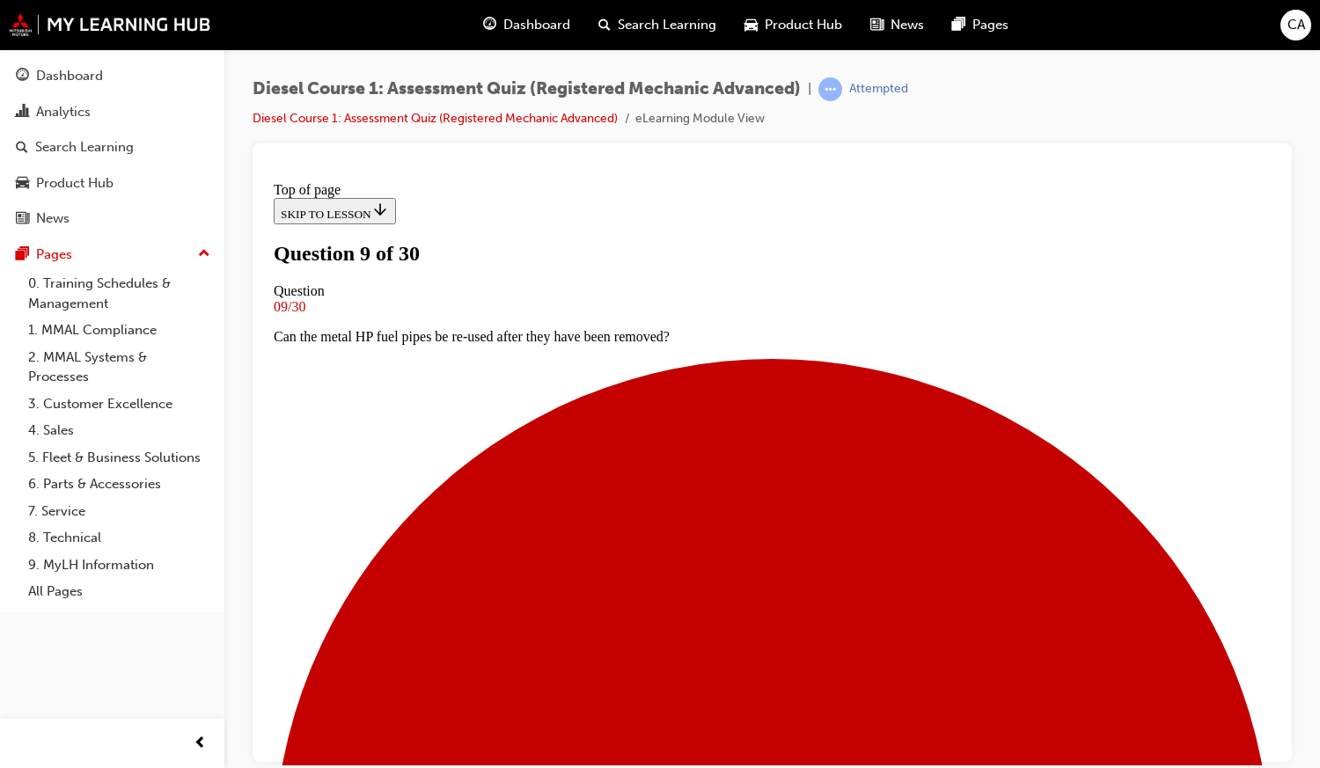
scroll to position [102, 0]
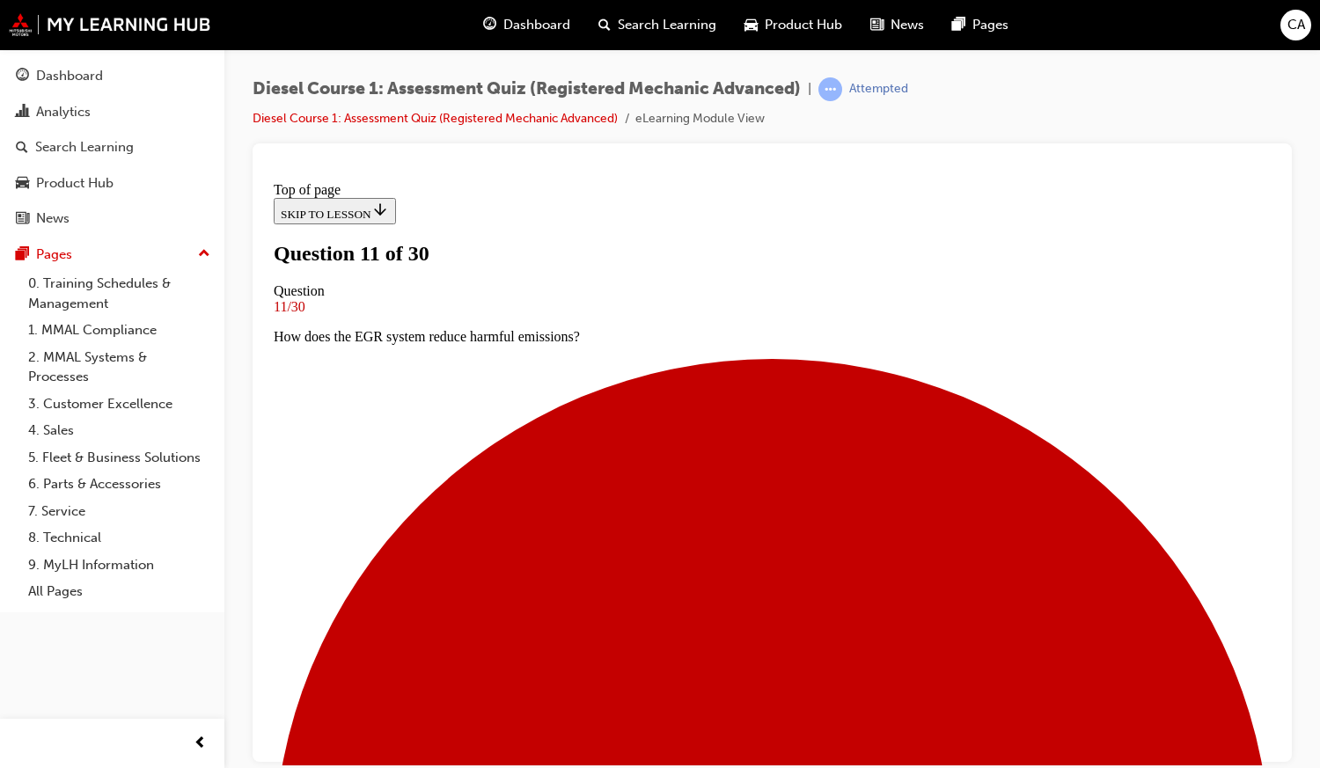
scroll to position [83, 0]
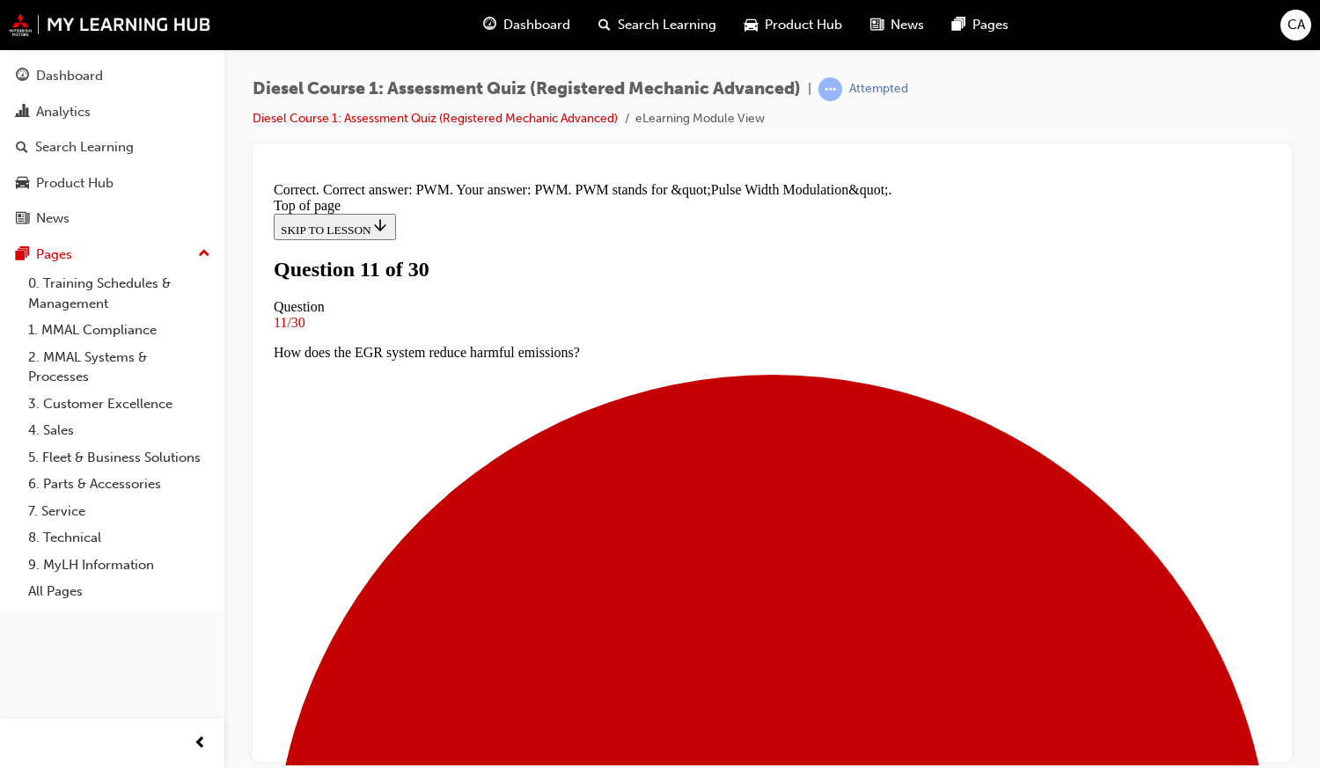
scroll to position [399, 0]
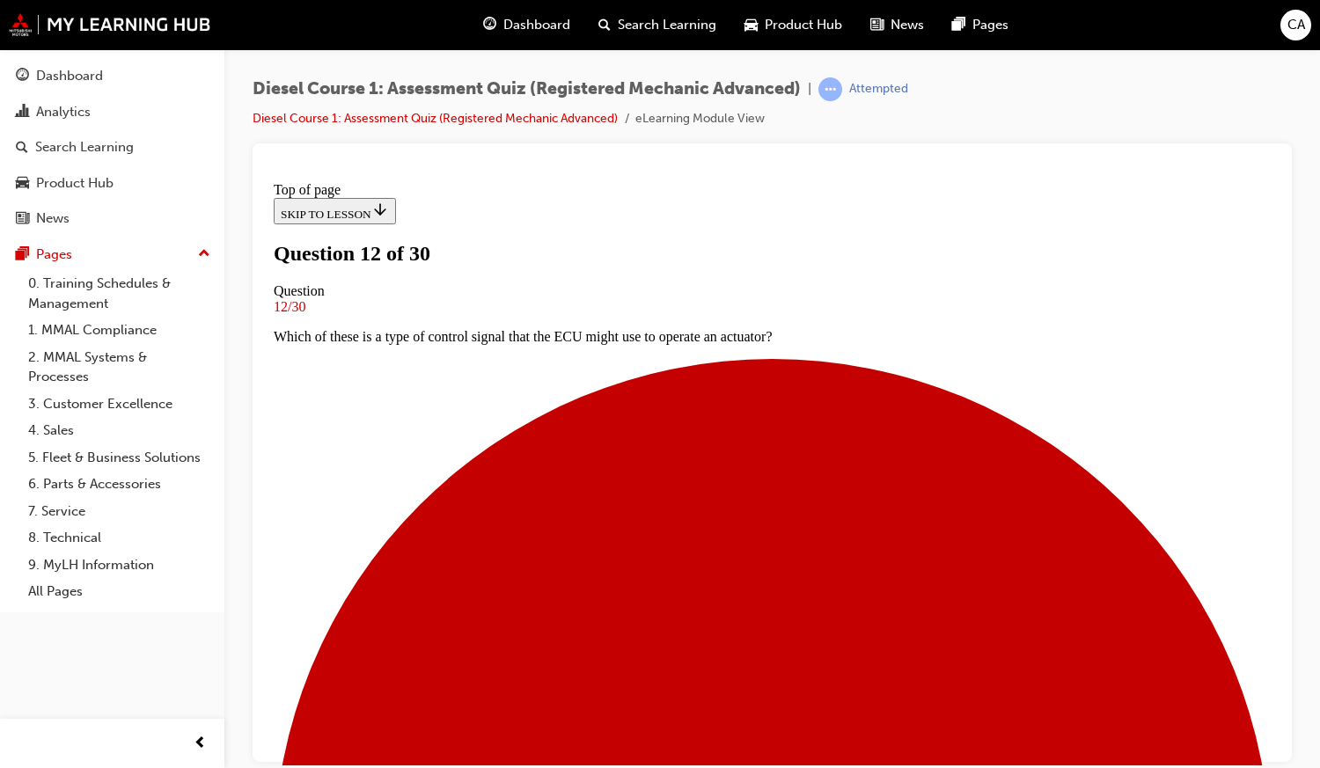
scroll to position [128, 0]
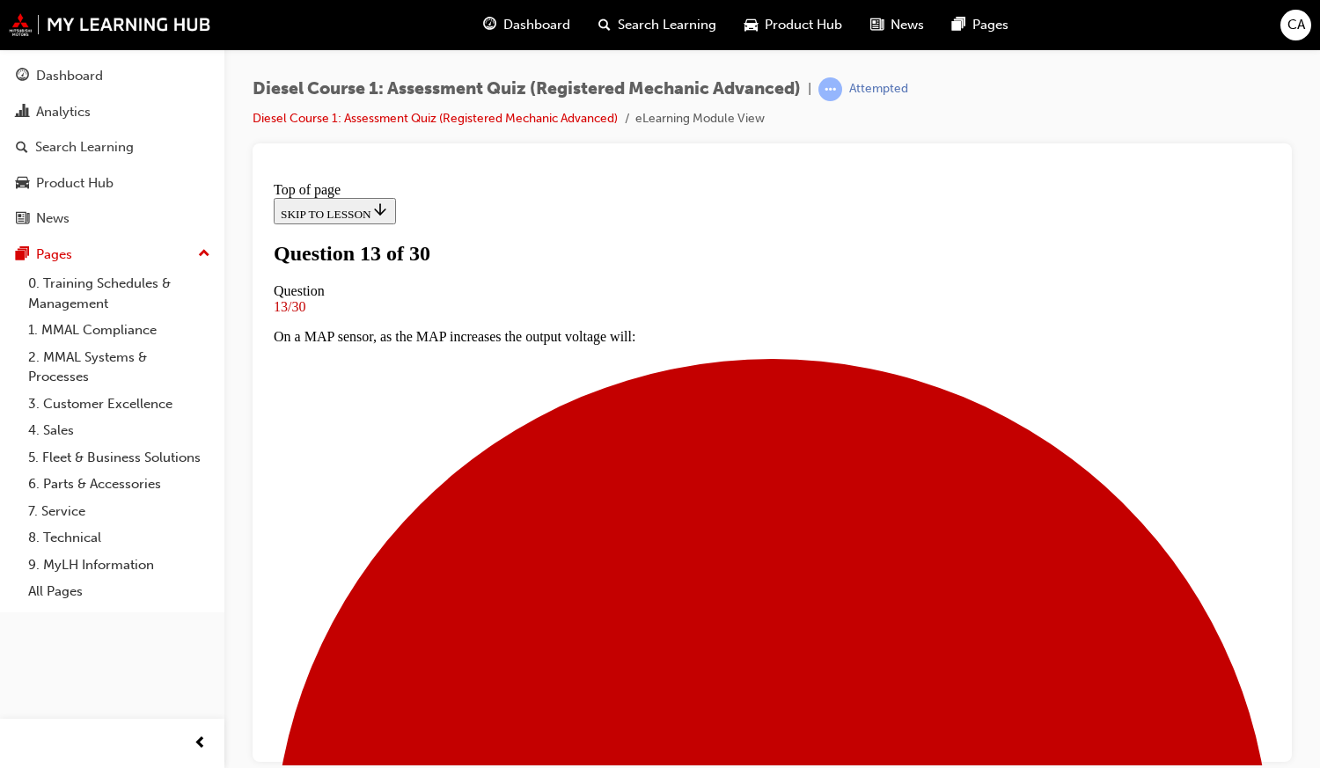
scroll to position [88, 0]
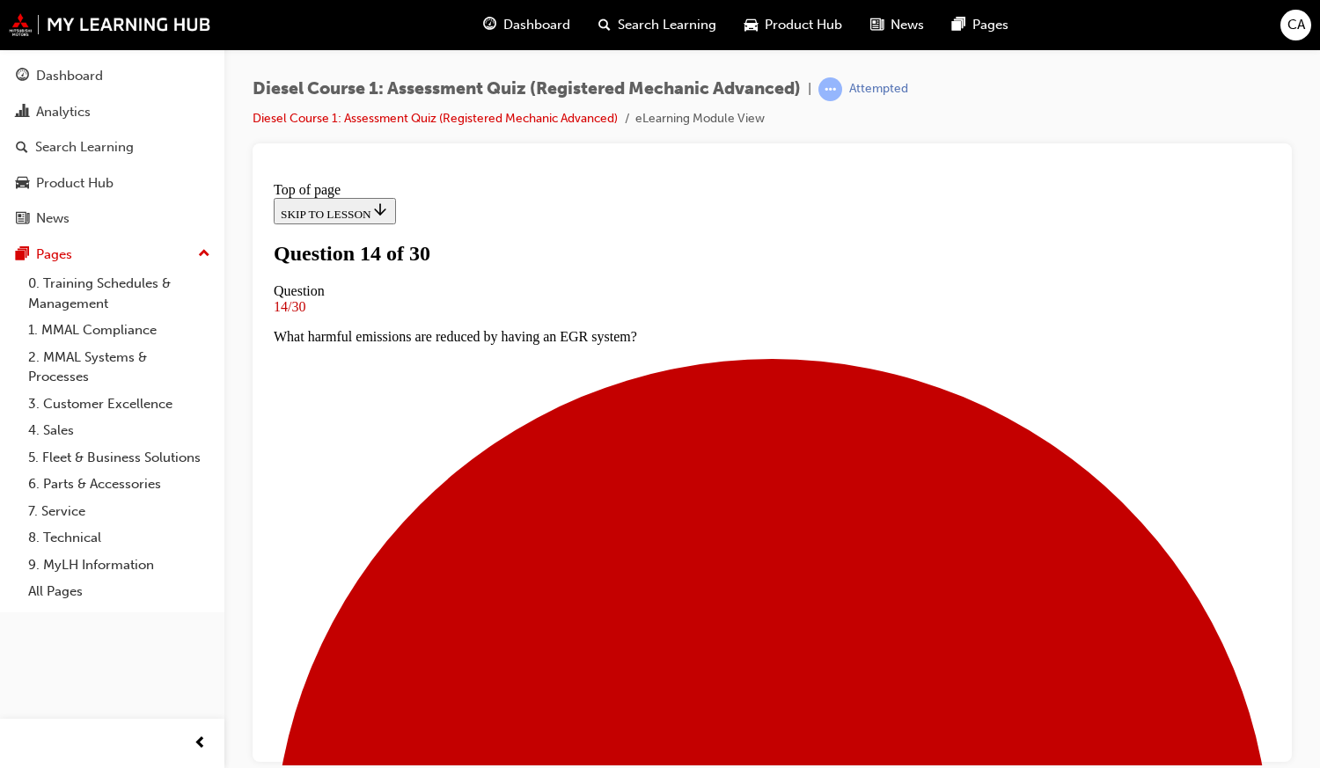
scroll to position [171, 0]
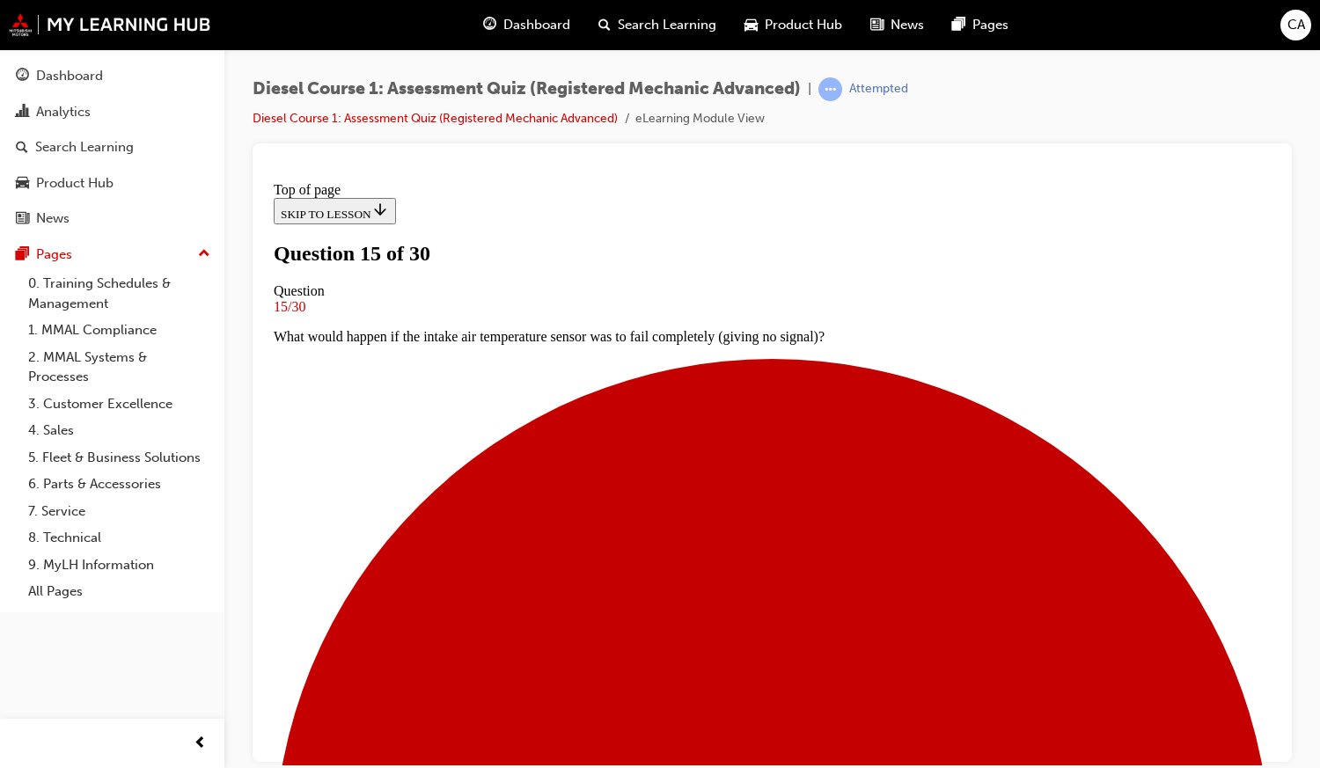
scroll to position [100, 0]
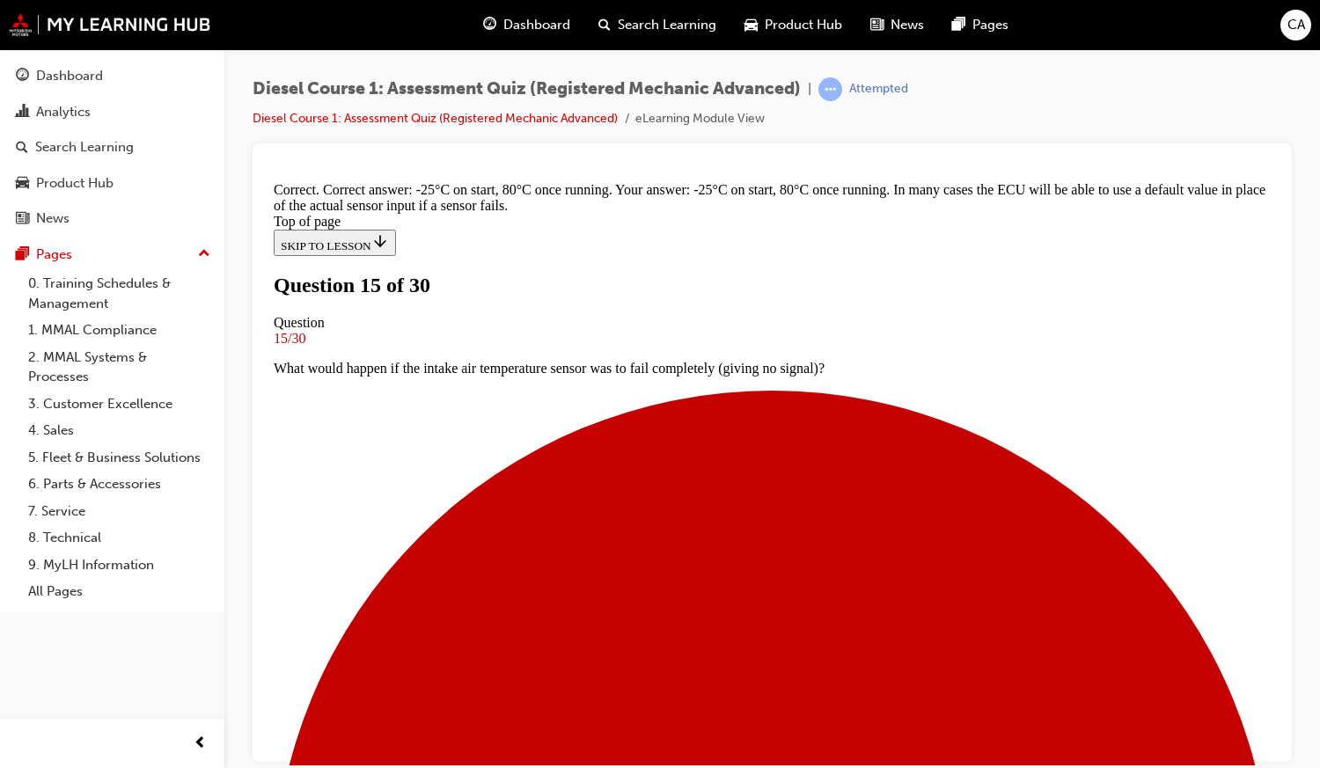
scroll to position [419, 0]
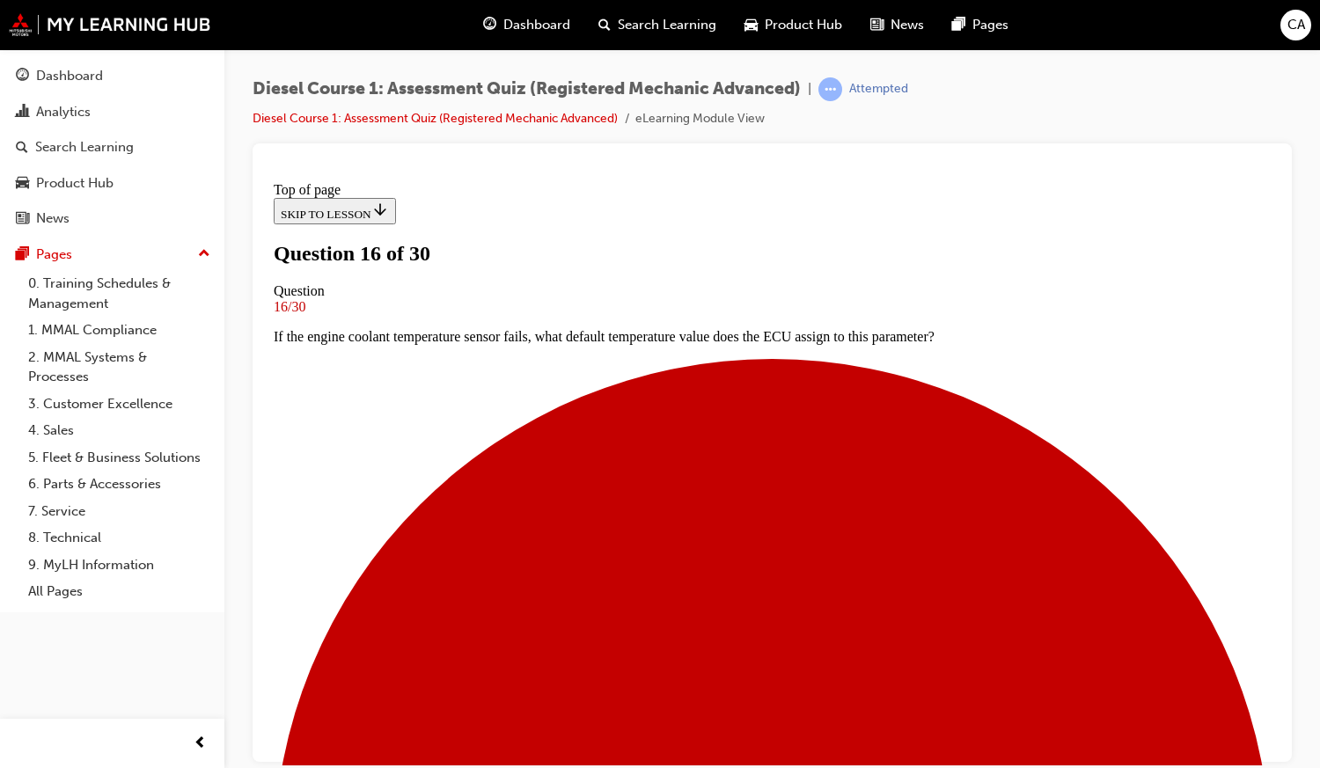
scroll to position [51, 0]
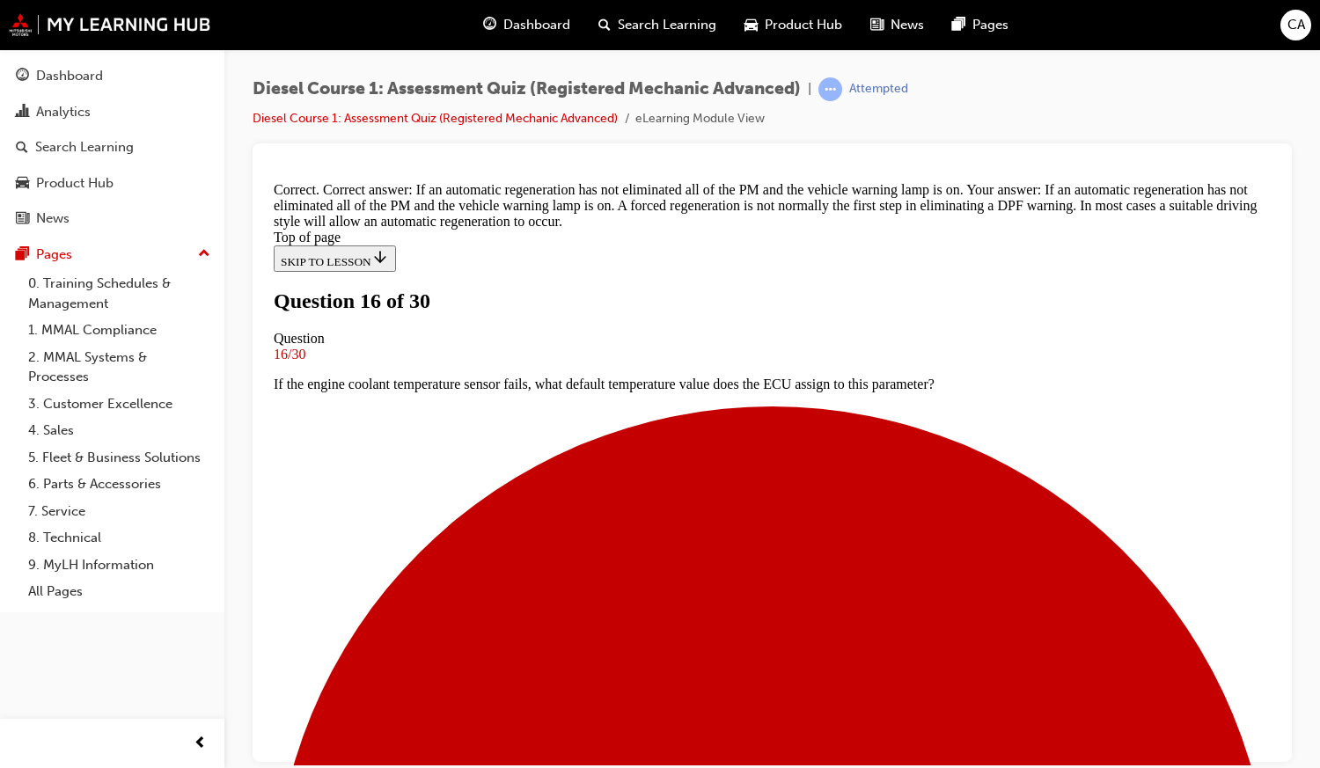
scroll to position [428, 0]
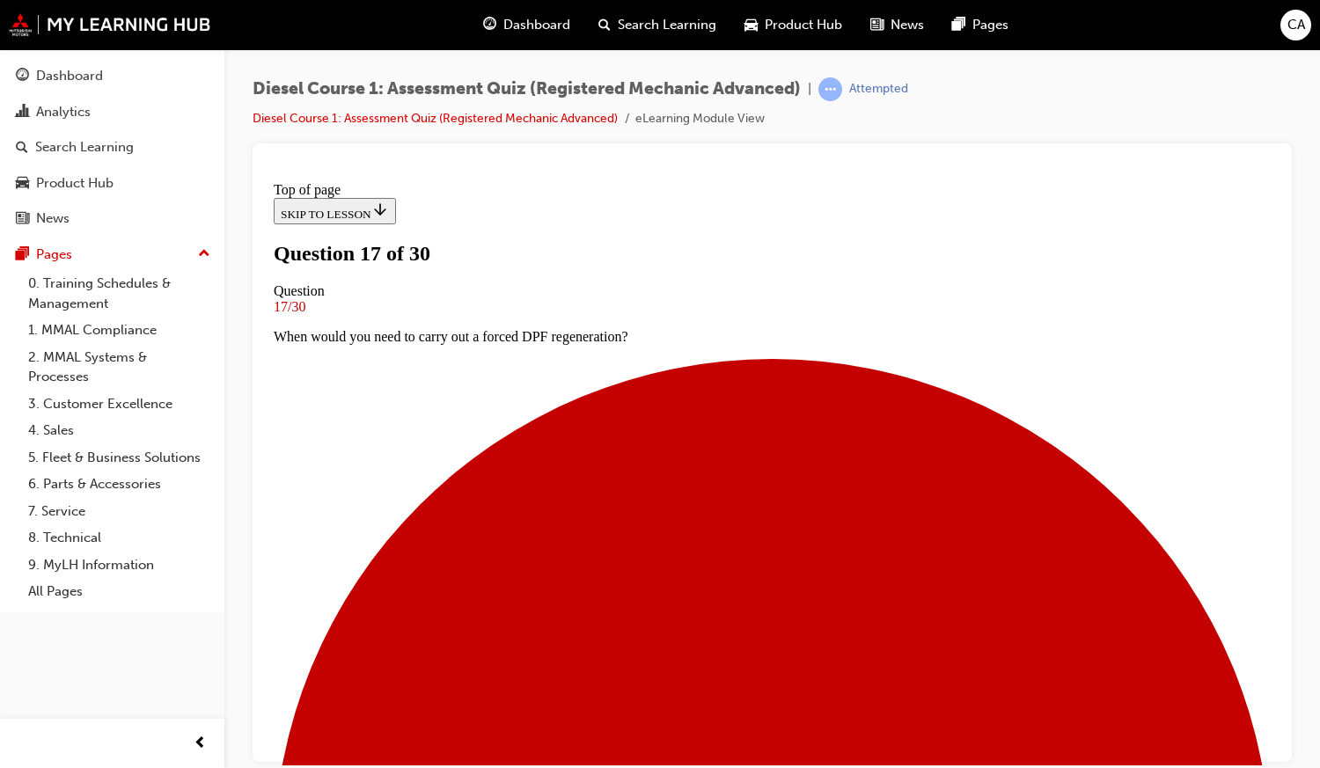
scroll to position [142, 0]
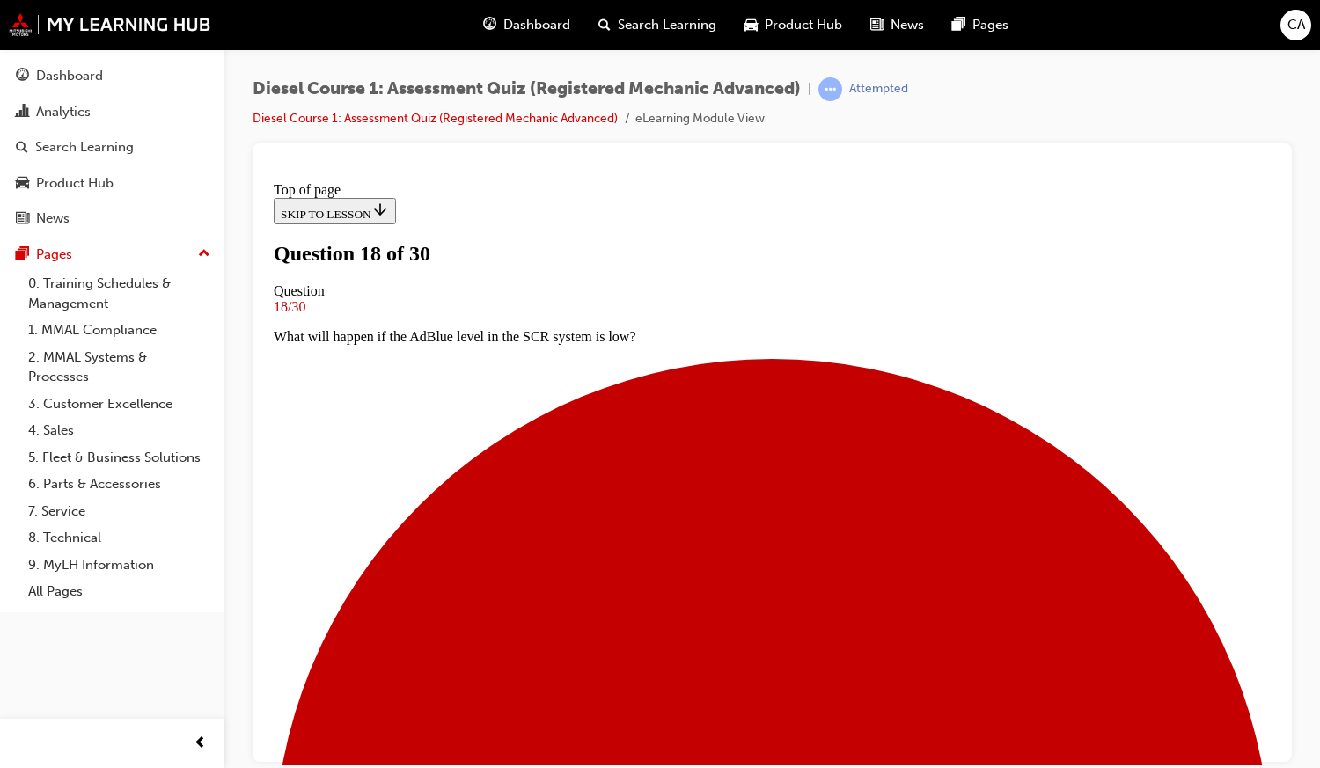
scroll to position [125, 0]
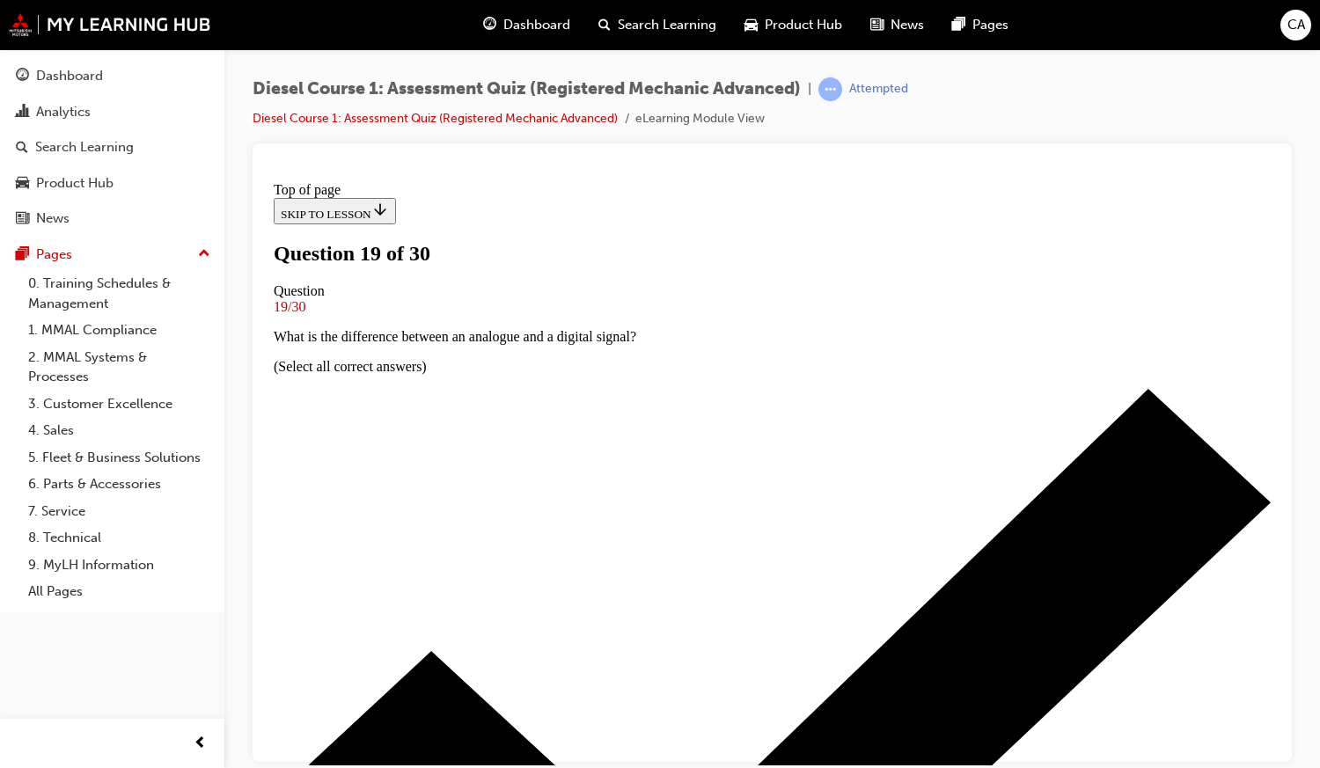
scroll to position [129, 0]
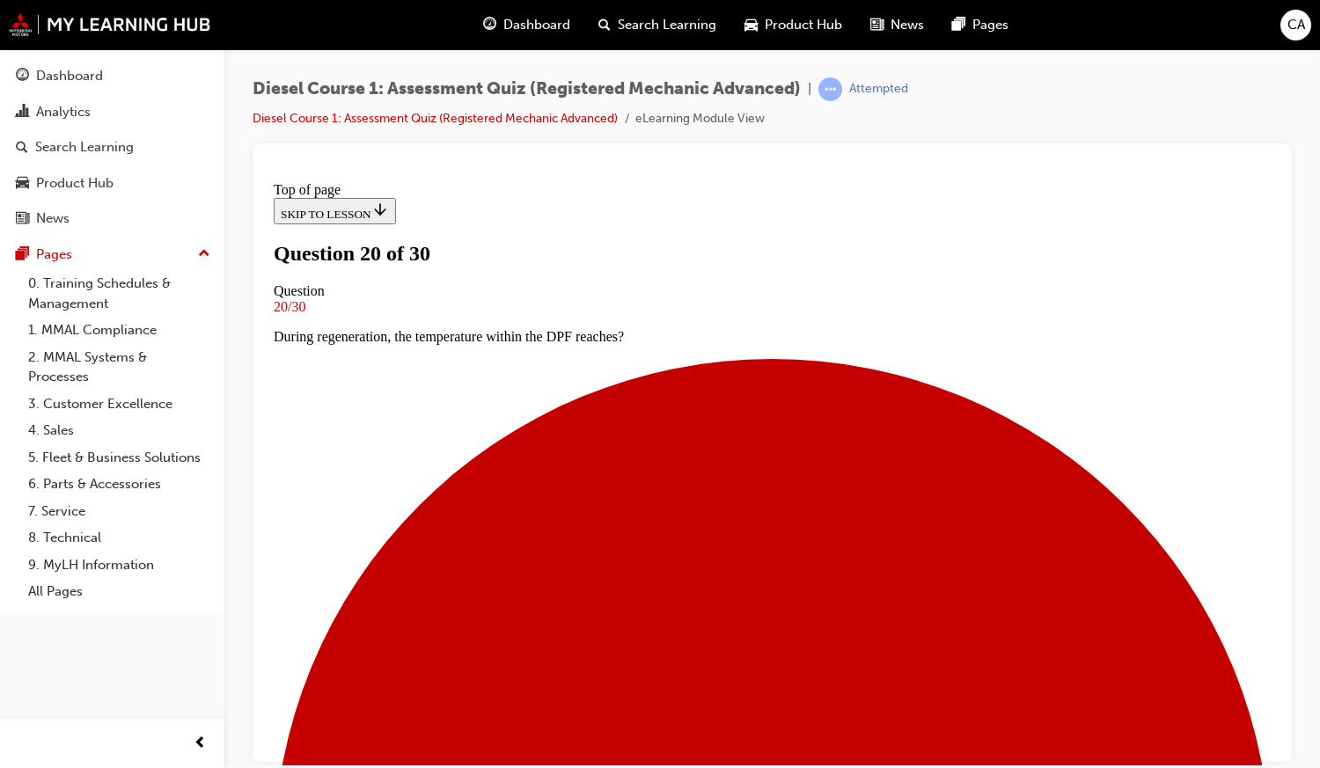
scroll to position [184, 0]
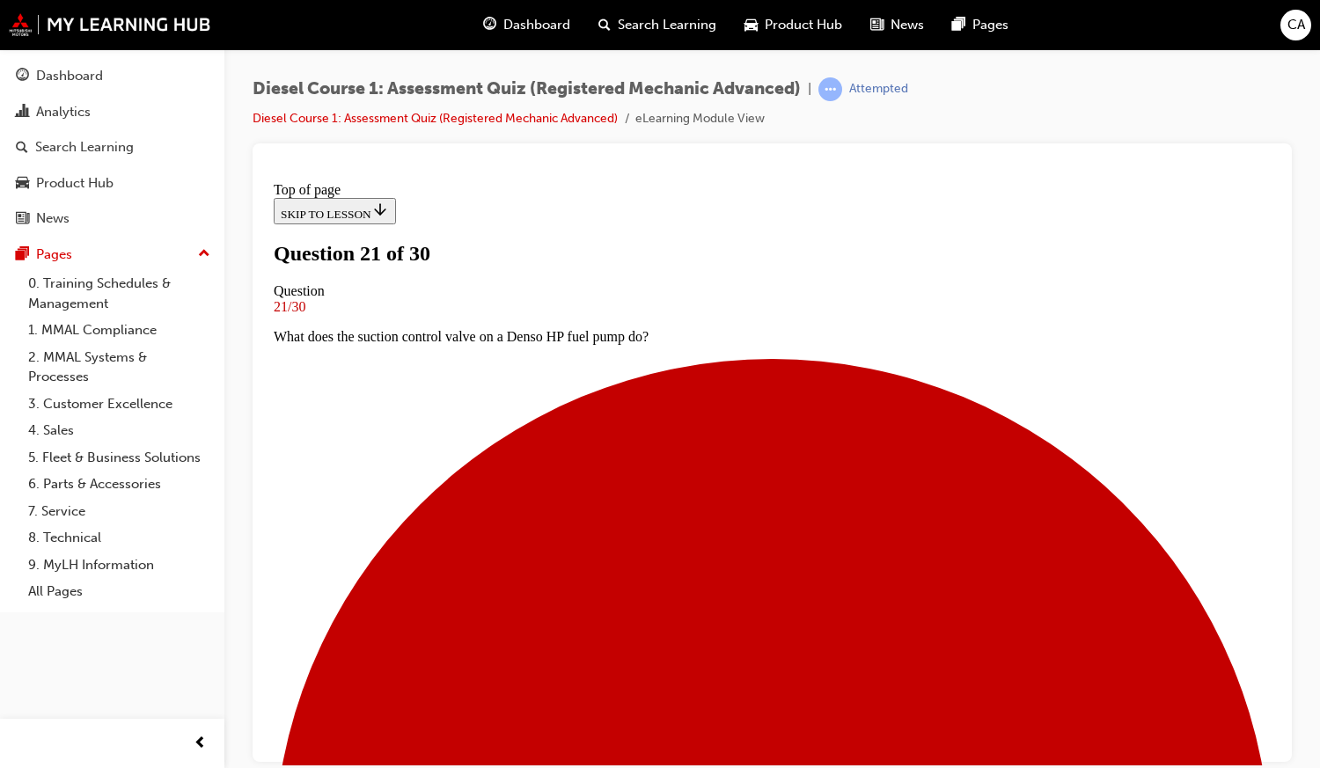
scroll to position [146, 0]
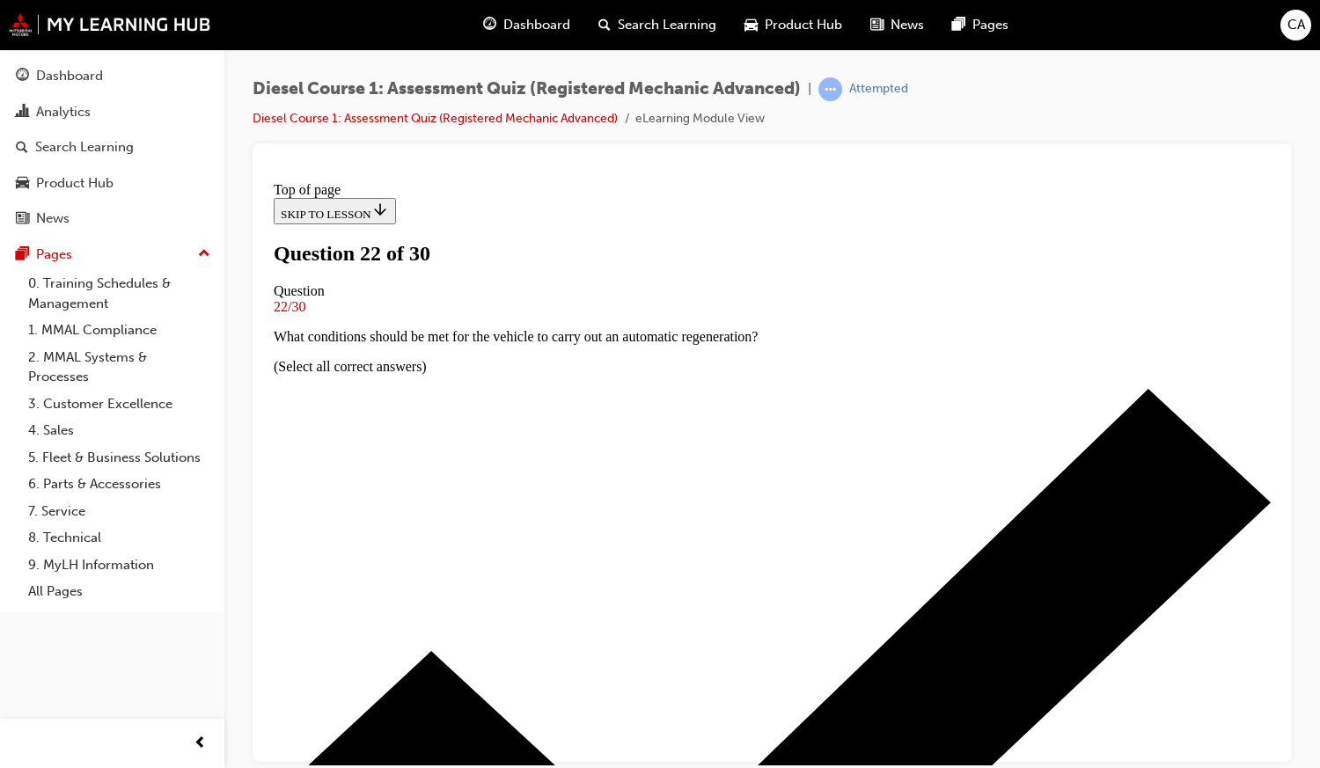
drag, startPoint x: 772, startPoint y: 686, endPoint x: 677, endPoint y: 457, distance: 248.0
drag, startPoint x: 642, startPoint y: 601, endPoint x: 674, endPoint y: 614, distance: 34.3
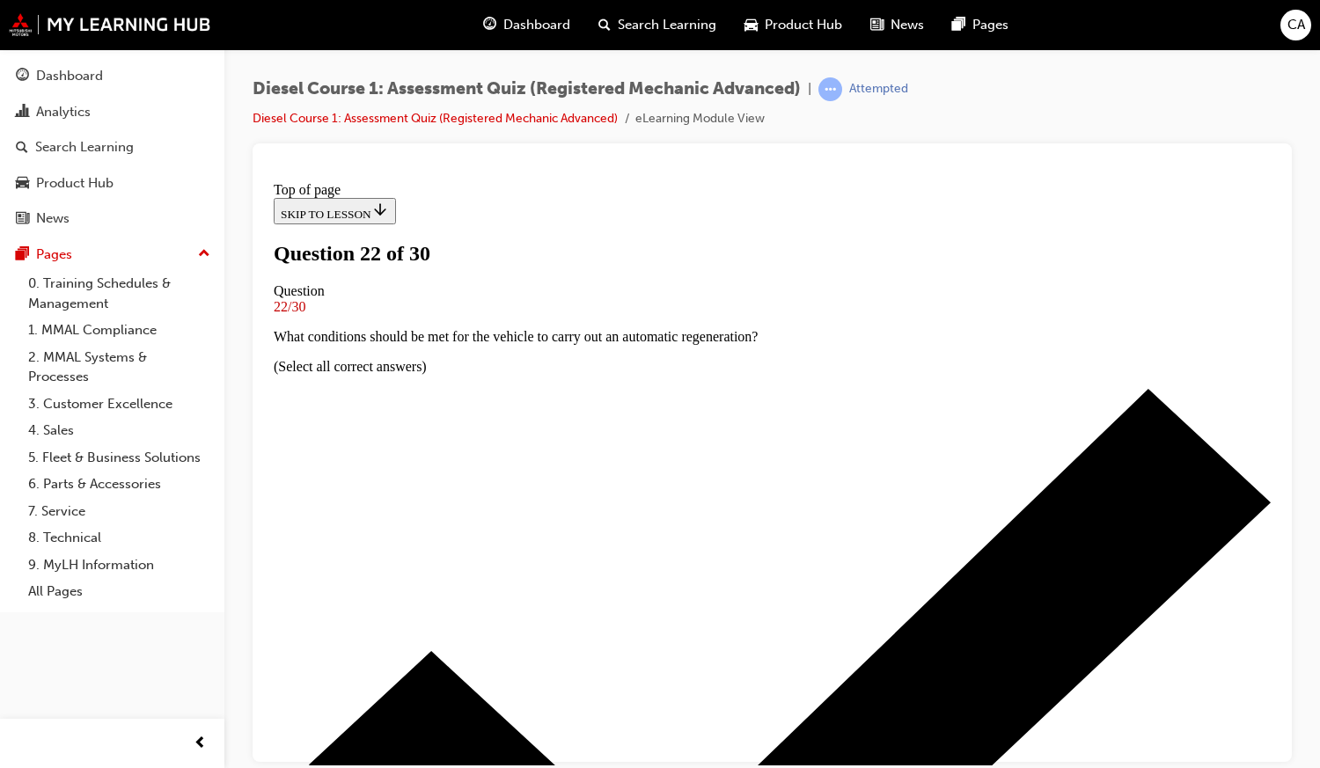
scroll to position [128, 0]
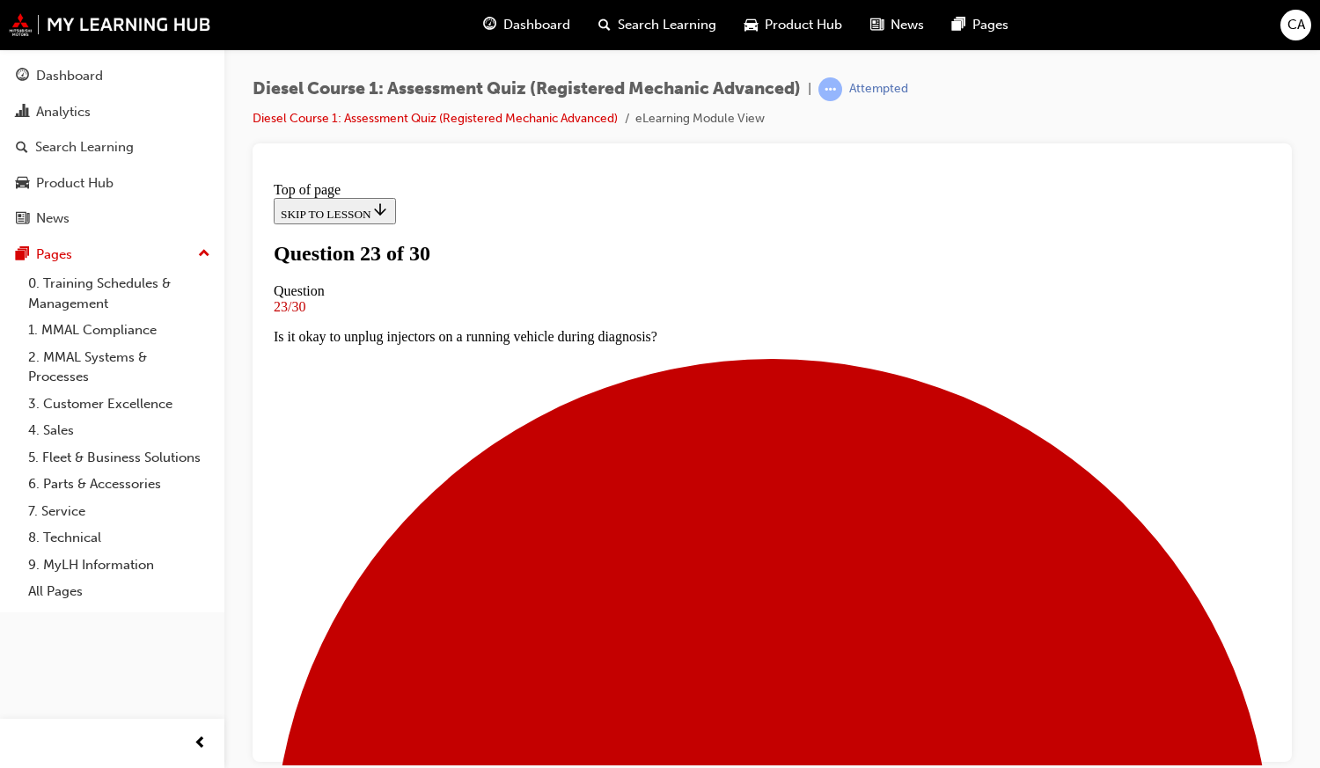
scroll to position [101, 0]
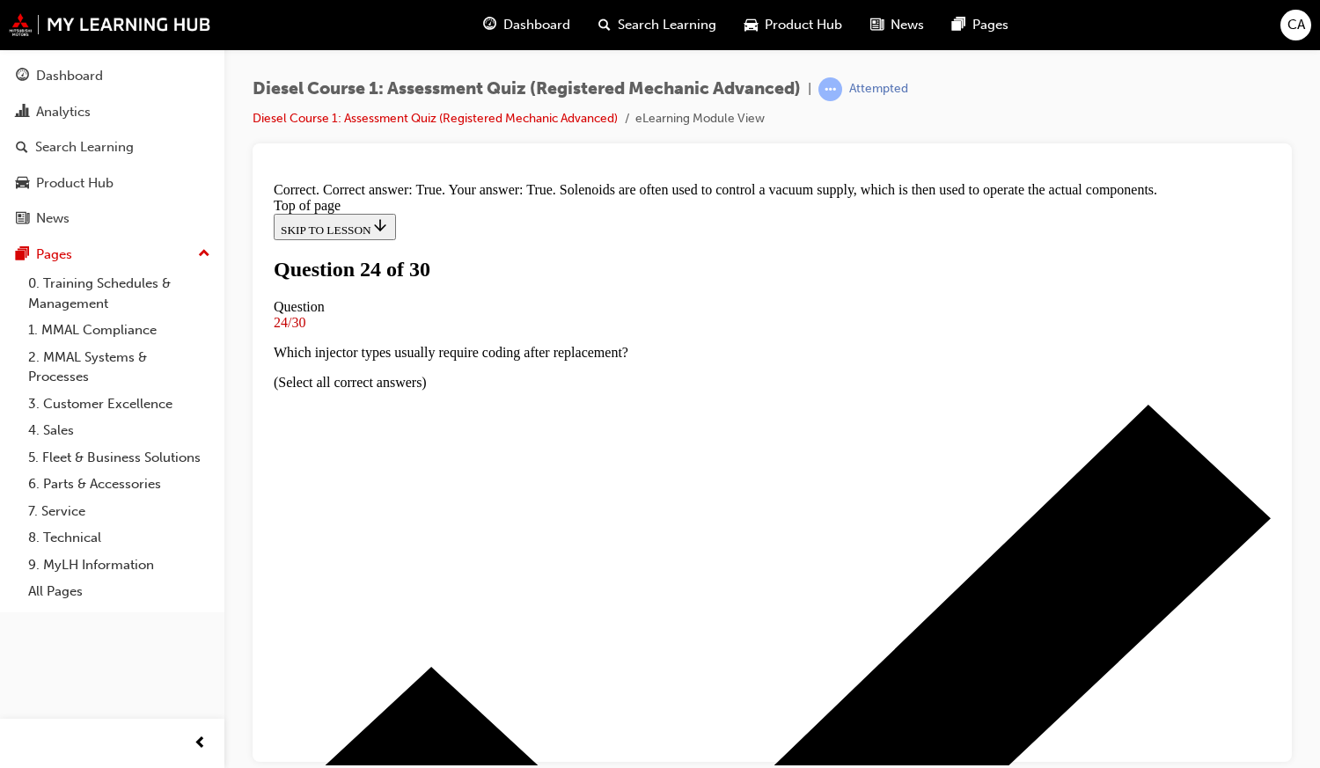
scroll to position [278, 0]
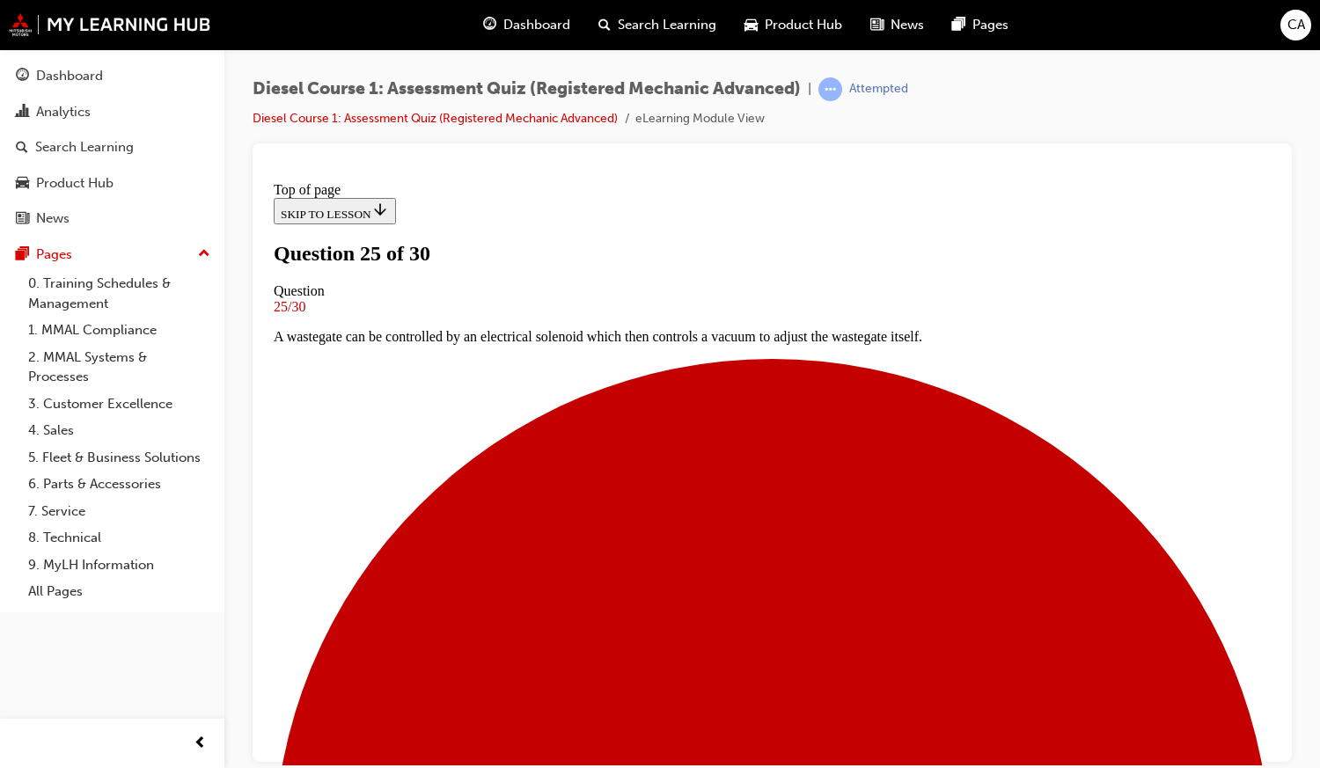
scroll to position [142, 0]
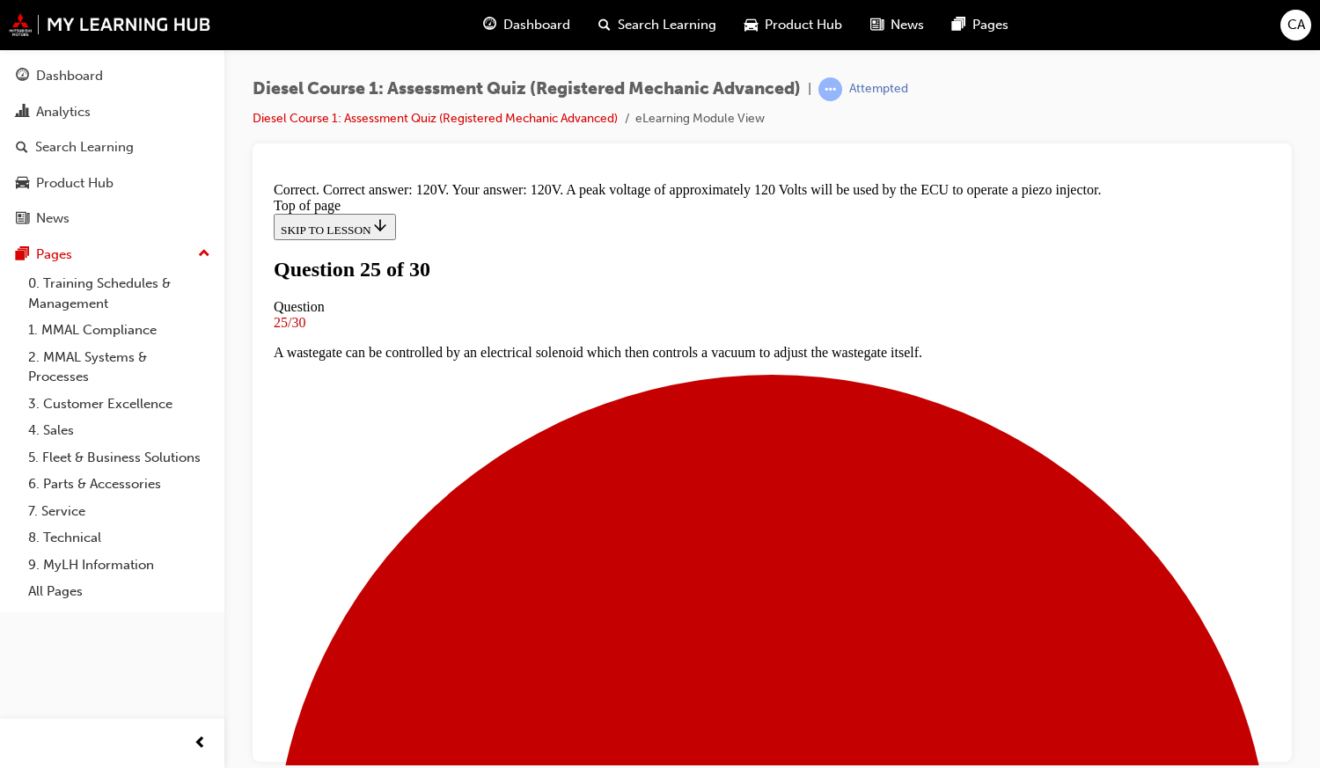
scroll to position [419, 0]
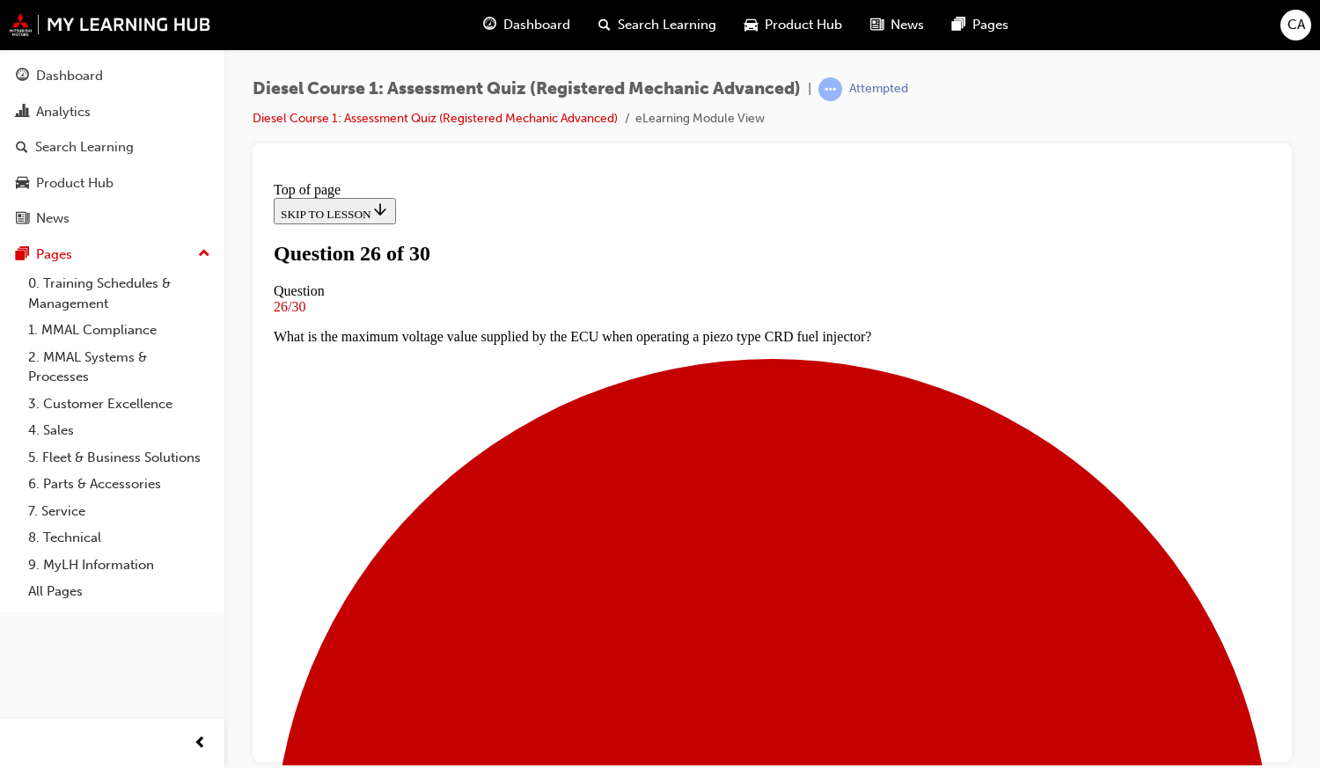
scroll to position [106, 0]
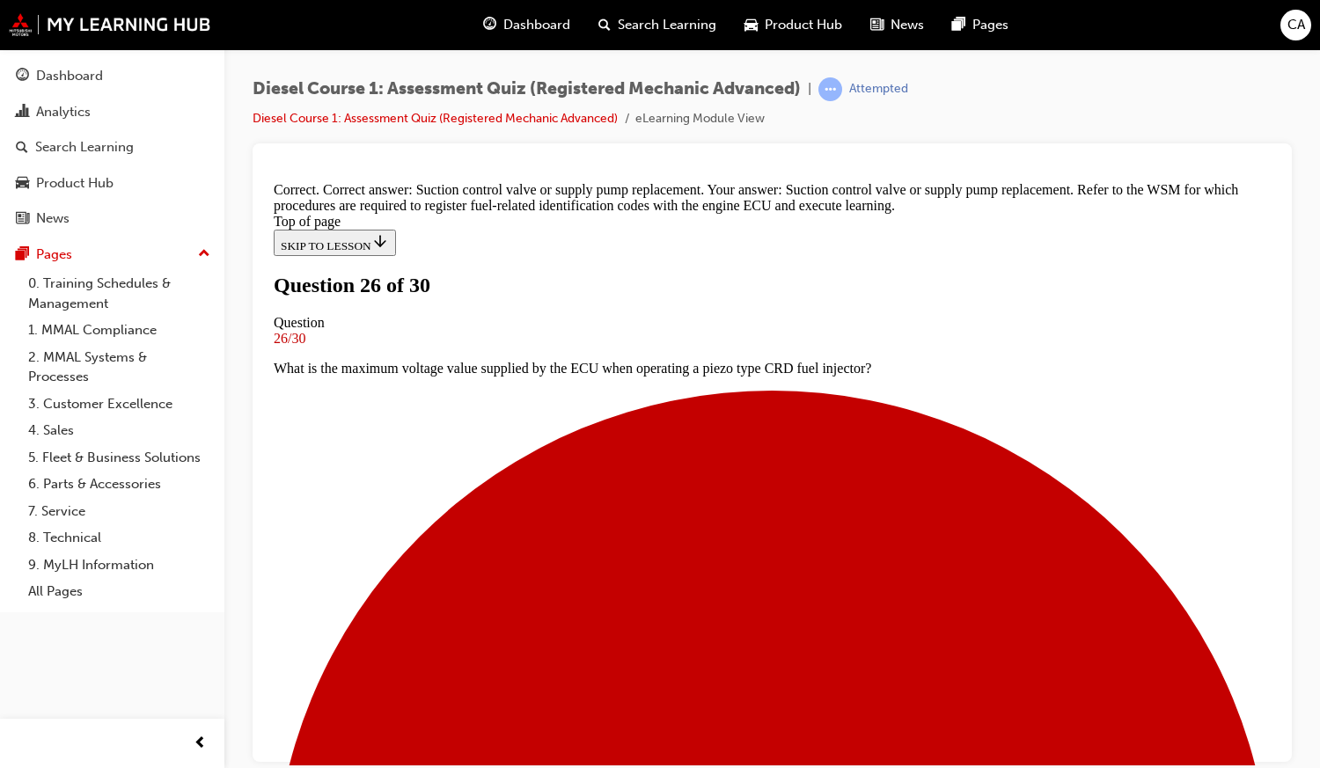
scroll to position [389, 0]
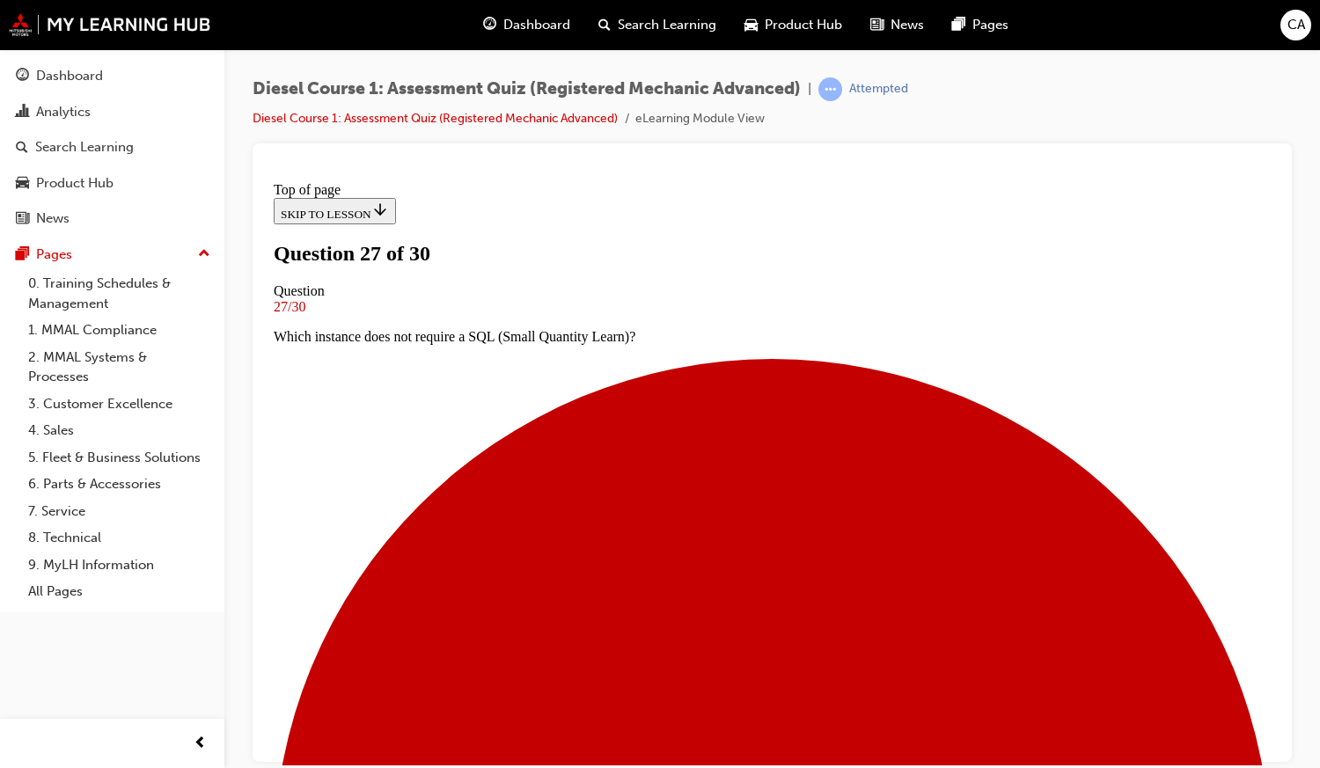
scroll to position [99, 0]
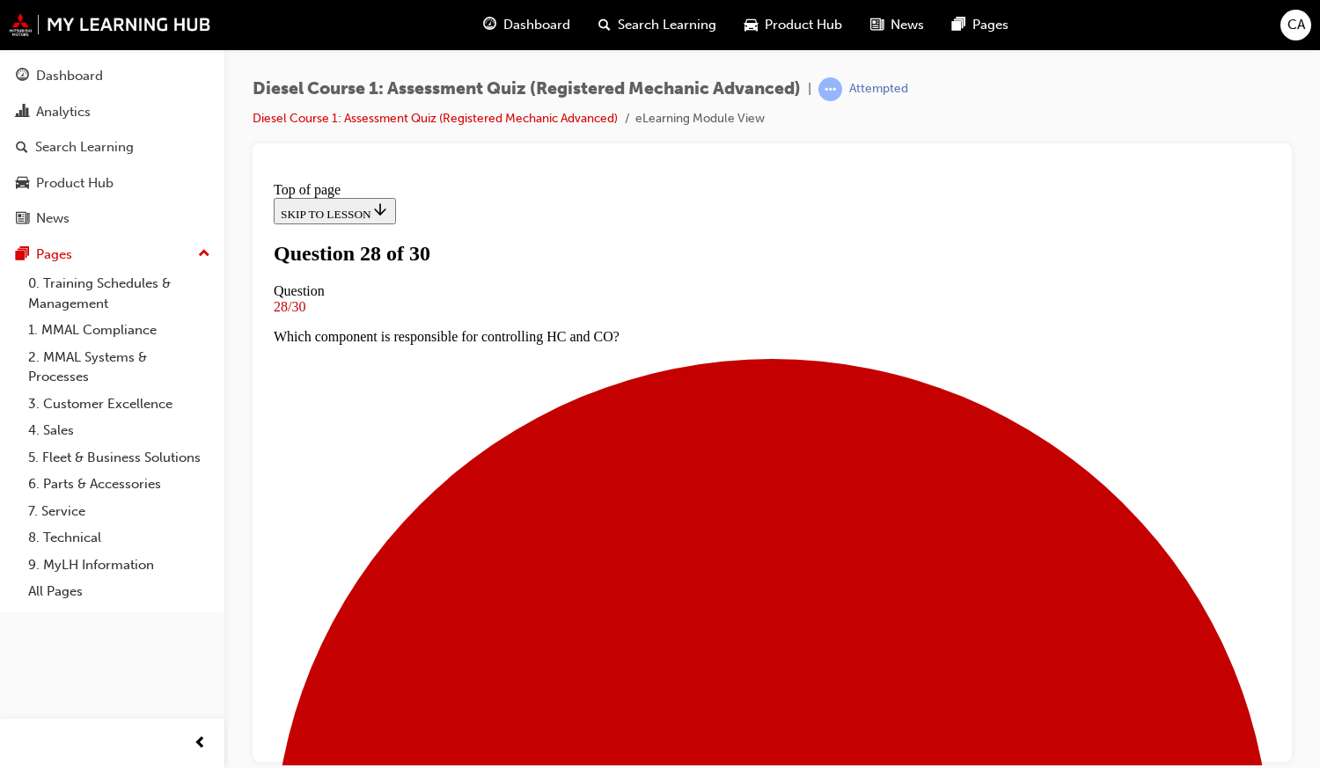
scroll to position [121, 0]
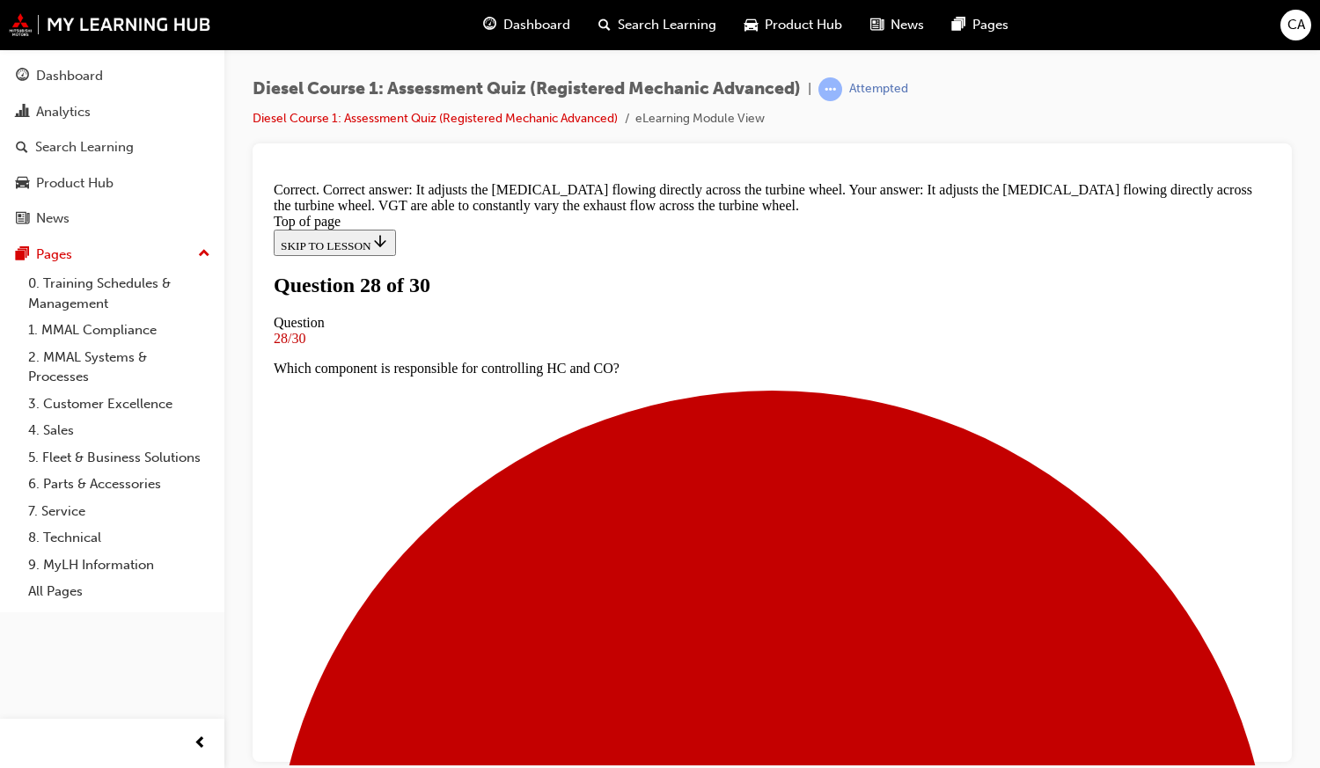
scroll to position [404, 0]
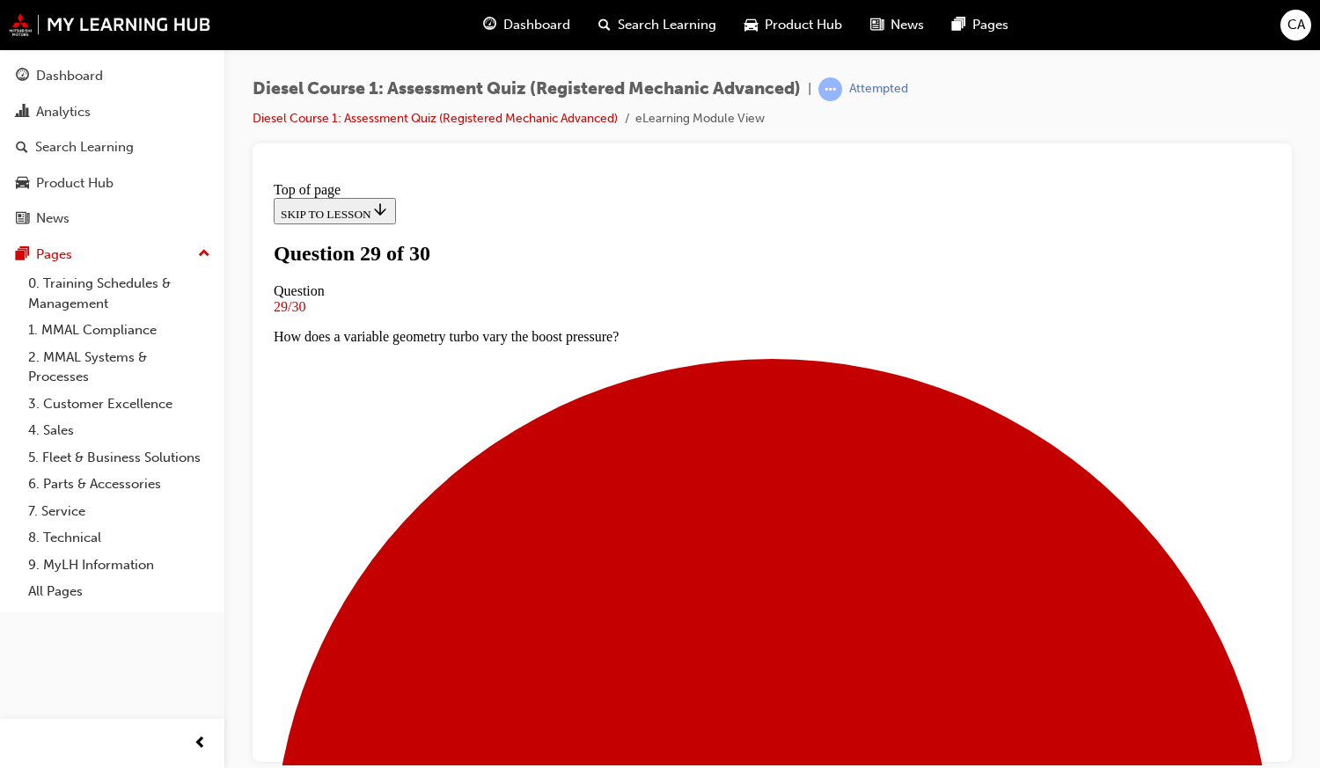
scroll to position [3, 0]
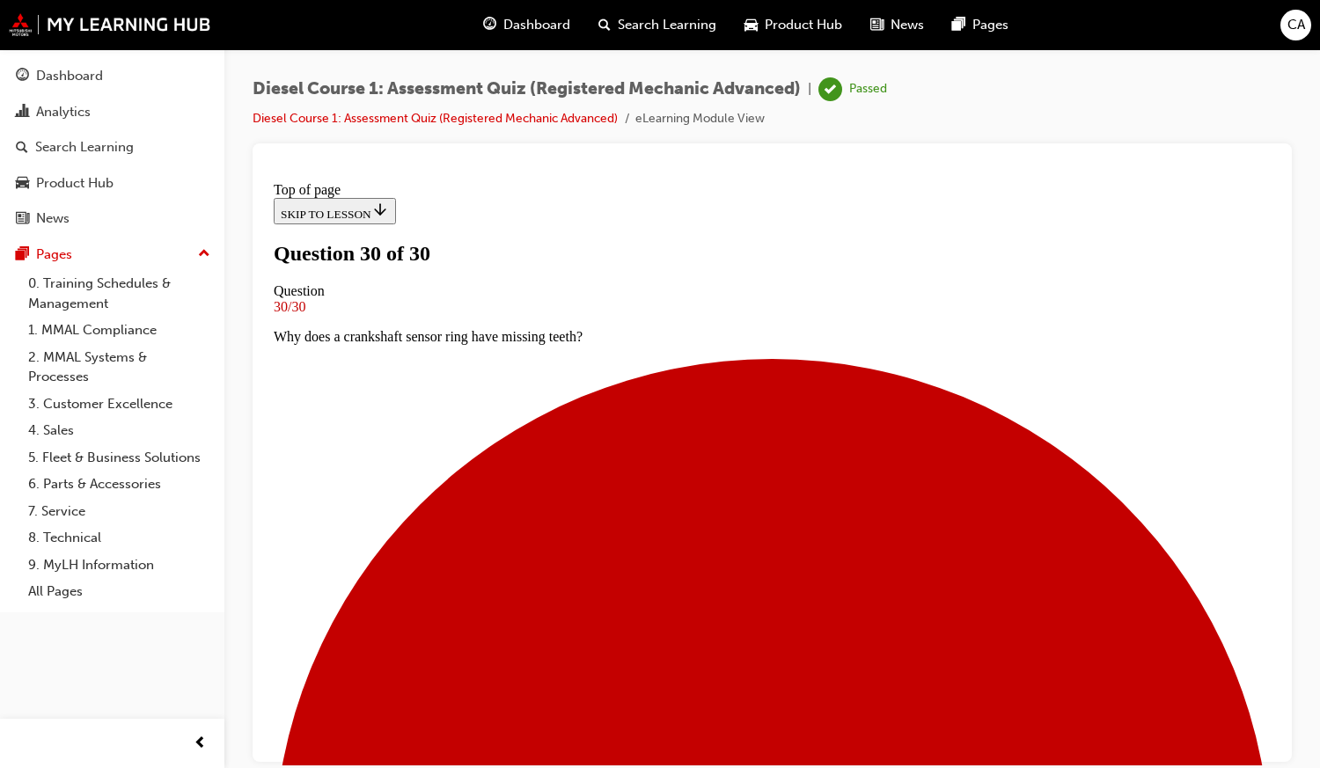
scroll to position [306, 0]
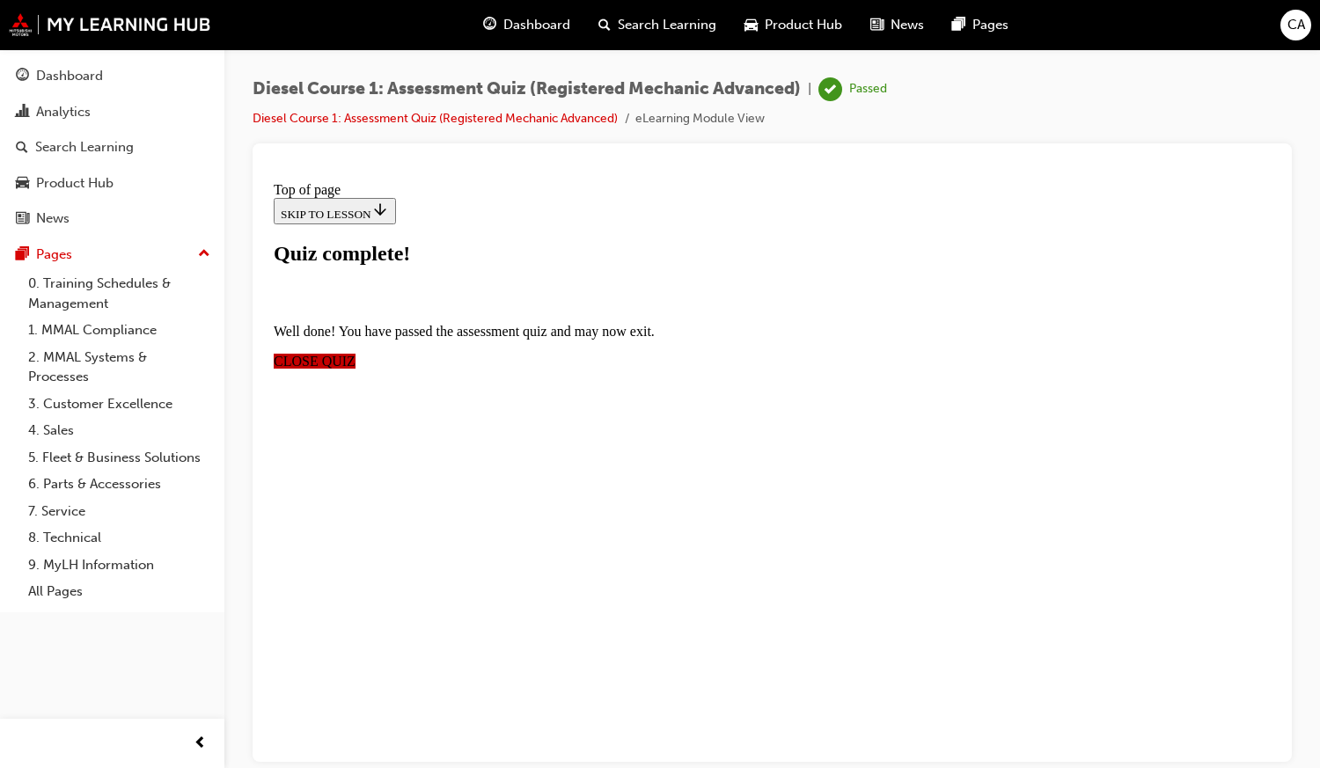
click at [355, 353] on span "CLOSE QUIZ" at bounding box center [315, 360] width 82 height 15
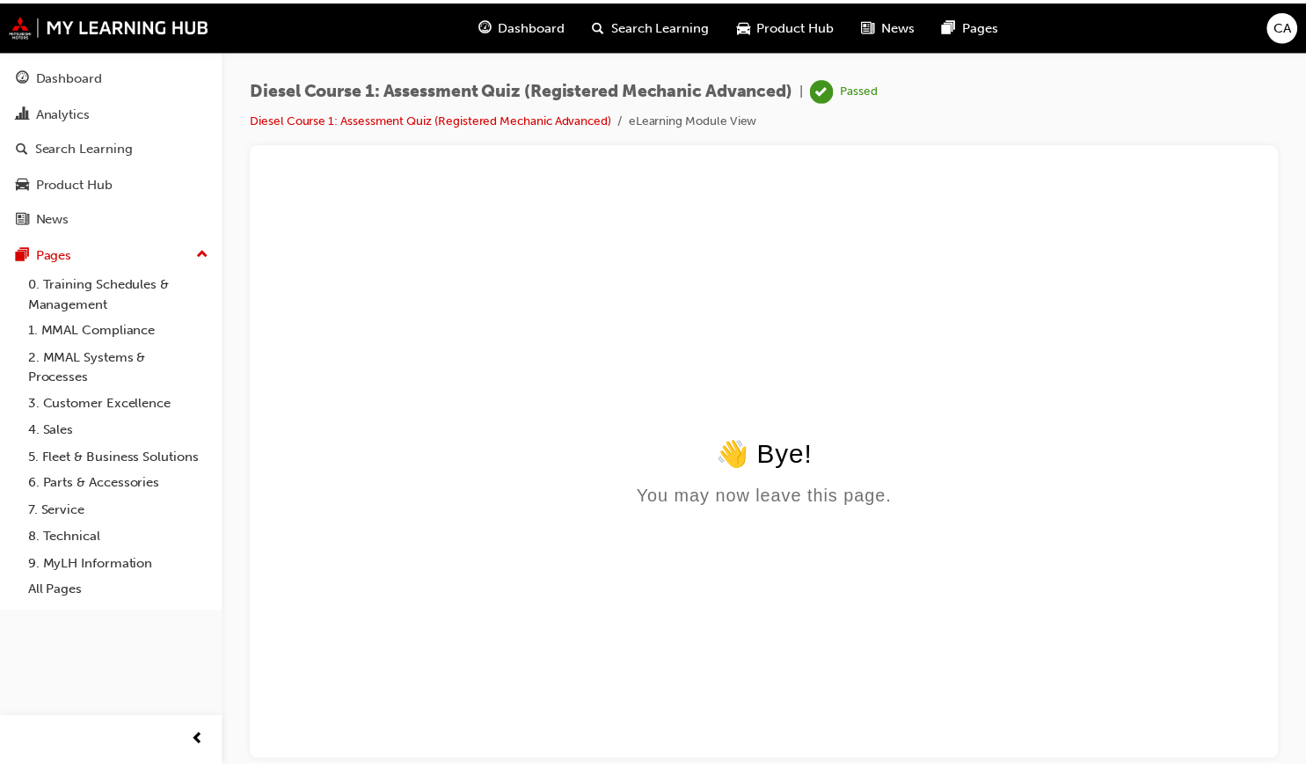
scroll to position [0, 0]
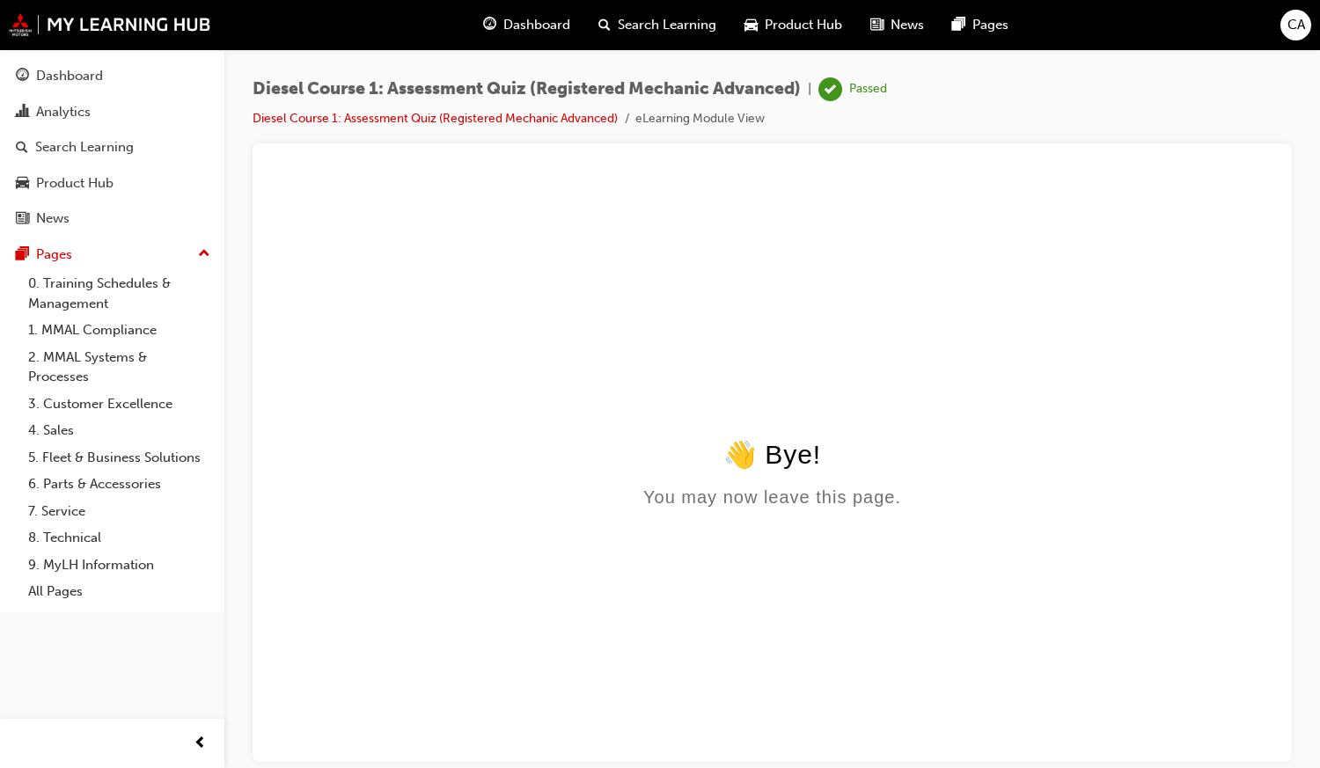
click at [521, 19] on span "Dashboard" at bounding box center [536, 25] width 67 height 20
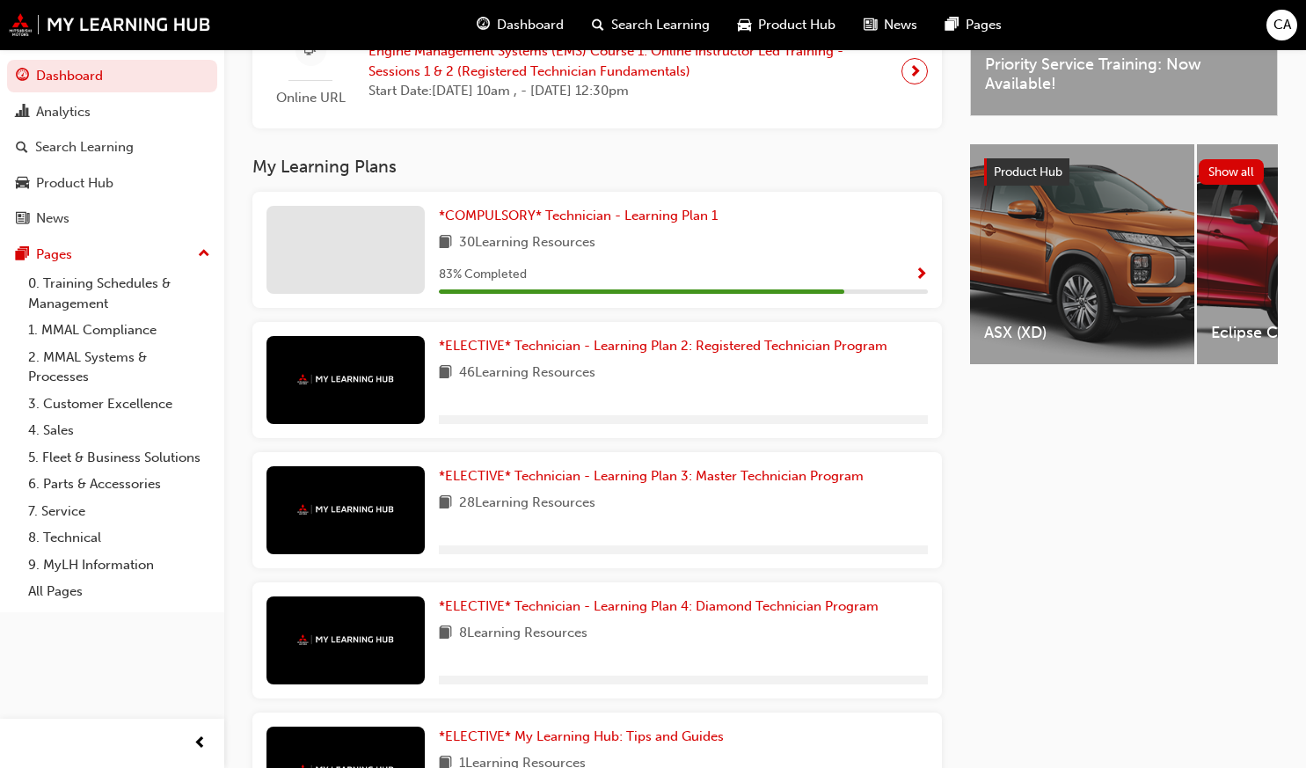
scroll to position [589, 0]
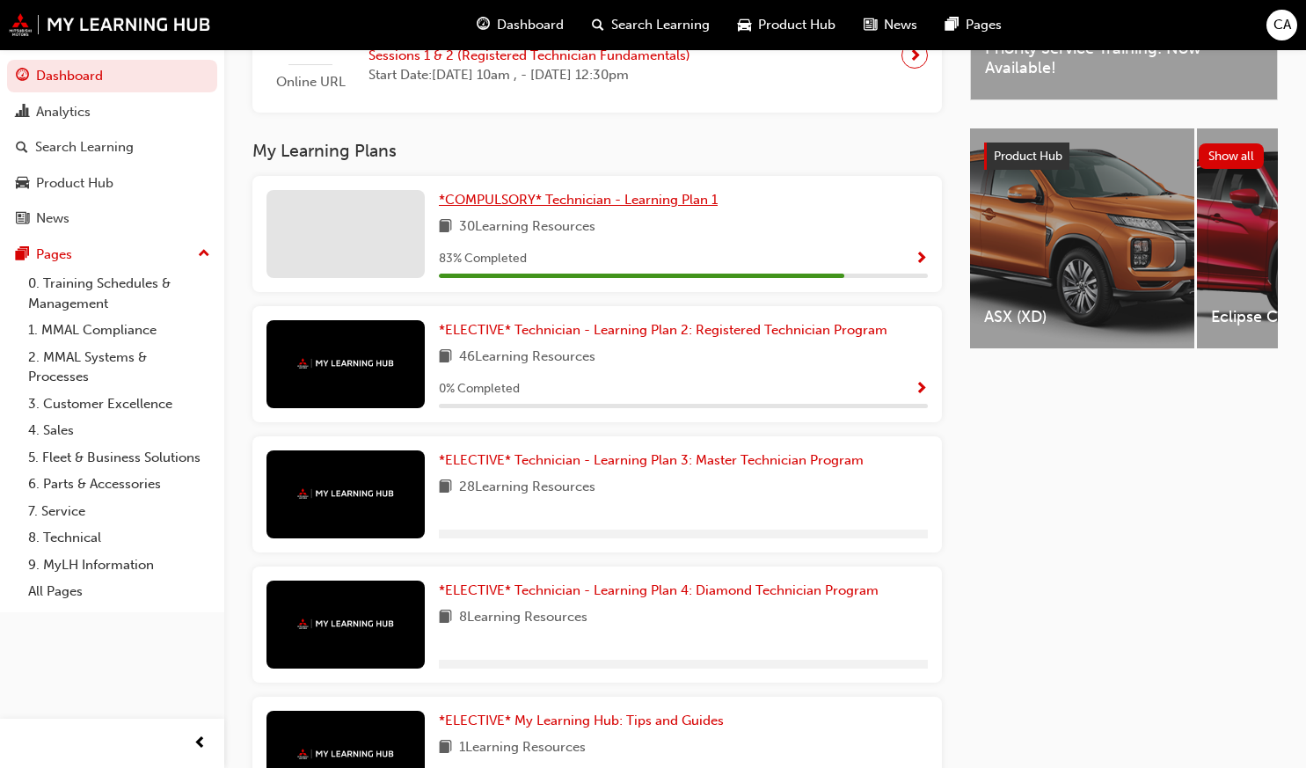
click at [582, 201] on span "*COMPULSORY* Technician - Learning Plan 1" at bounding box center [578, 200] width 279 height 16
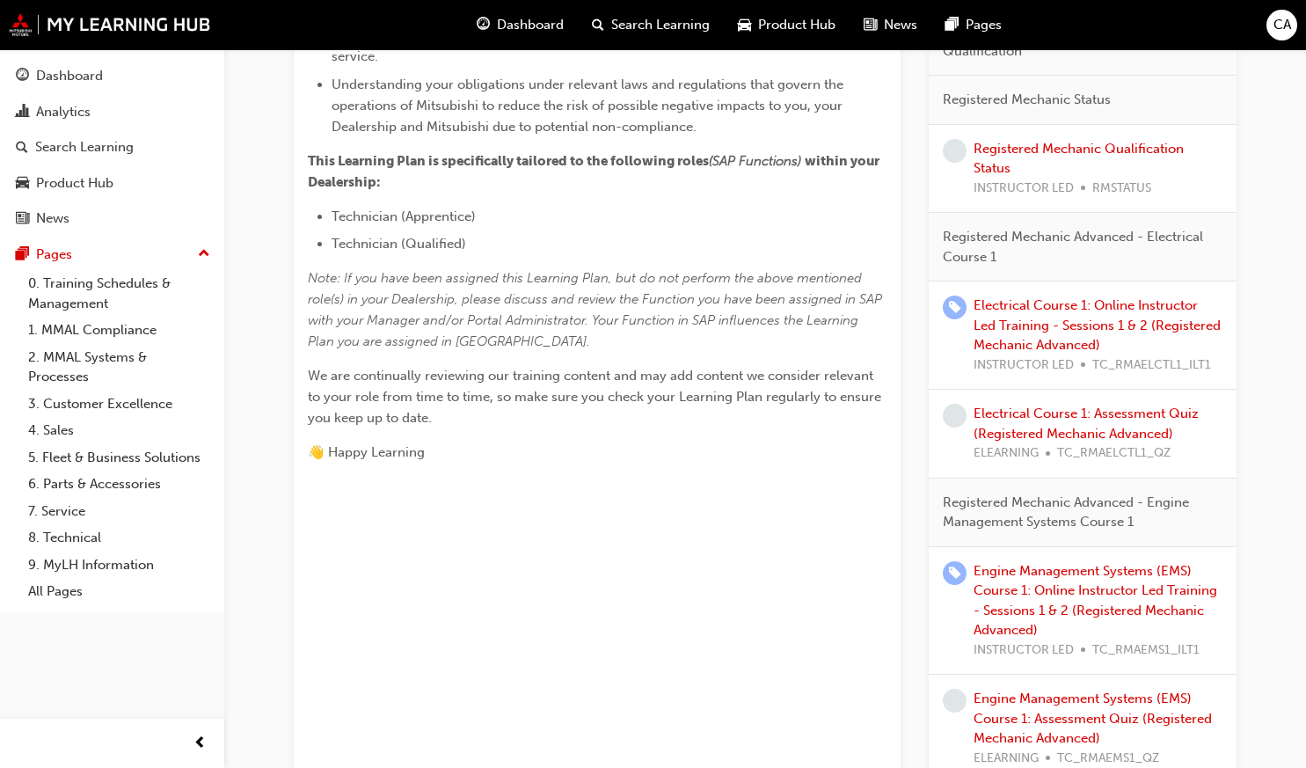
scroll to position [610, 0]
click at [531, 26] on span "Dashboard" at bounding box center [530, 25] width 67 height 20
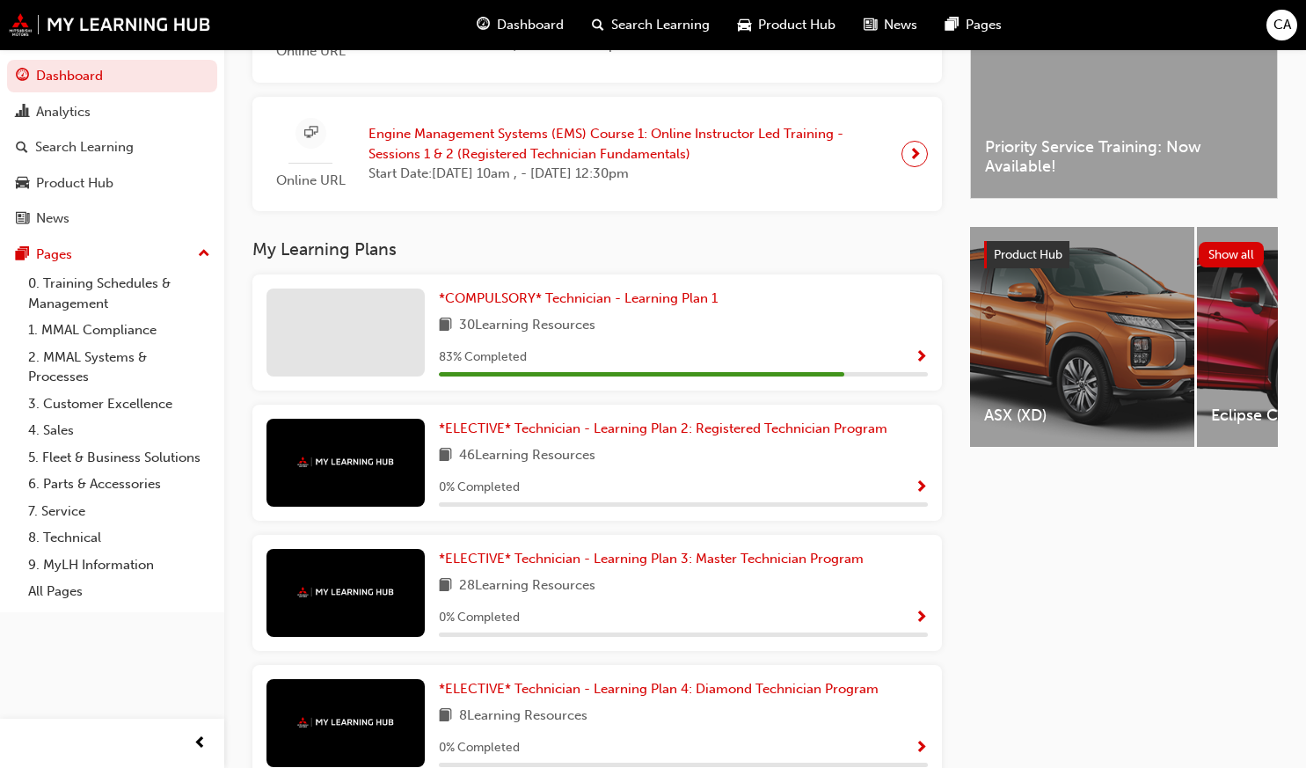
scroll to position [492, 0]
click at [577, 305] on span "*COMPULSORY* Technician - Learning Plan 1" at bounding box center [578, 297] width 279 height 16
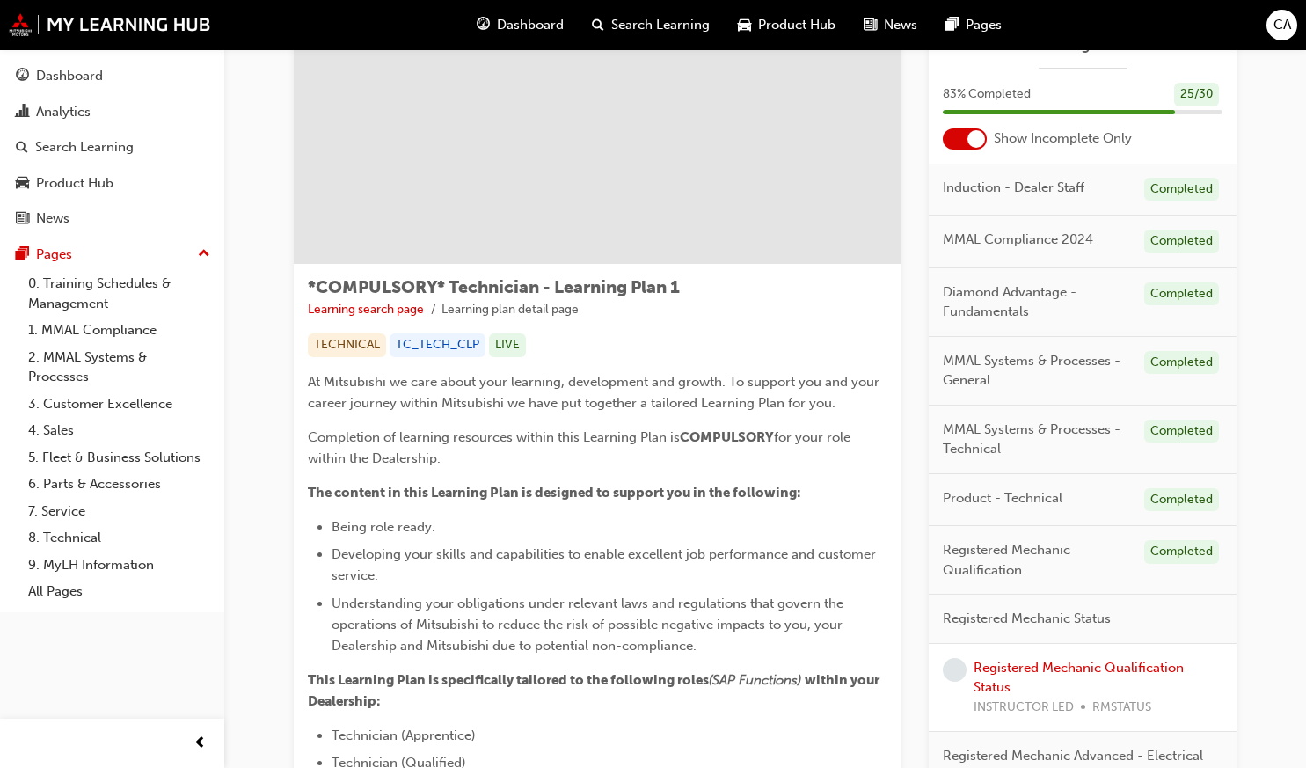
scroll to position [45, 0]
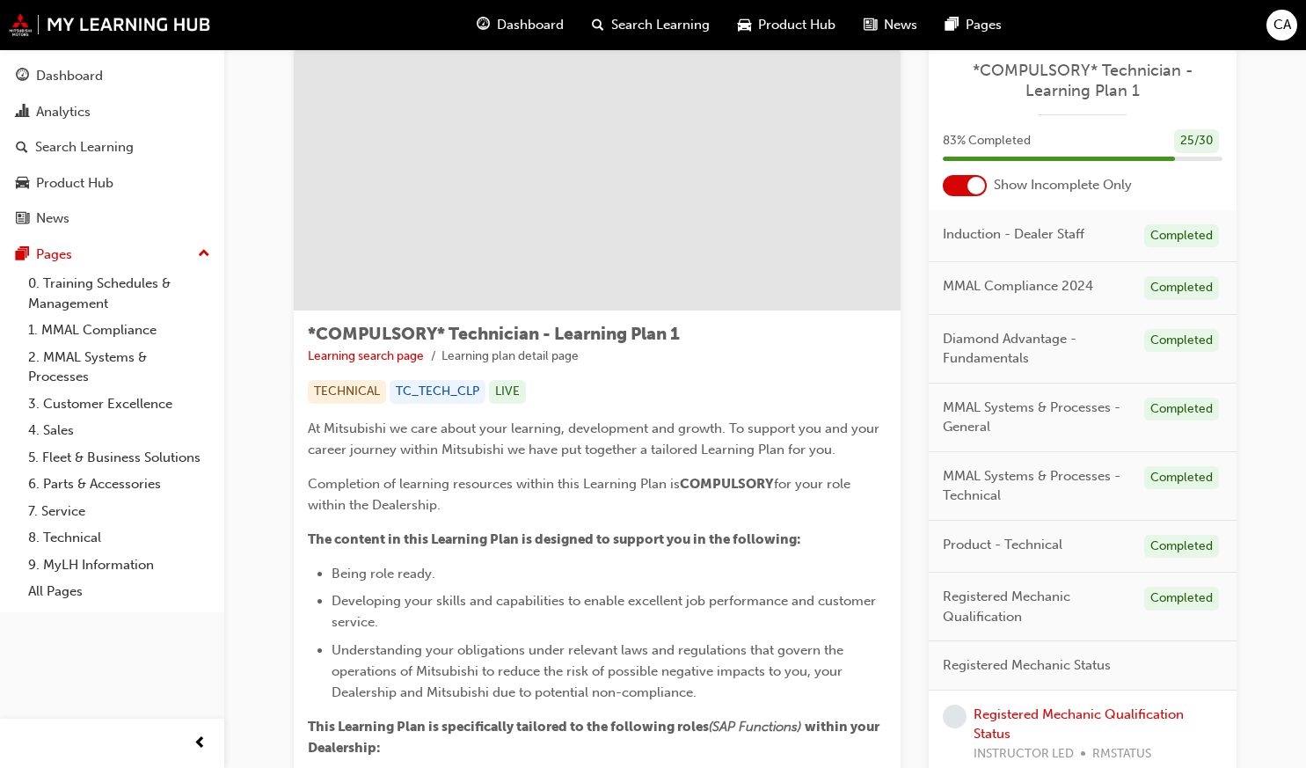
click at [531, 25] on span "Dashboard" at bounding box center [530, 25] width 67 height 20
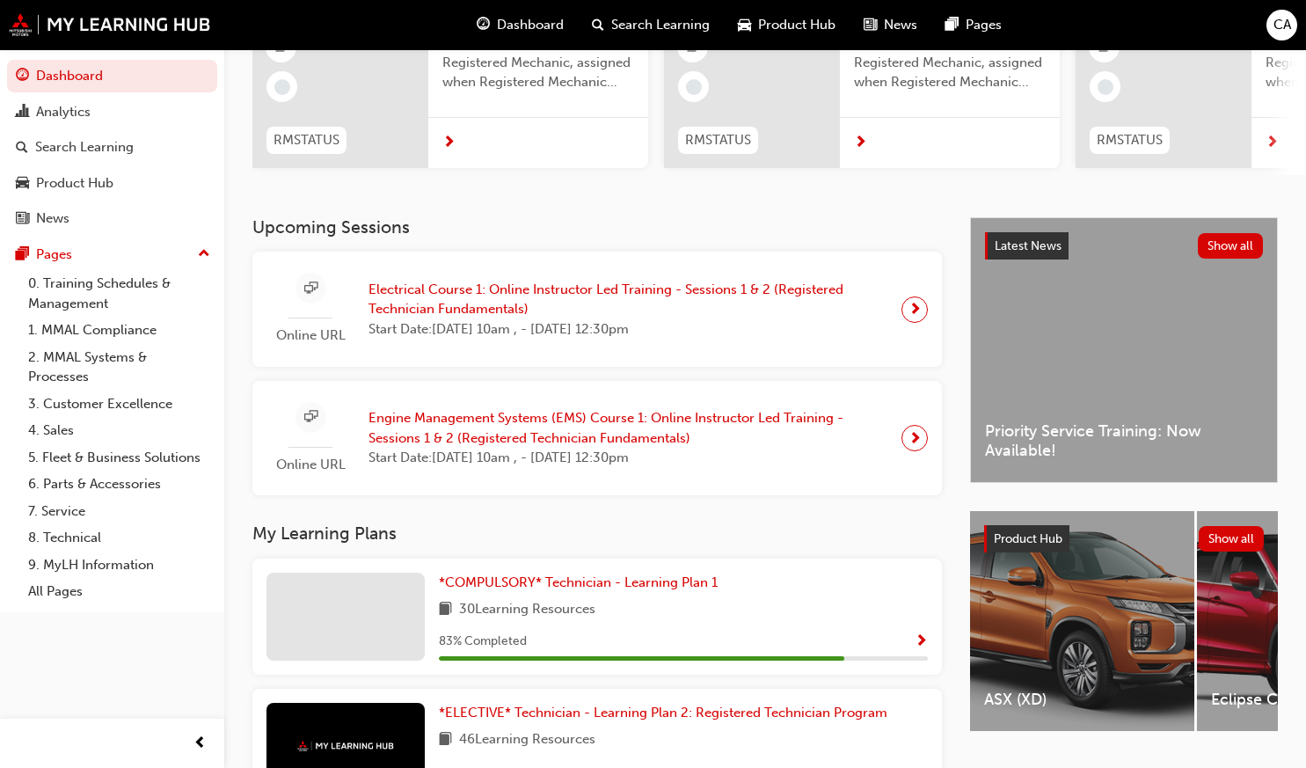
scroll to position [222, 0]
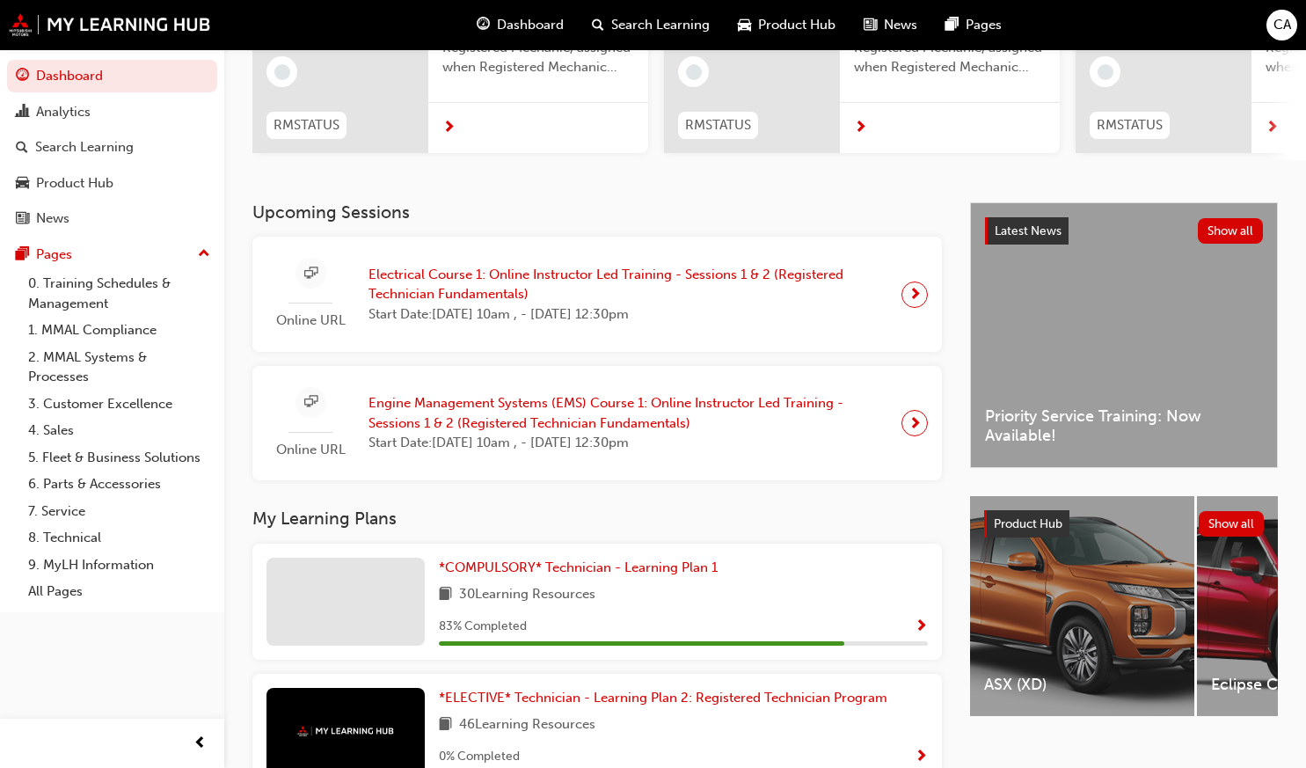
click at [498, 268] on div "Online URL Electrical Course 1: Online Instructor Led Training - Sessions 1 & 2…" at bounding box center [584, 294] width 635 height 73
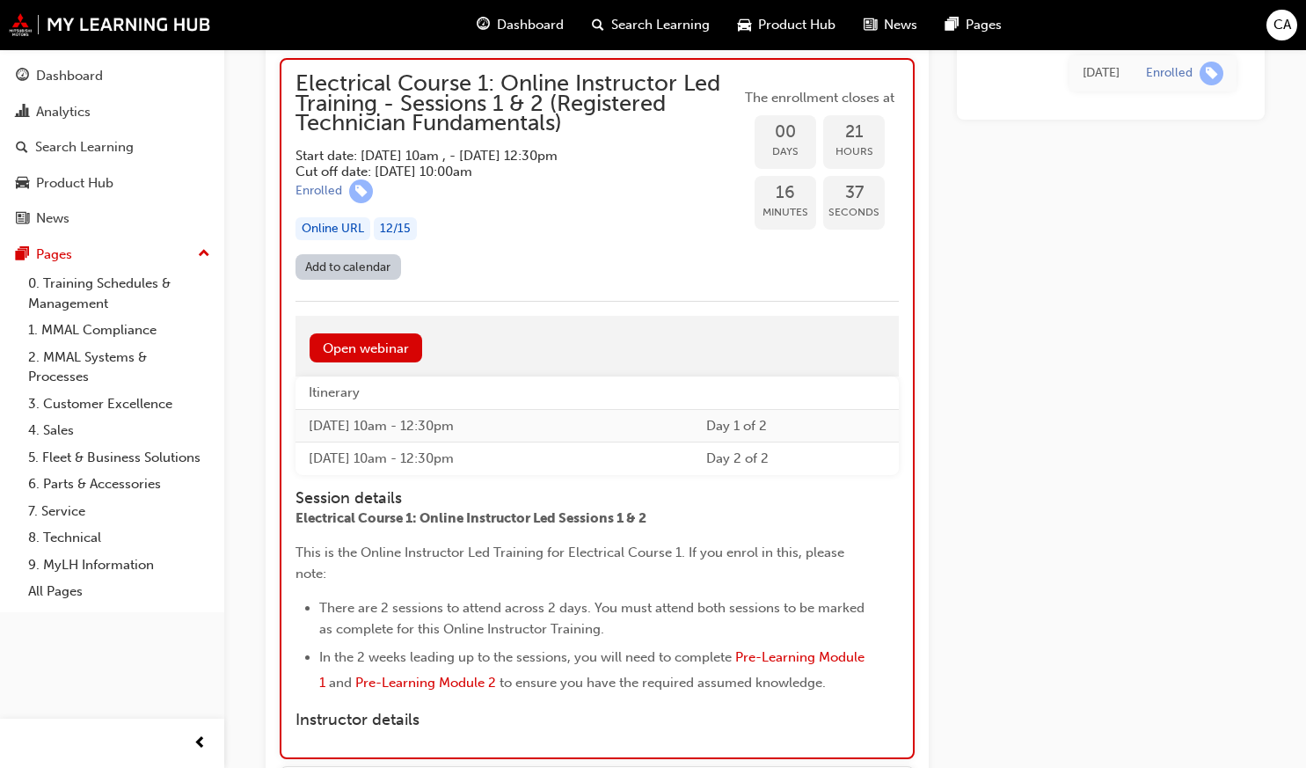
scroll to position [1541, 0]
drag, startPoint x: 352, startPoint y: 466, endPoint x: 497, endPoint y: 443, distance: 147.0
click at [497, 443] on td "[DATE] 10am - 12:30pm" at bounding box center [495, 459] width 398 height 33
click at [584, 465] on td "[DATE] 10am - 12:30pm" at bounding box center [495, 459] width 398 height 33
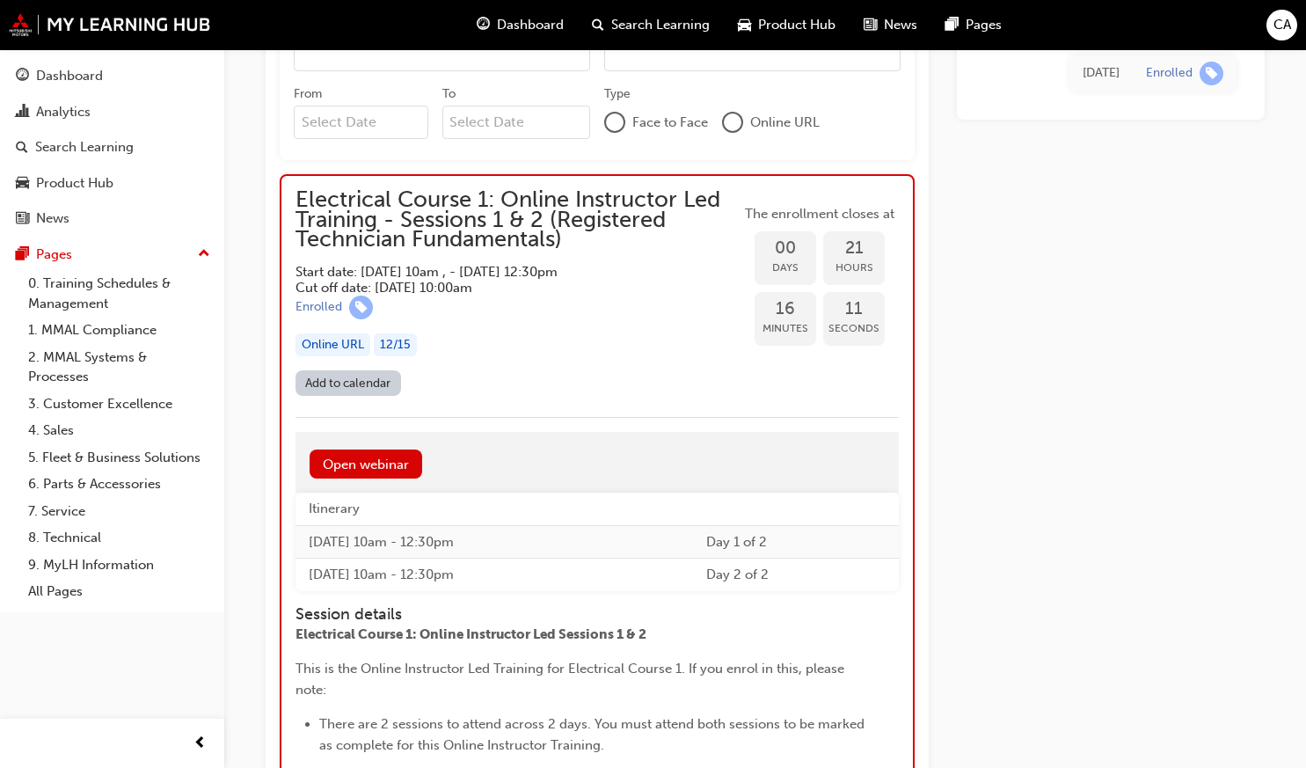
scroll to position [1427, 0]
